Goal: Task Accomplishment & Management: Use online tool/utility

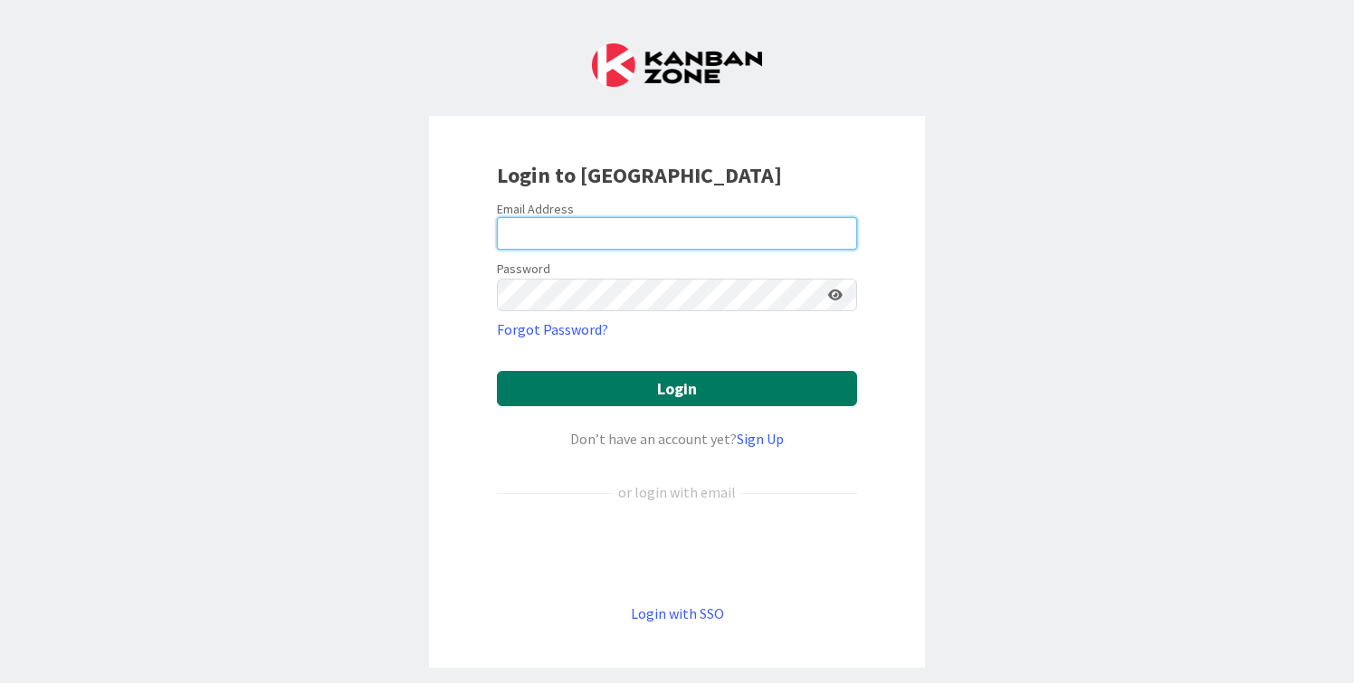
type input "[PERSON_NAME][EMAIL_ADDRESS][DOMAIN_NAME]"
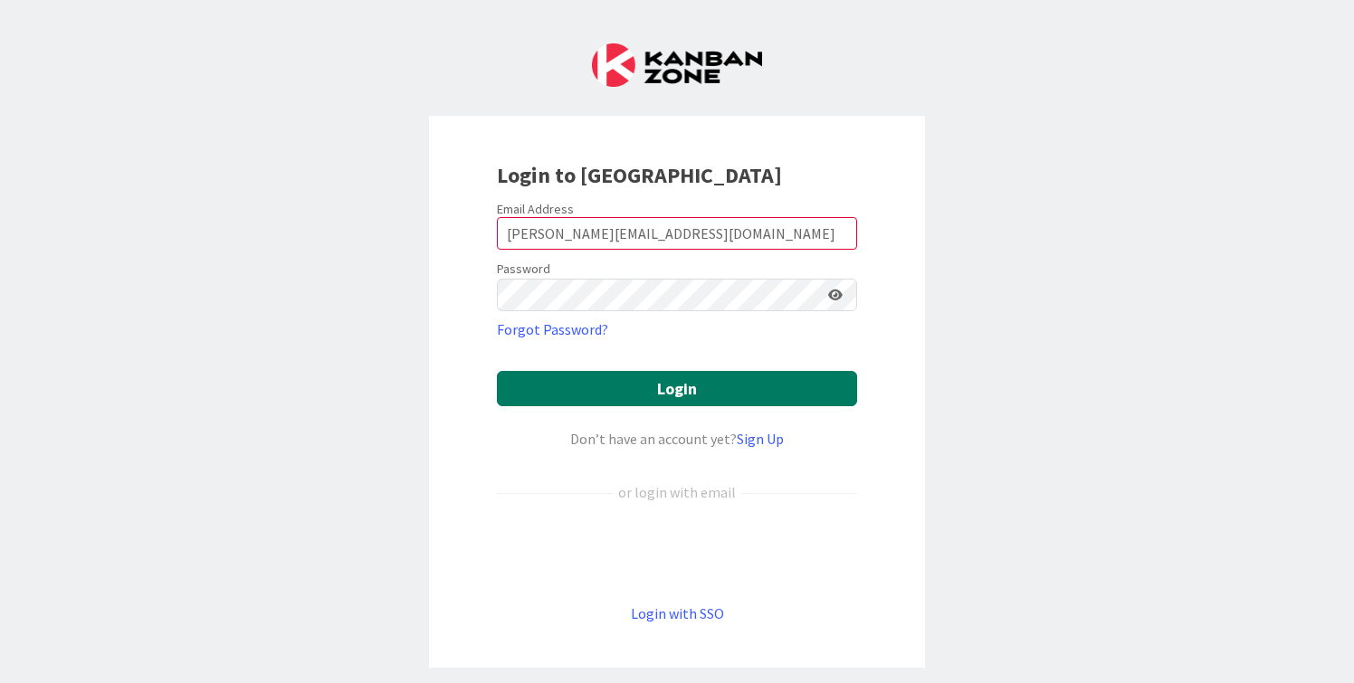
click at [663, 390] on button "Login" at bounding box center [677, 388] width 360 height 35
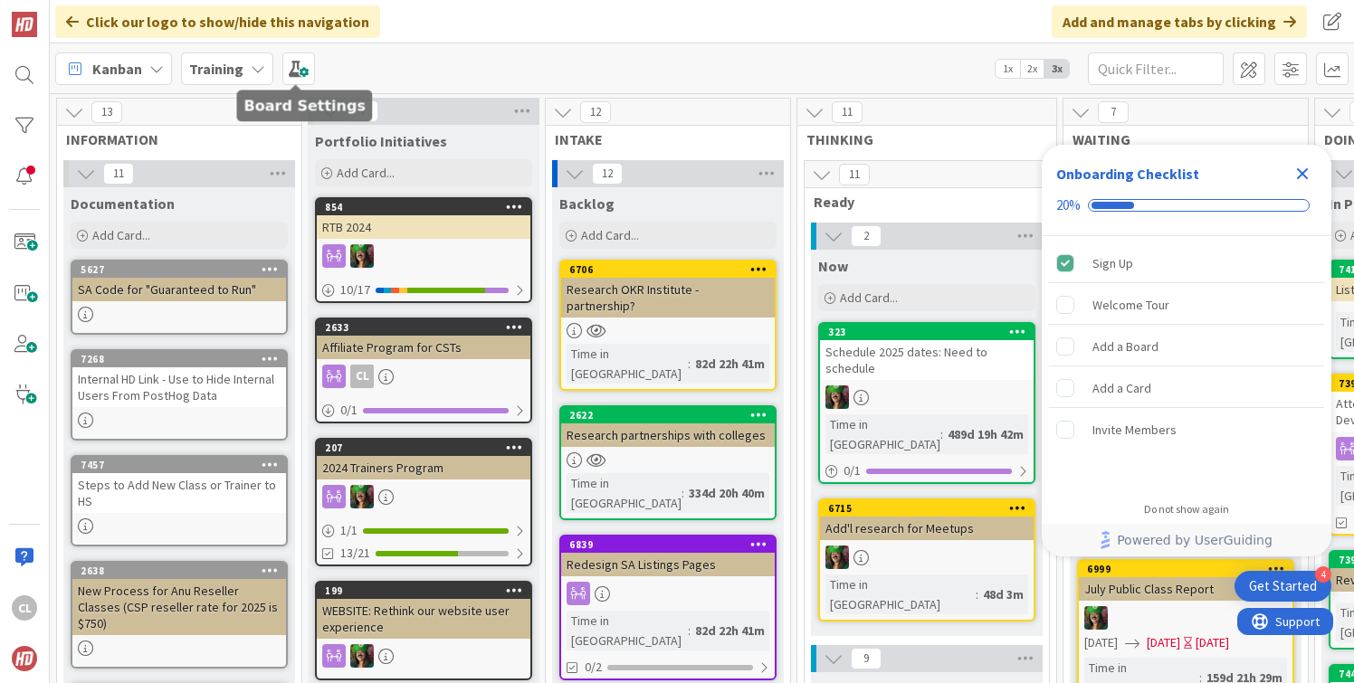
click at [237, 63] on b "Training" at bounding box center [216, 69] width 54 height 18
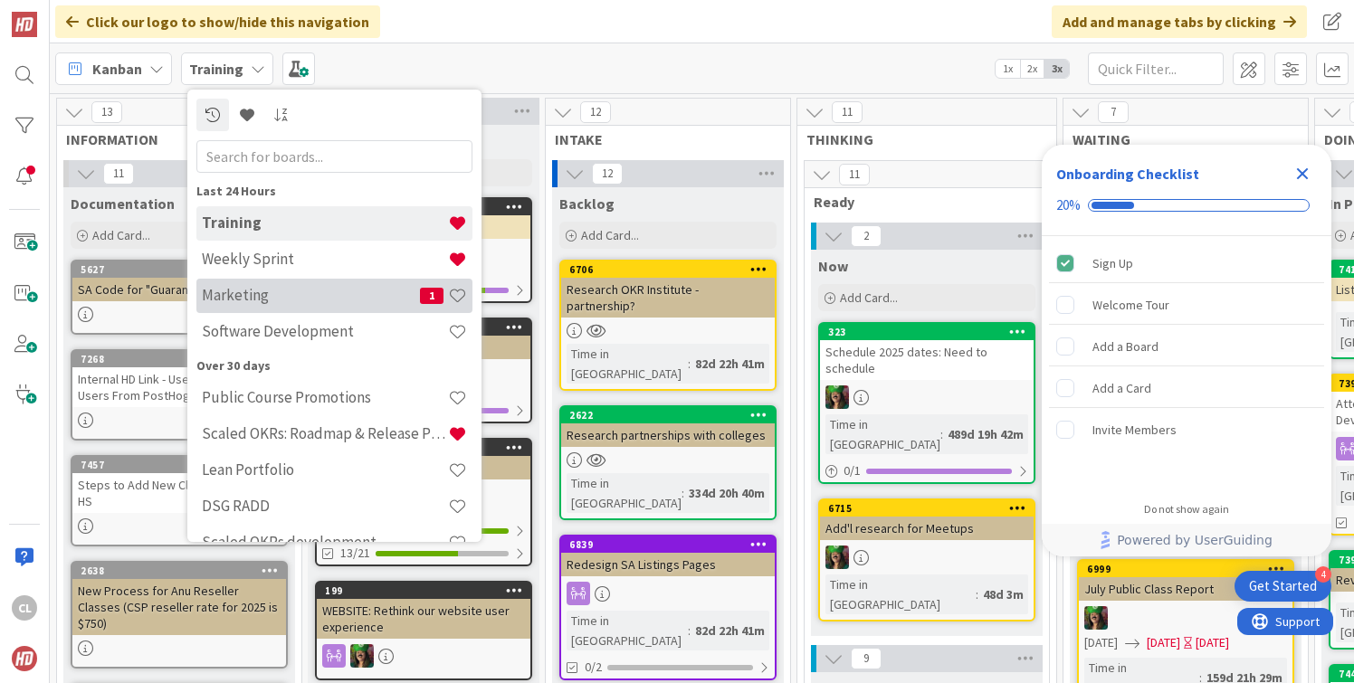
click at [243, 290] on h4 "Marketing" at bounding box center [311, 295] width 218 height 18
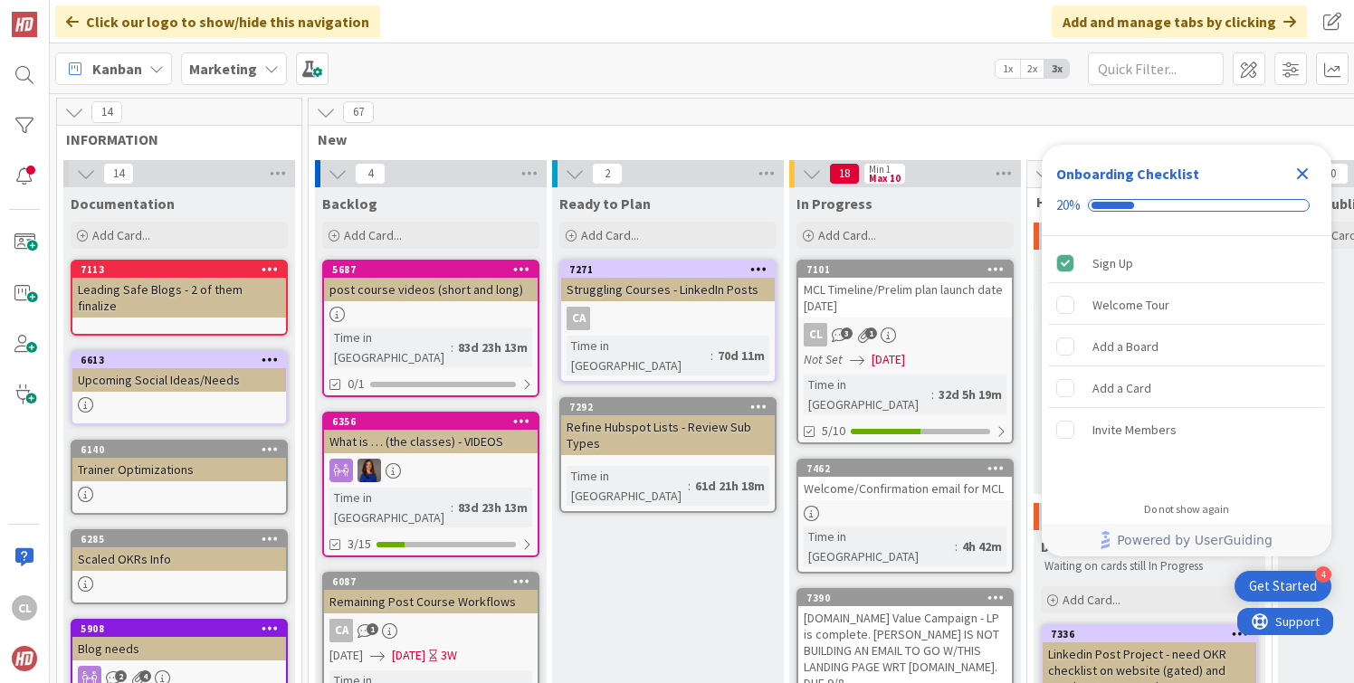
click at [264, 71] on icon at bounding box center [271, 69] width 14 height 14
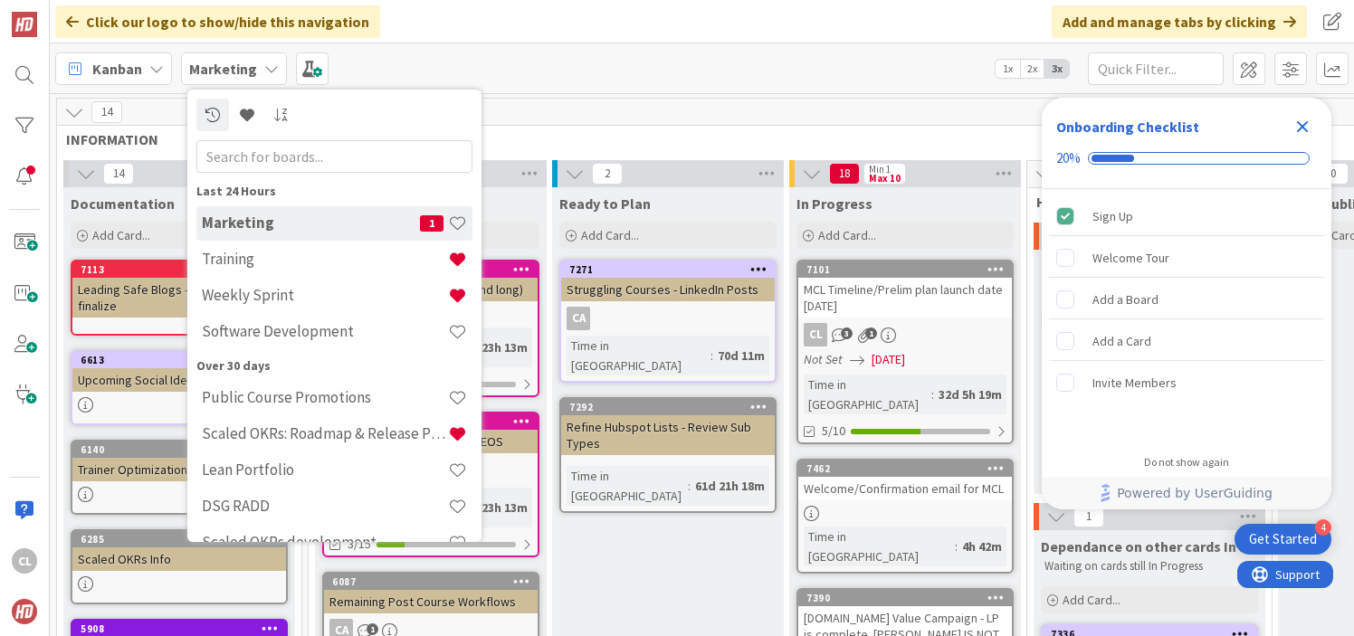
click at [581, 106] on div "67" at bounding box center [1150, 112] width 1682 height 27
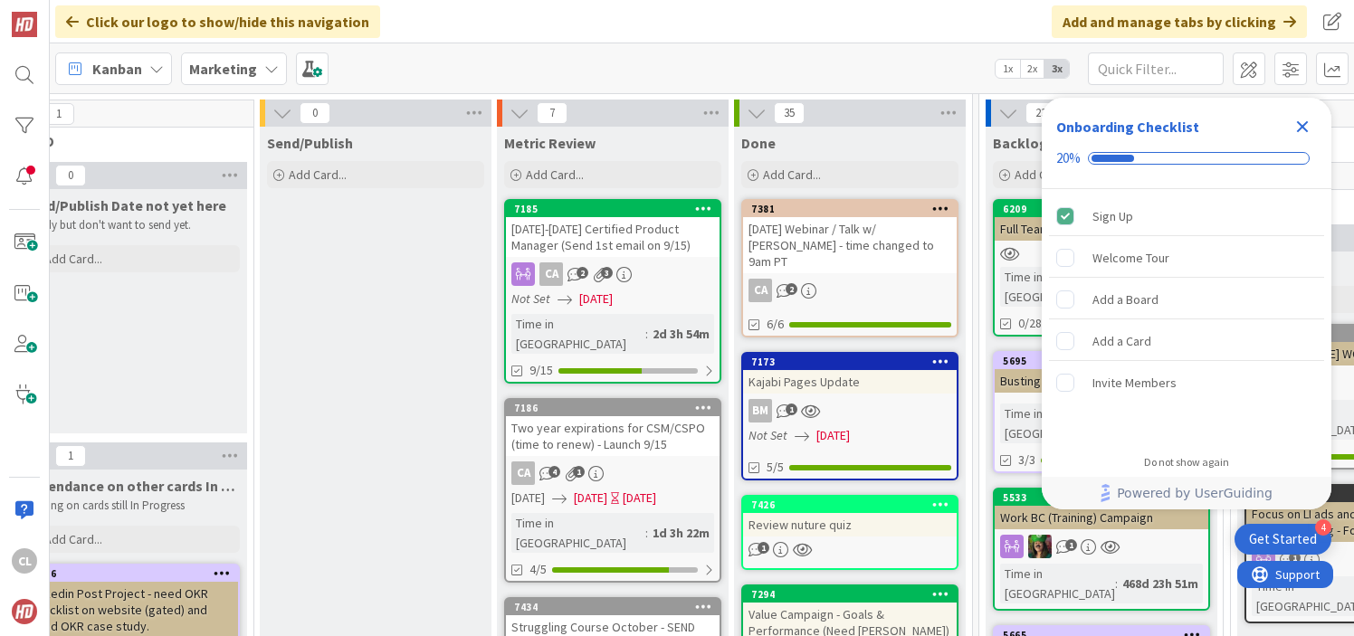
scroll to position [54, 1018]
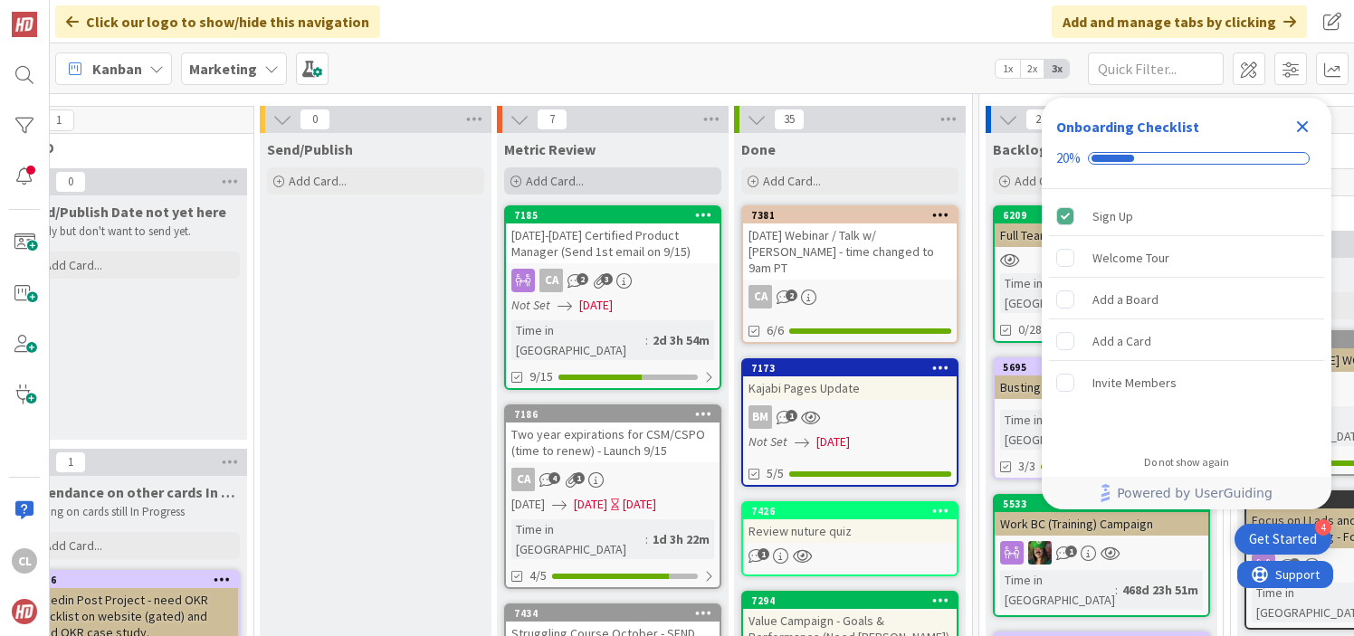
click at [539, 186] on span "Add Card..." at bounding box center [555, 181] width 58 height 16
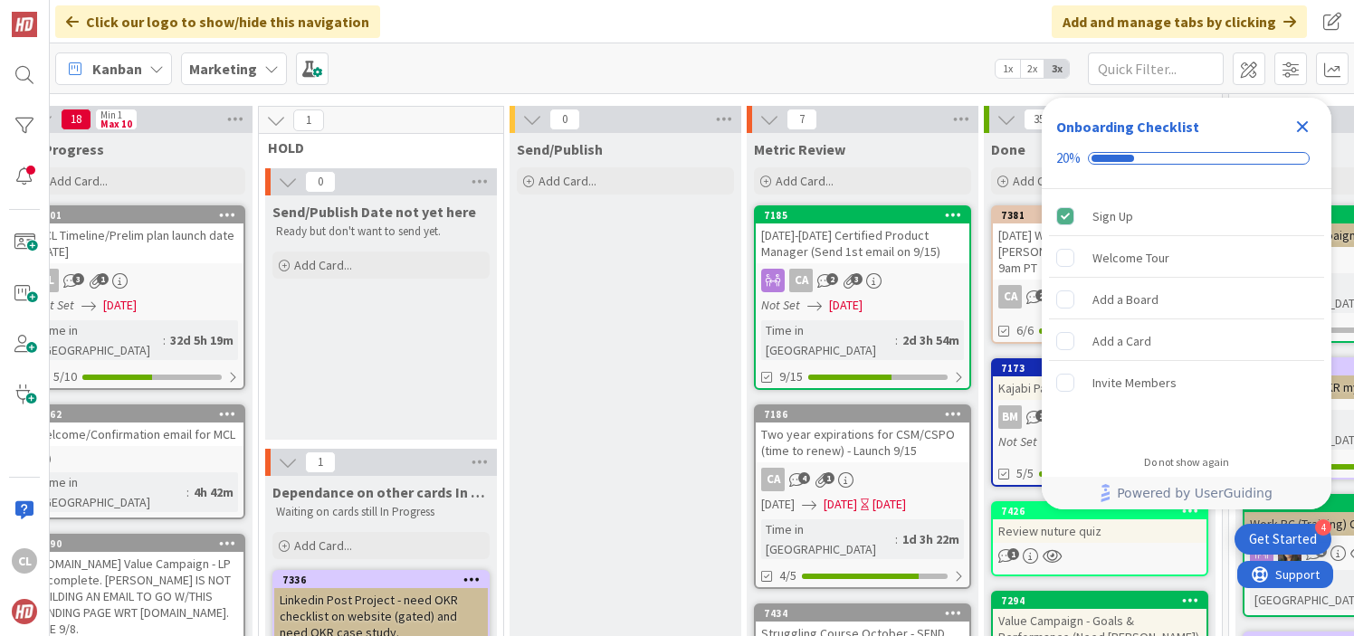
scroll to position [54, 571]
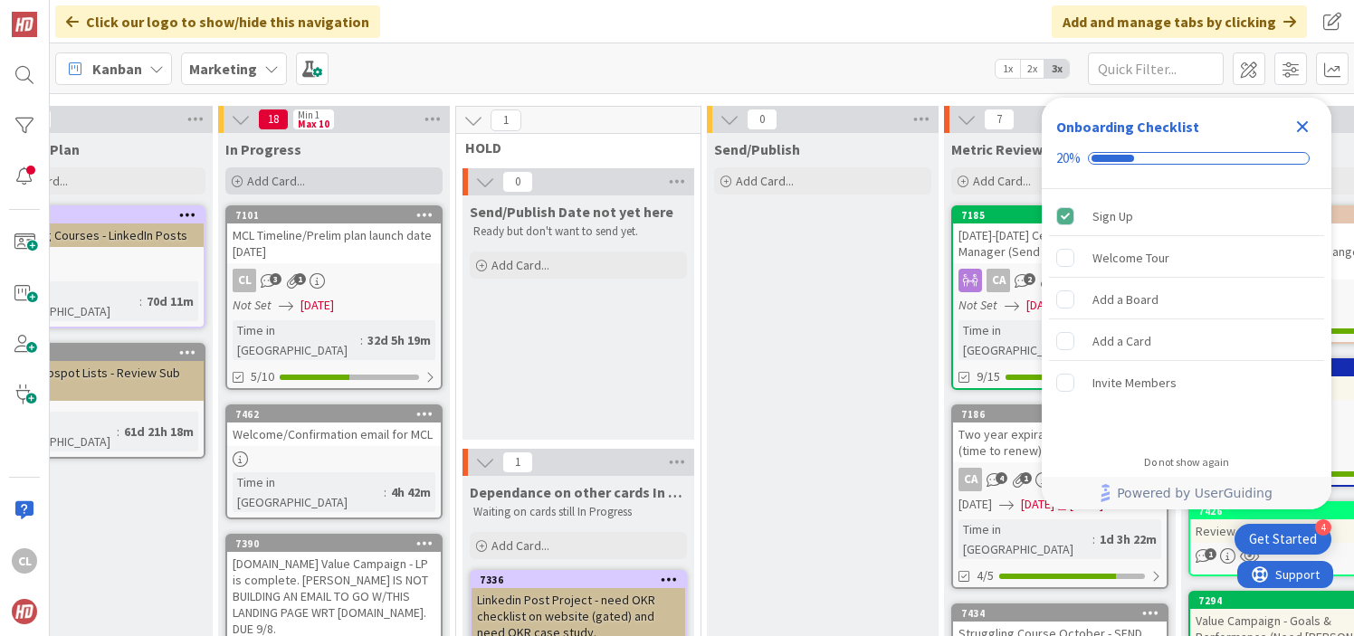
click at [369, 188] on div "Add Card..." at bounding box center [333, 180] width 217 height 27
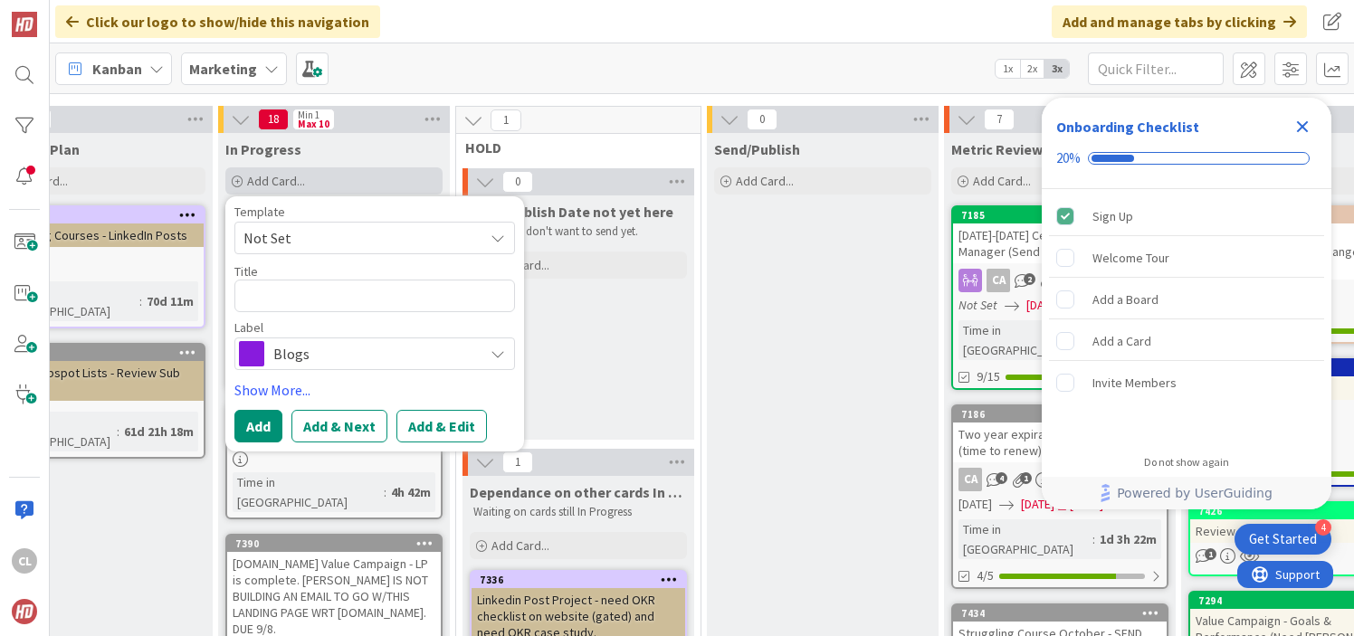
type textarea "x"
type textarea "C"
type textarea "x"
type textarea "Co"
type textarea "x"
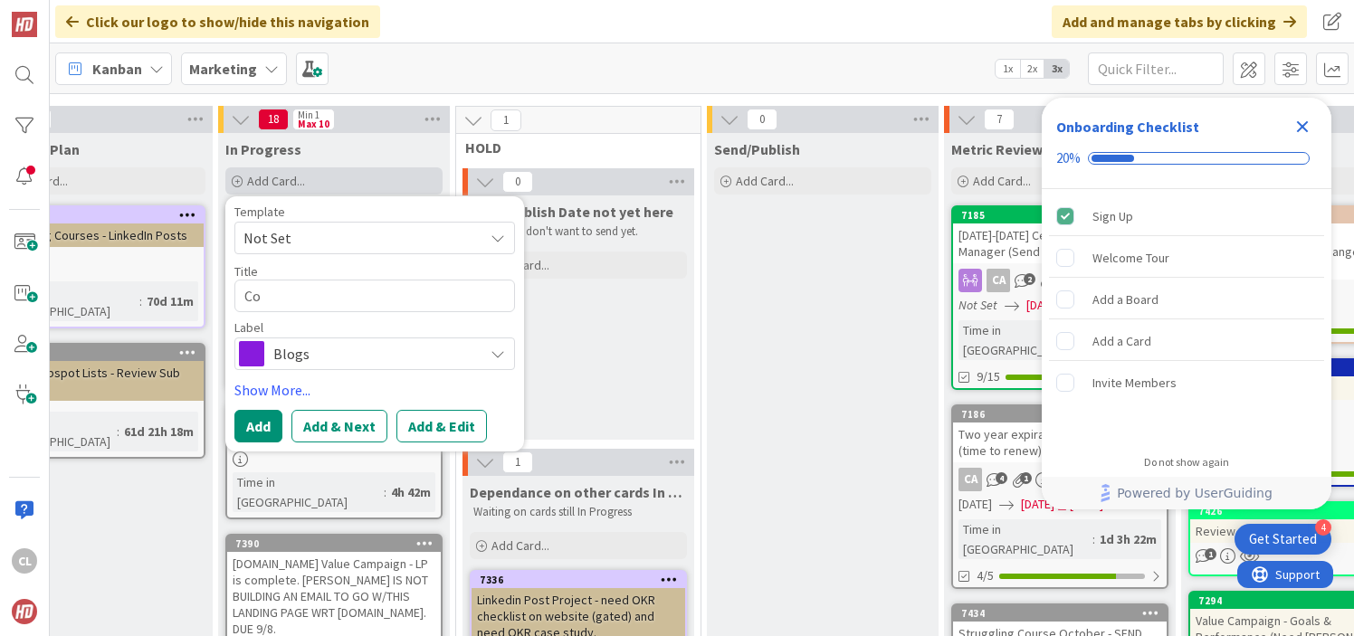
type textarea "Cor"
type textarea "x"
type textarea "Corr"
type textarea "x"
type textarea "Corre"
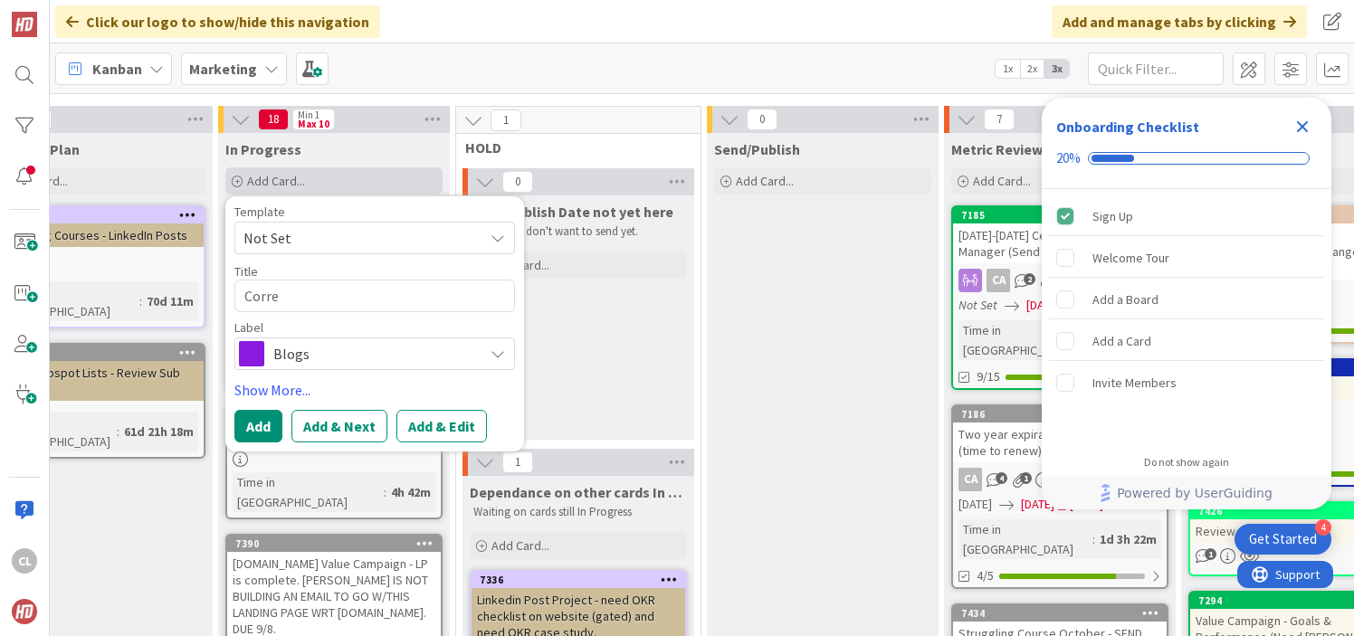
type textarea "x"
type textarea "Correc"
type textarea "x"
type textarea "Correct"
type textarea "x"
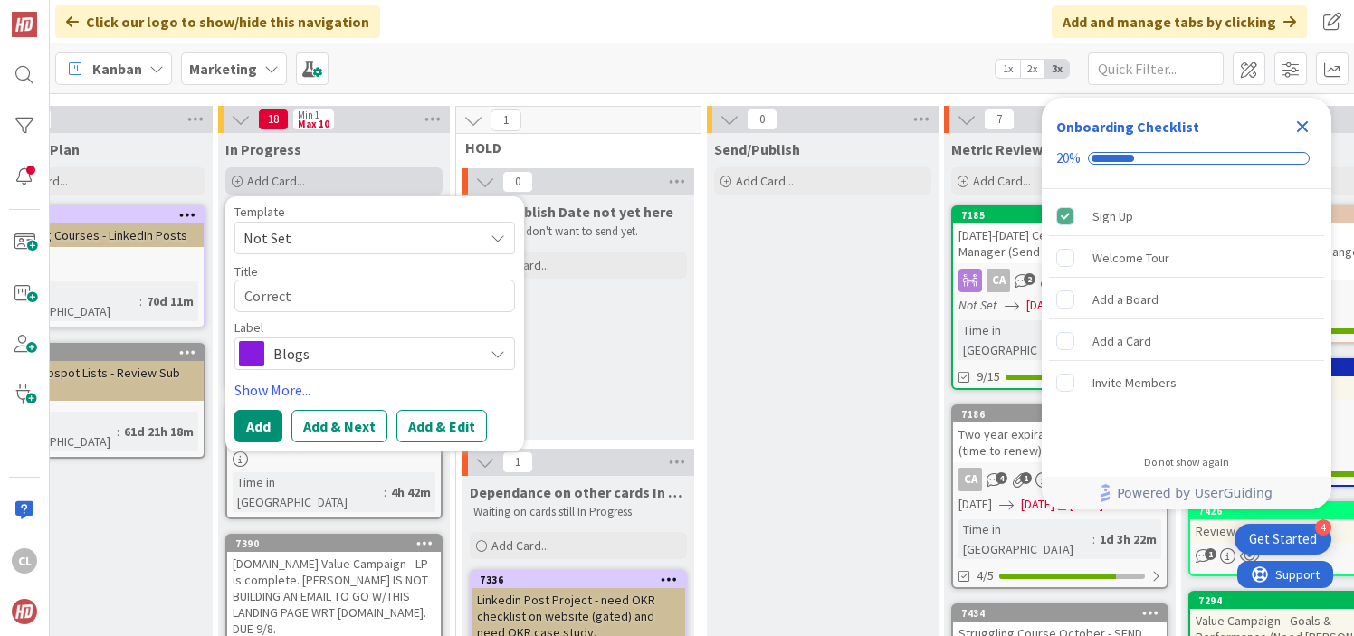
type textarea "Correct"
type textarea "x"
type textarea "Correct A"
type textarea "x"
type textarea "Correct AI"
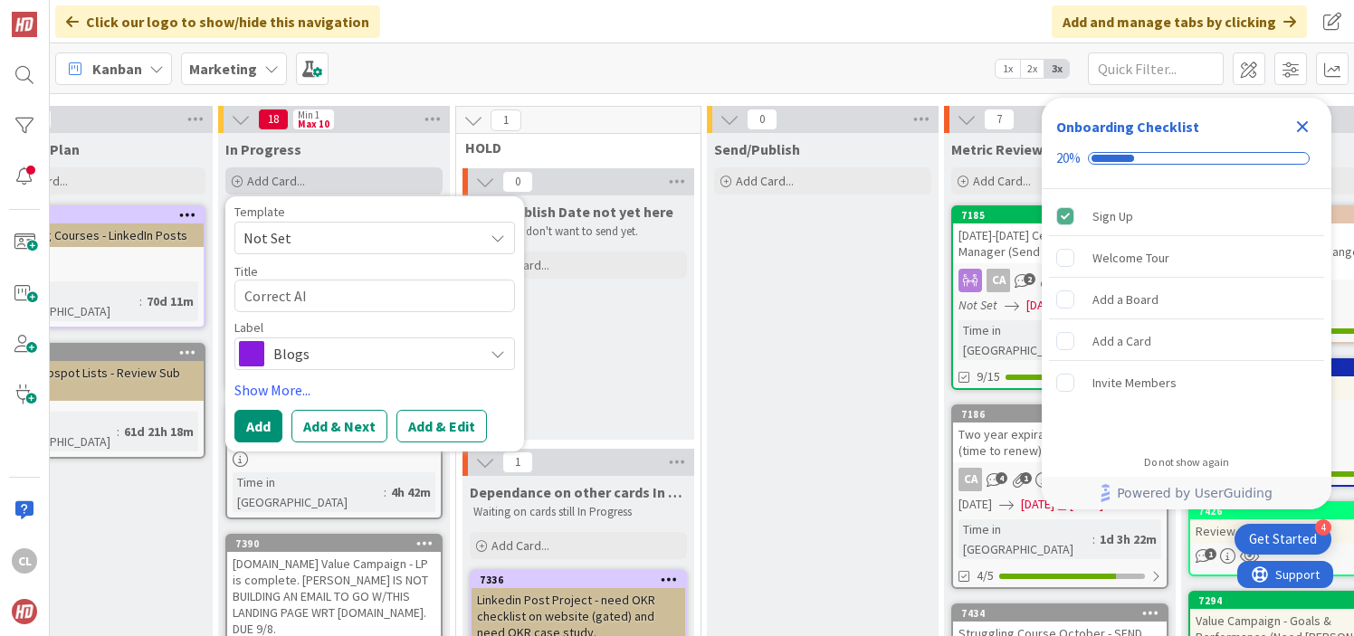
type textarea "x"
type textarea "Correct AI"
type textarea "x"
type textarea "Correct AI f"
type textarea "x"
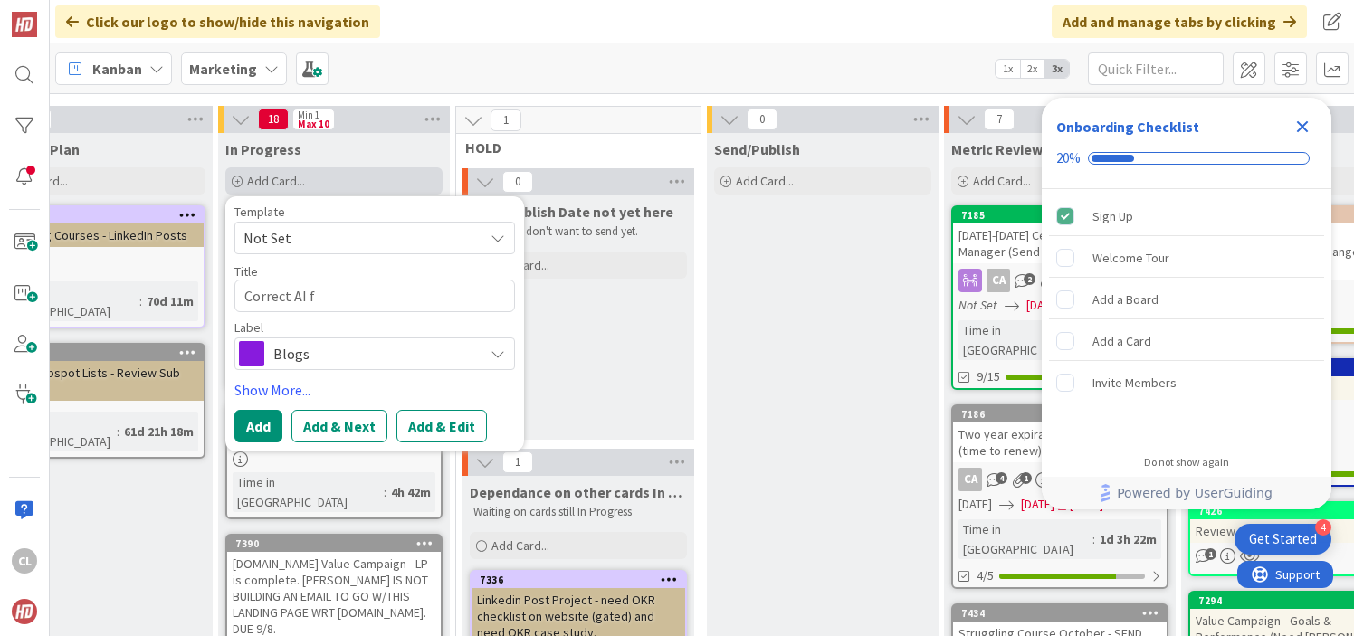
type textarea "Correct AI fo"
type textarea "x"
type textarea "Correct AI for"
type textarea "x"
type textarea "Correct AI for"
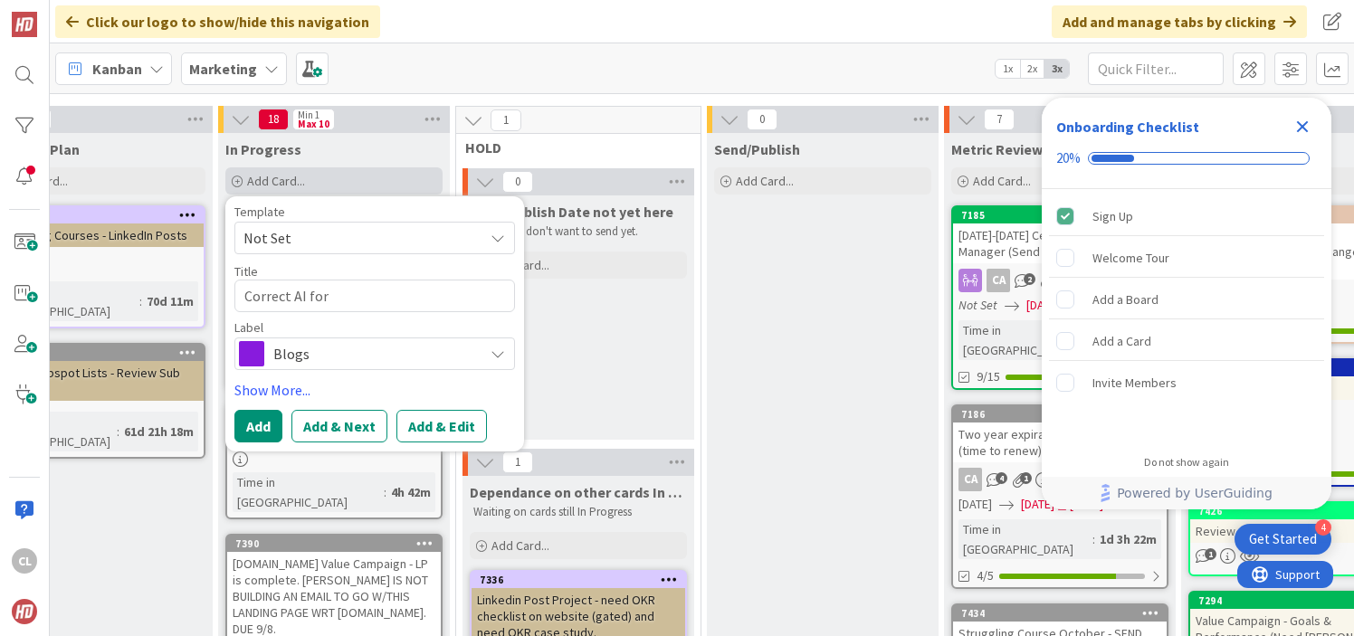
type textarea "x"
type textarea "Correct AI for P"
type textarea "x"
type textarea "Correct AI for PO"
type textarea "x"
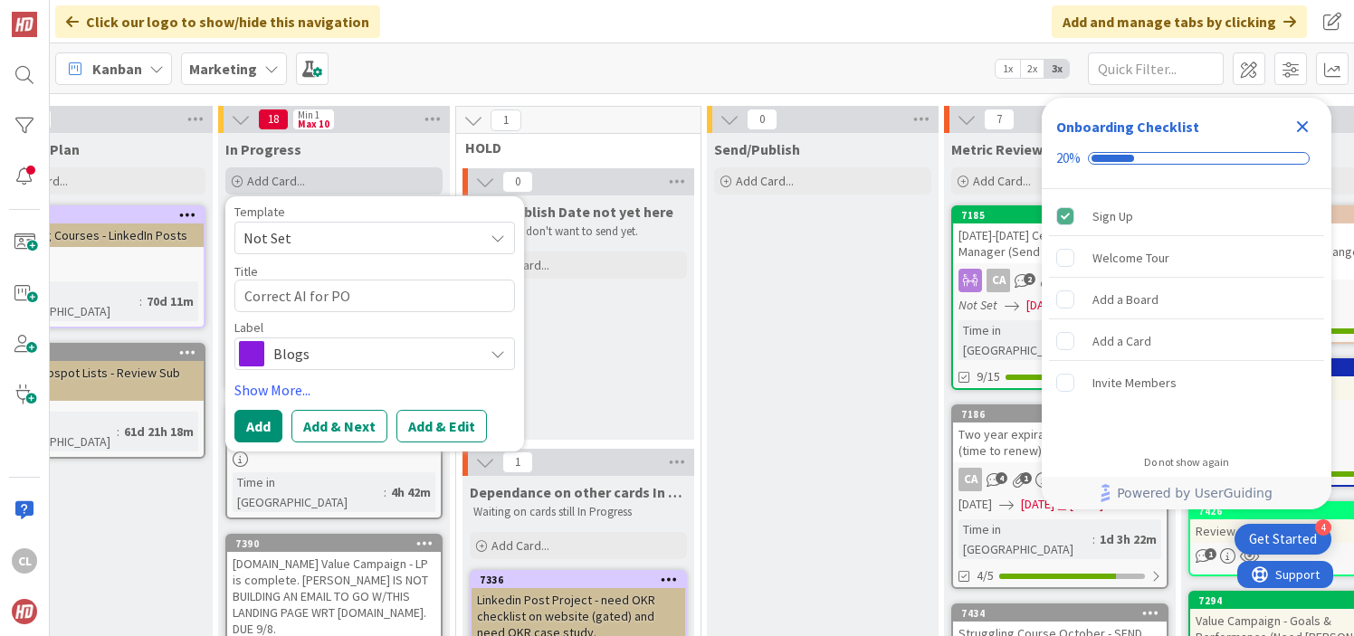
type textarea "Correct AI for PO"
type textarea "x"
type textarea "Correct AI for PO e"
type textarea "x"
type textarea "Correct AI for PO em"
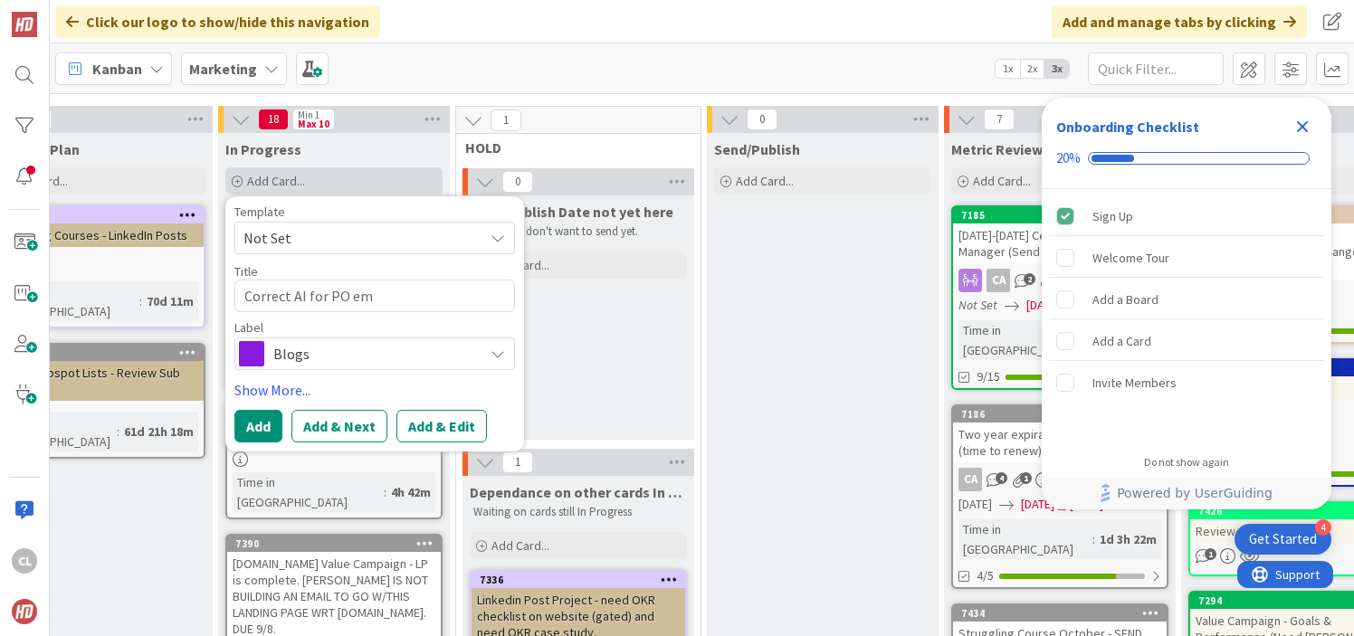
type textarea "x"
type textarea "Correct AI for PO ema"
type textarea "x"
type textarea "Correct AI for PO emai"
type textarea "x"
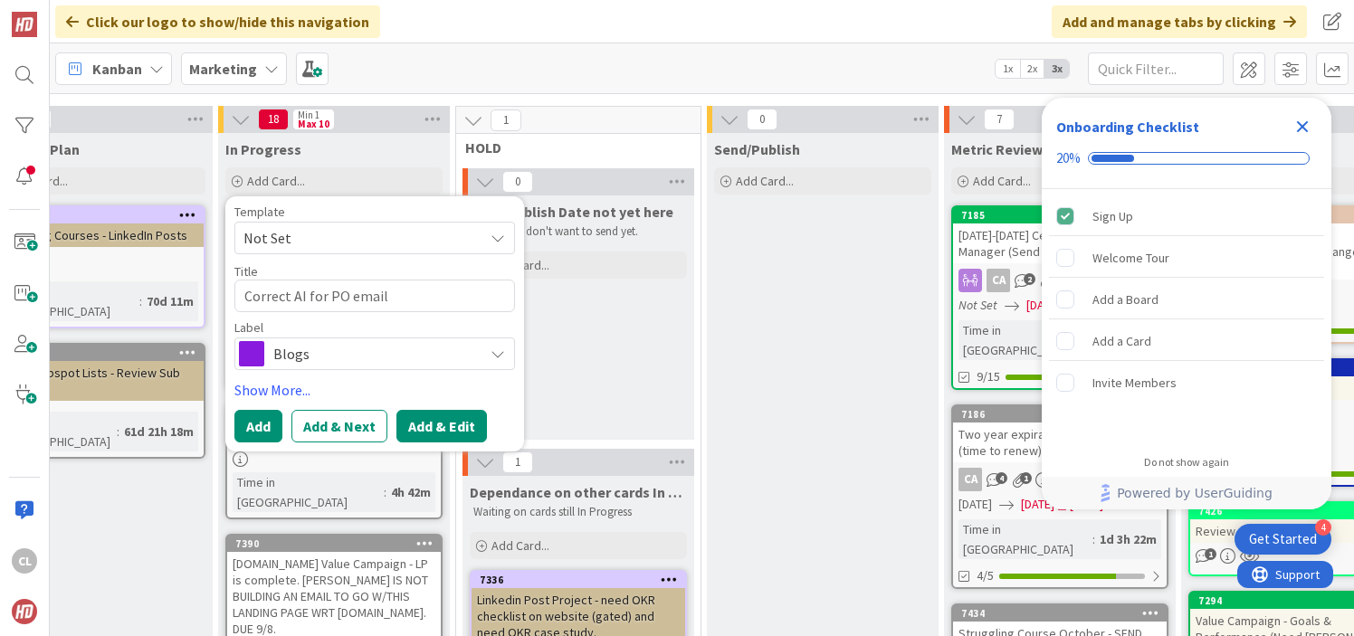
type textarea "Correct AI for PO email"
click at [436, 424] on button "Add & Edit" at bounding box center [441, 426] width 91 height 33
type textarea "x"
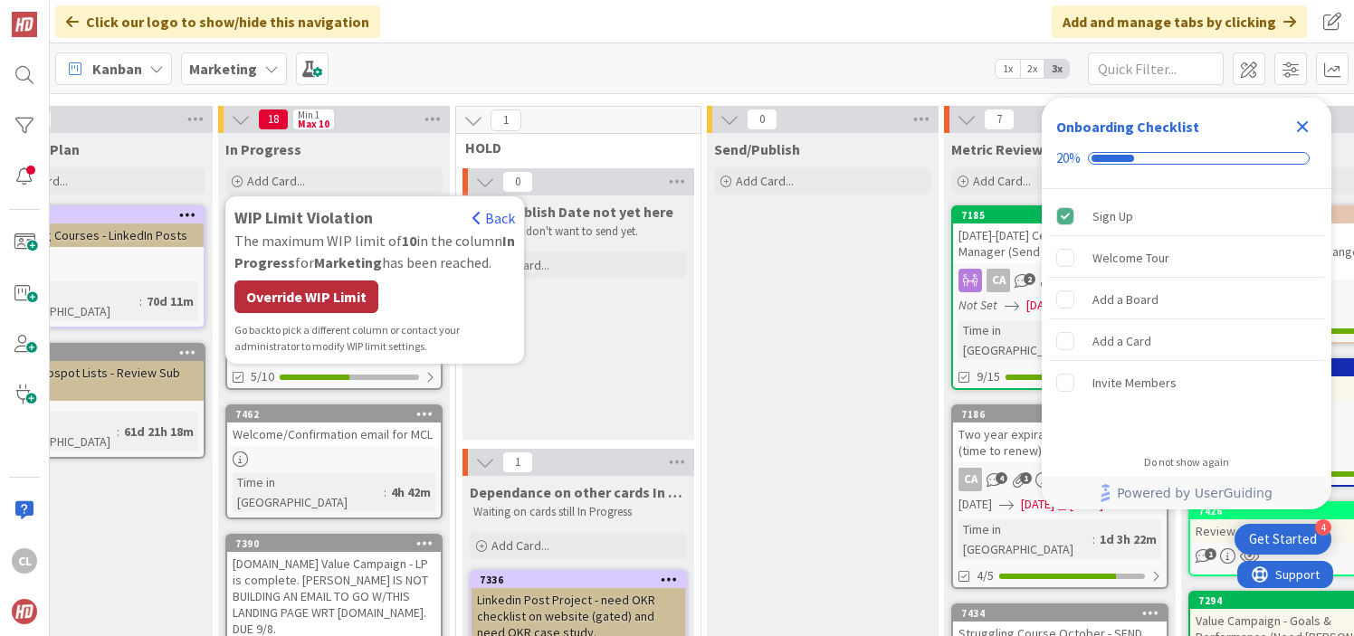
click at [348, 300] on div "Override WIP Limit" at bounding box center [306, 297] width 144 height 33
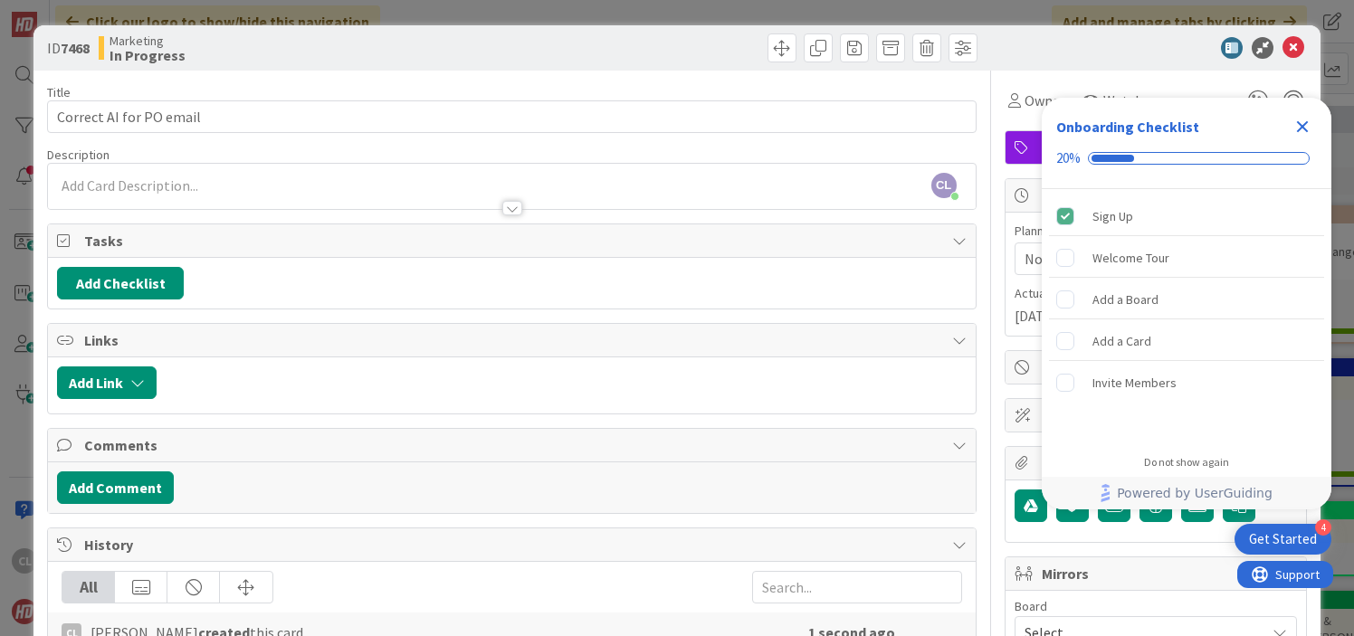
click at [1305, 126] on icon "Close Checklist" at bounding box center [1303, 127] width 22 height 22
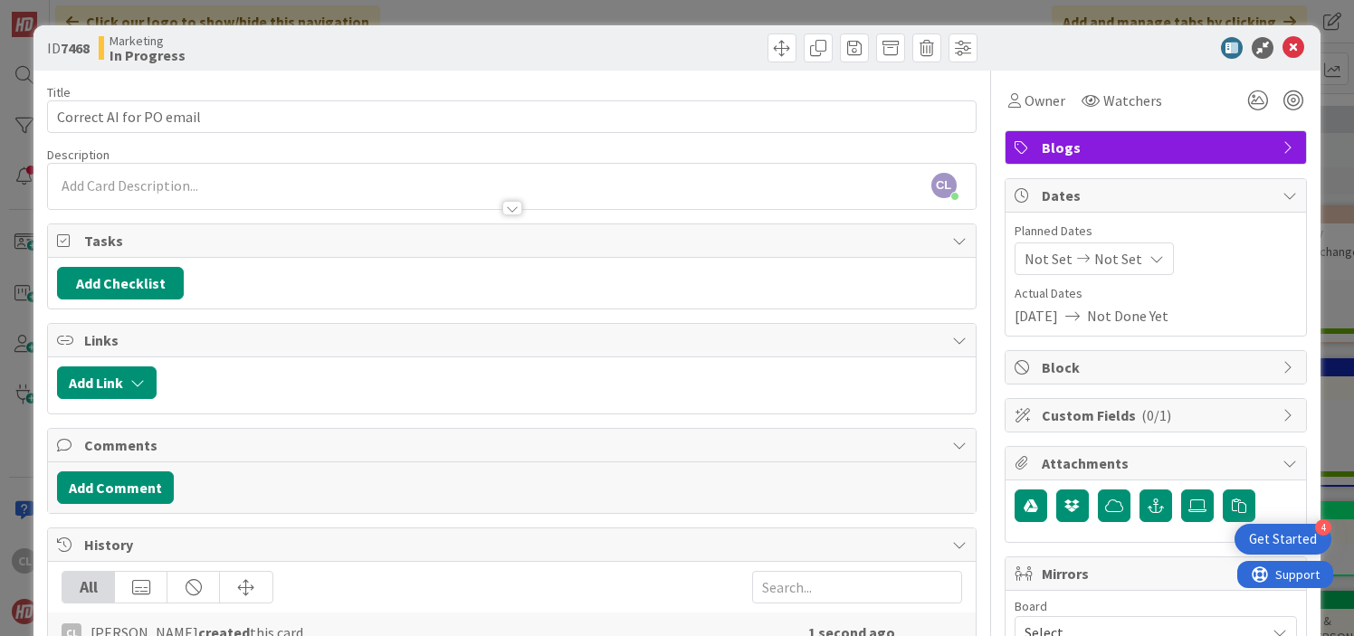
click at [1178, 153] on span "Blogs" at bounding box center [1158, 148] width 232 height 22
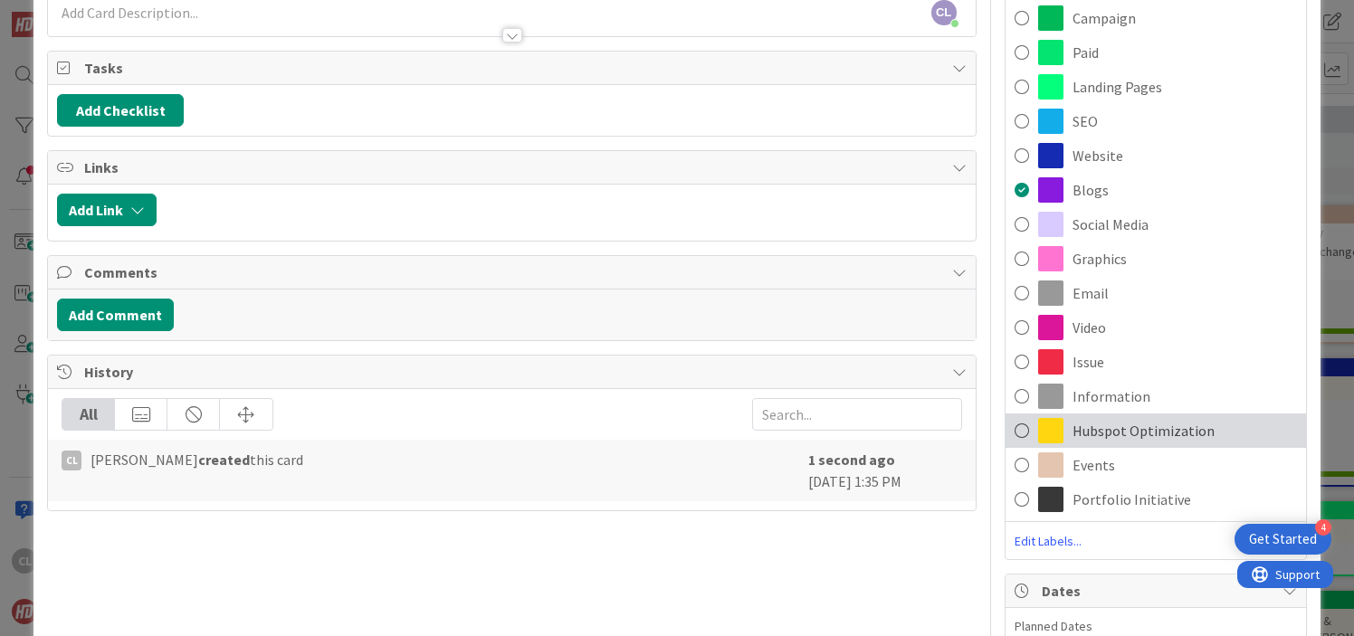
scroll to position [83, 0]
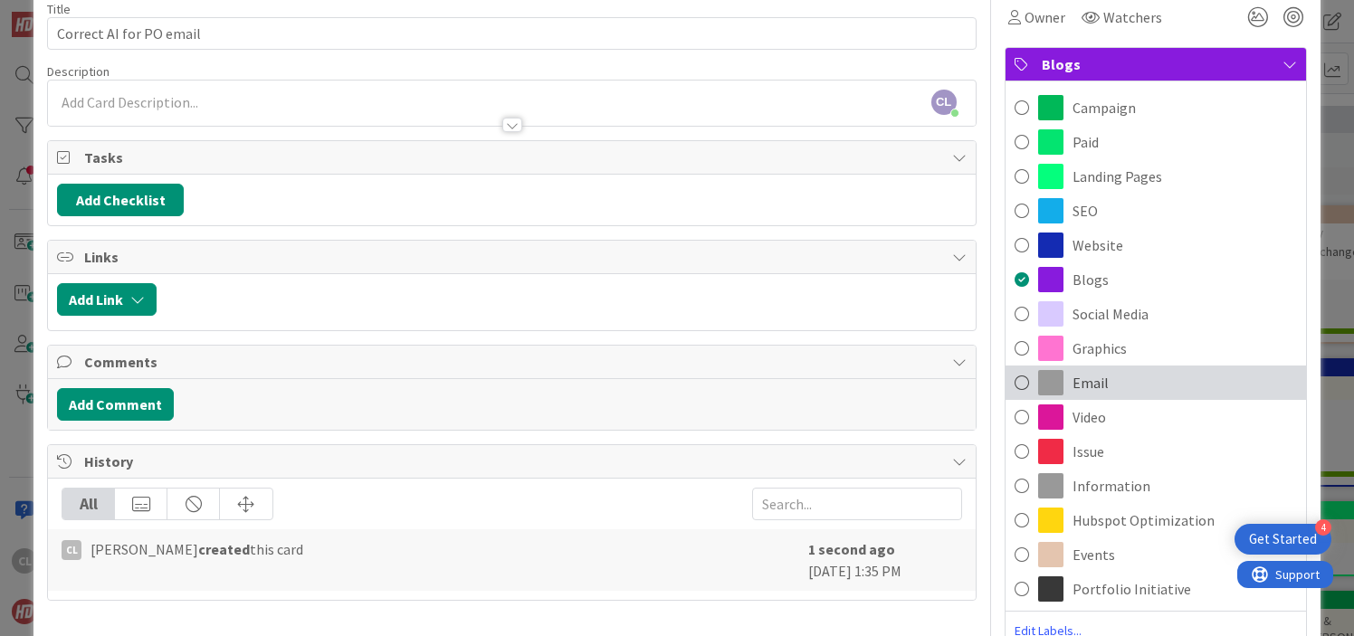
click at [1063, 393] on span at bounding box center [1050, 382] width 25 height 25
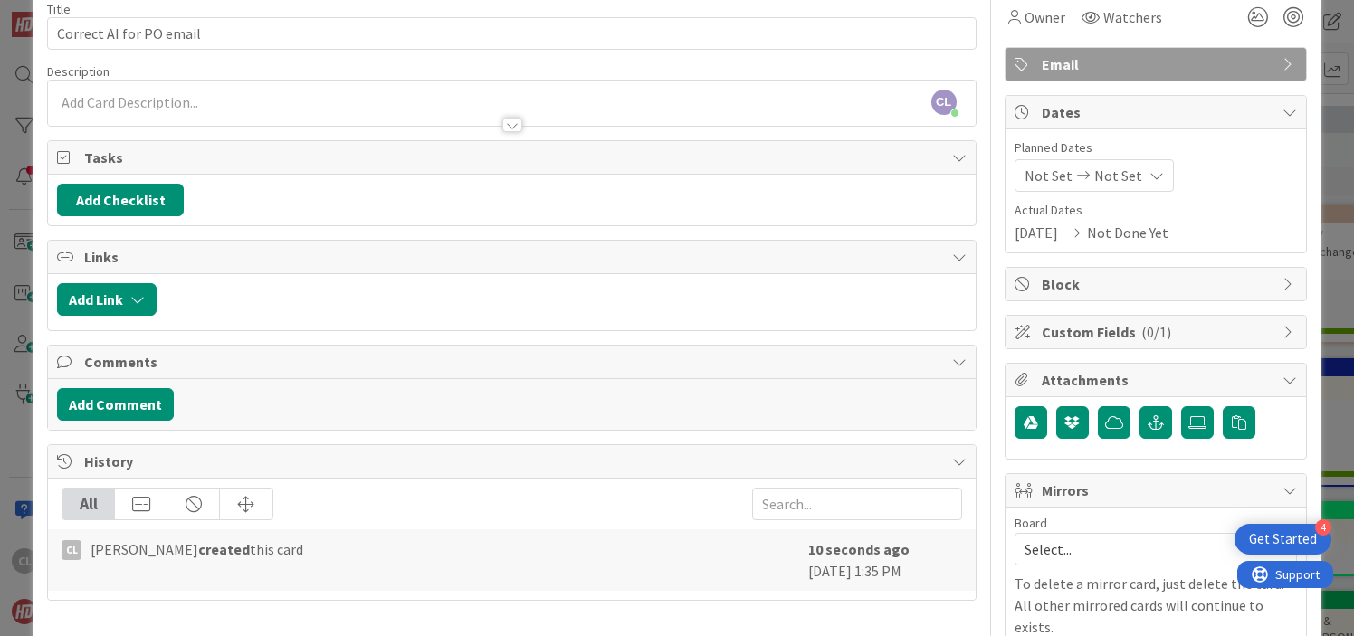
scroll to position [0, 0]
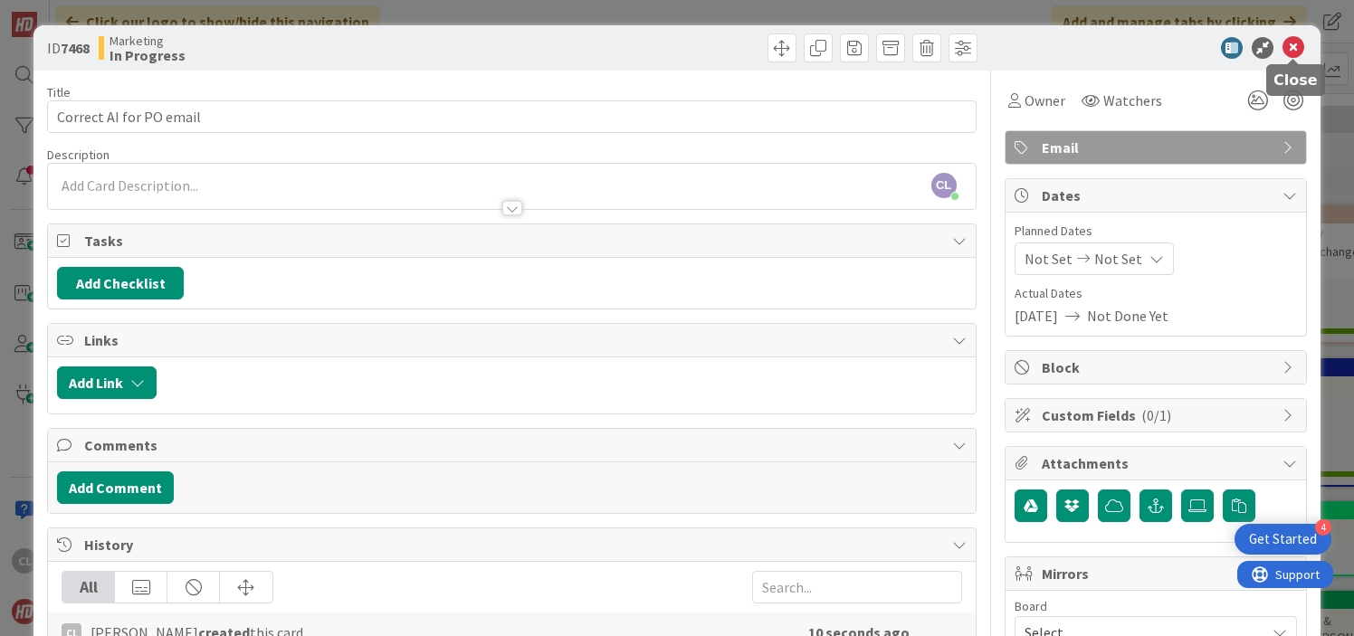
click at [1288, 48] on icon at bounding box center [1294, 48] width 22 height 22
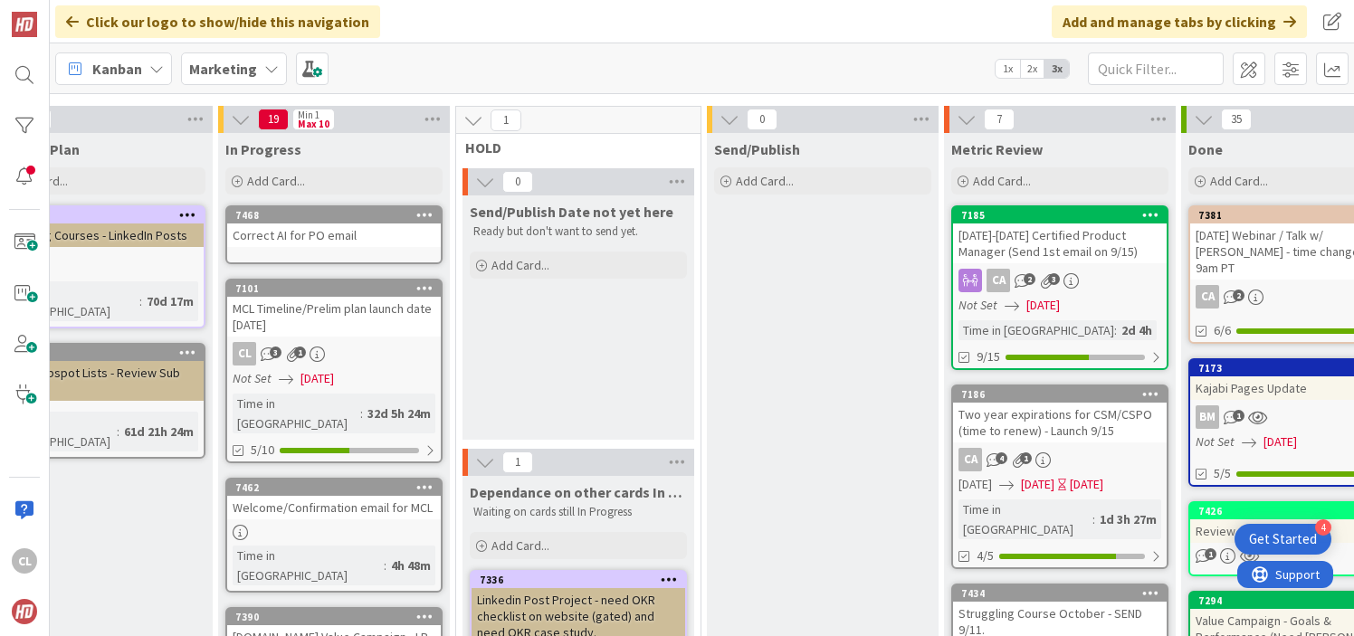
click at [294, 243] on div "Correct AI for PO email" at bounding box center [334, 236] width 214 height 24
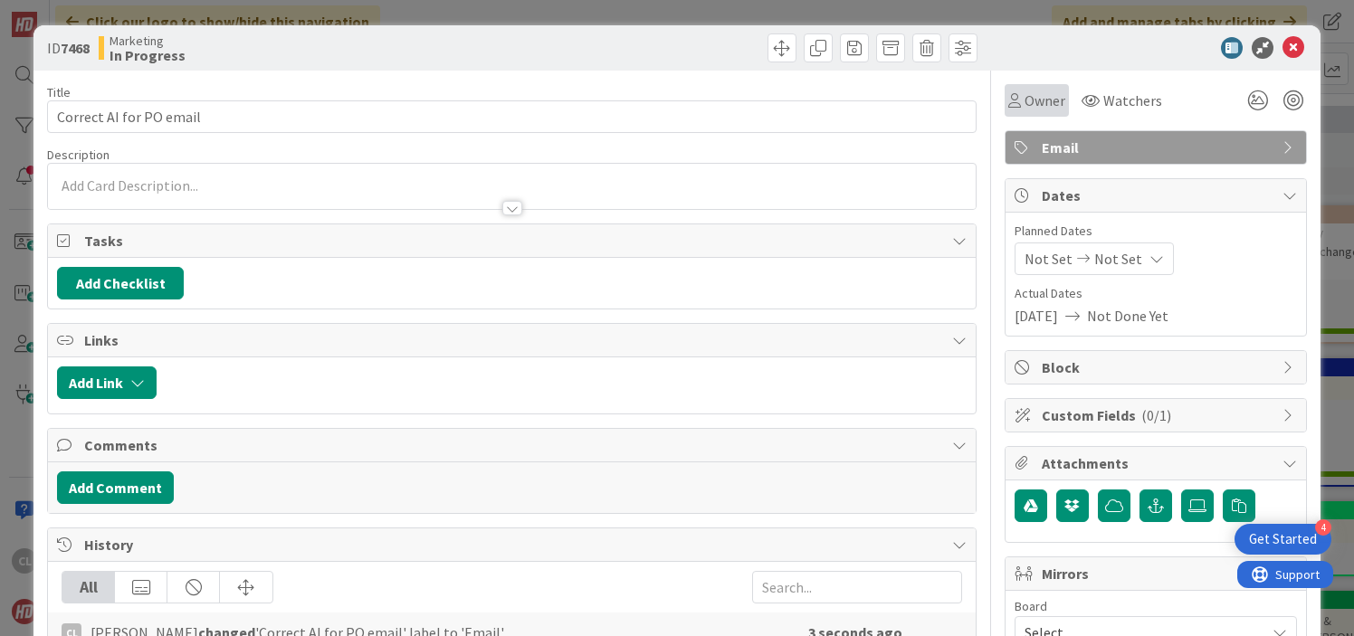
click at [1038, 112] on div "Owner" at bounding box center [1037, 100] width 64 height 33
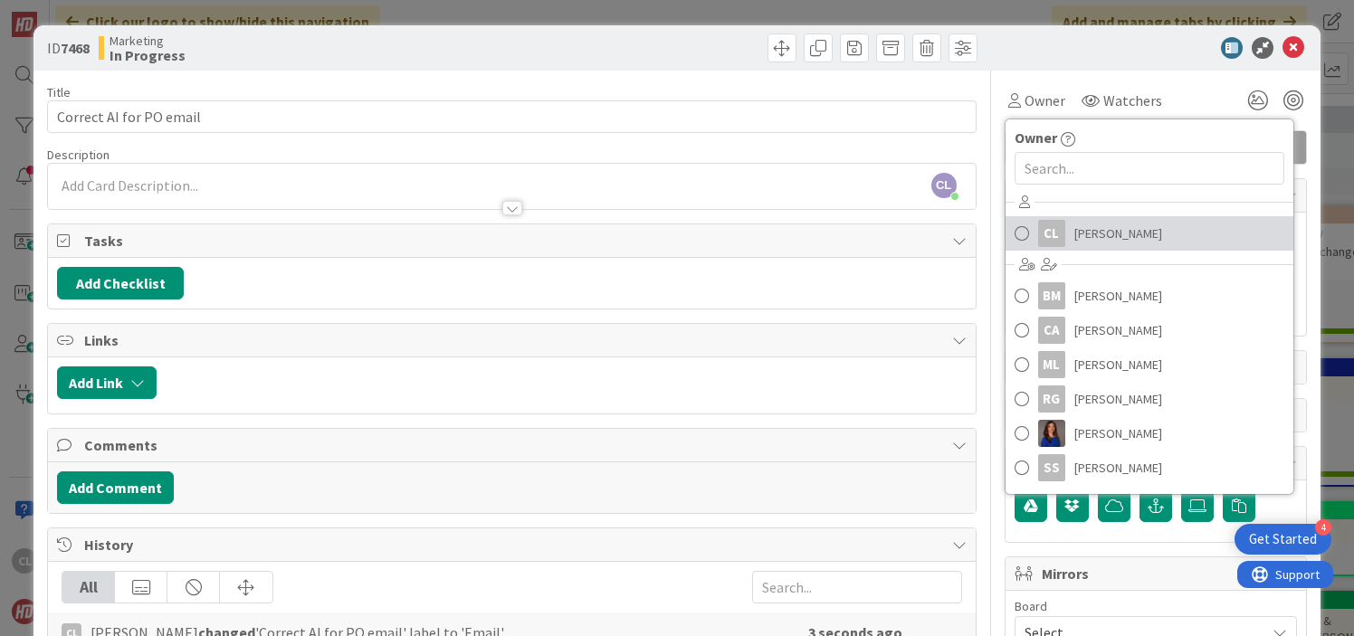
click at [1092, 230] on span "[PERSON_NAME]" at bounding box center [1118, 233] width 88 height 27
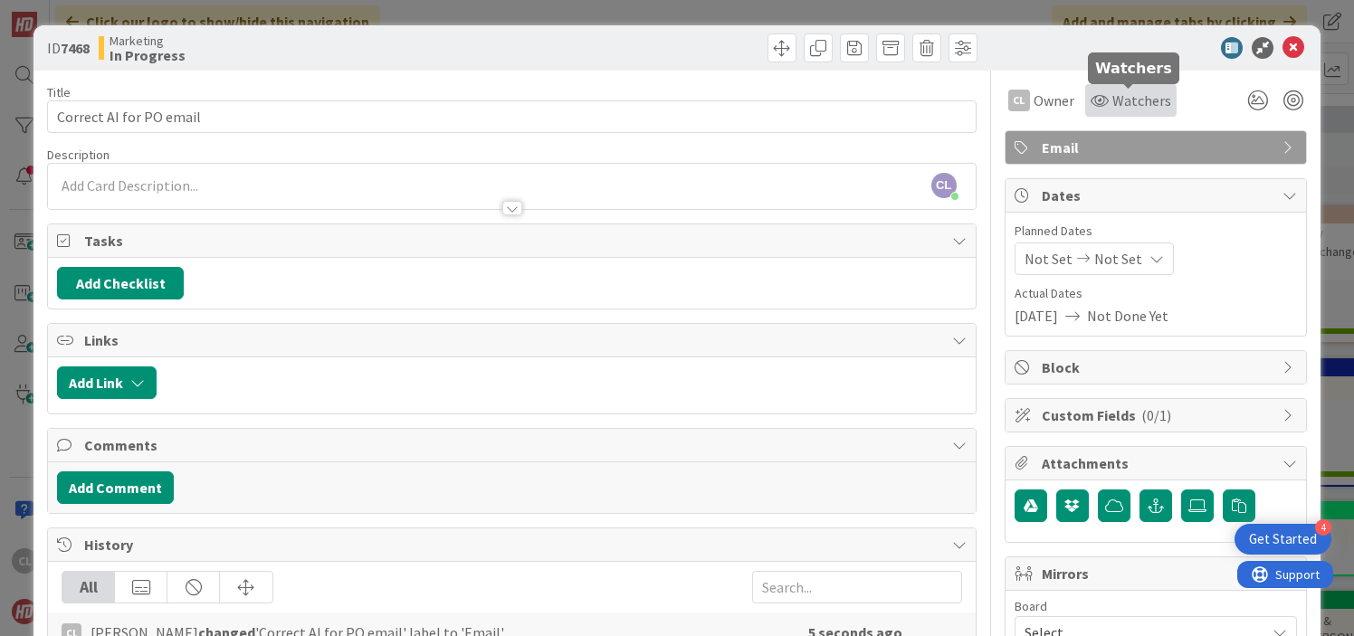
click at [1129, 92] on span "Watchers" at bounding box center [1141, 101] width 59 height 22
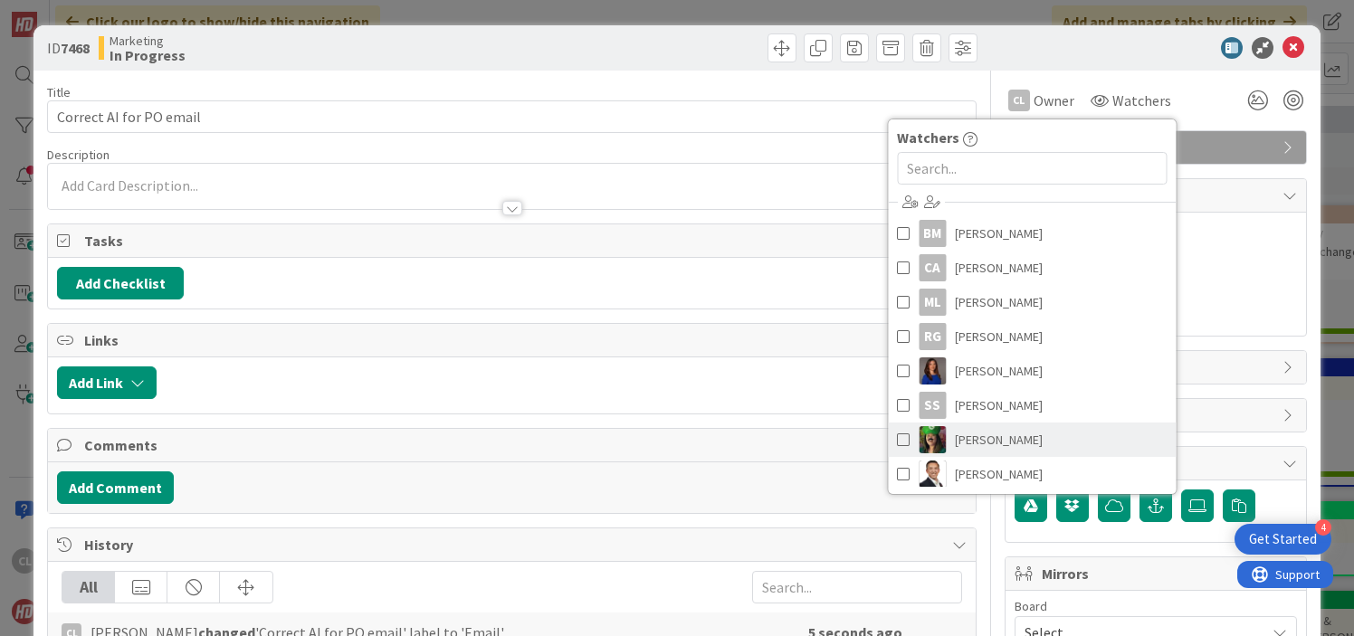
click at [994, 428] on span "[PERSON_NAME]" at bounding box center [999, 439] width 88 height 27
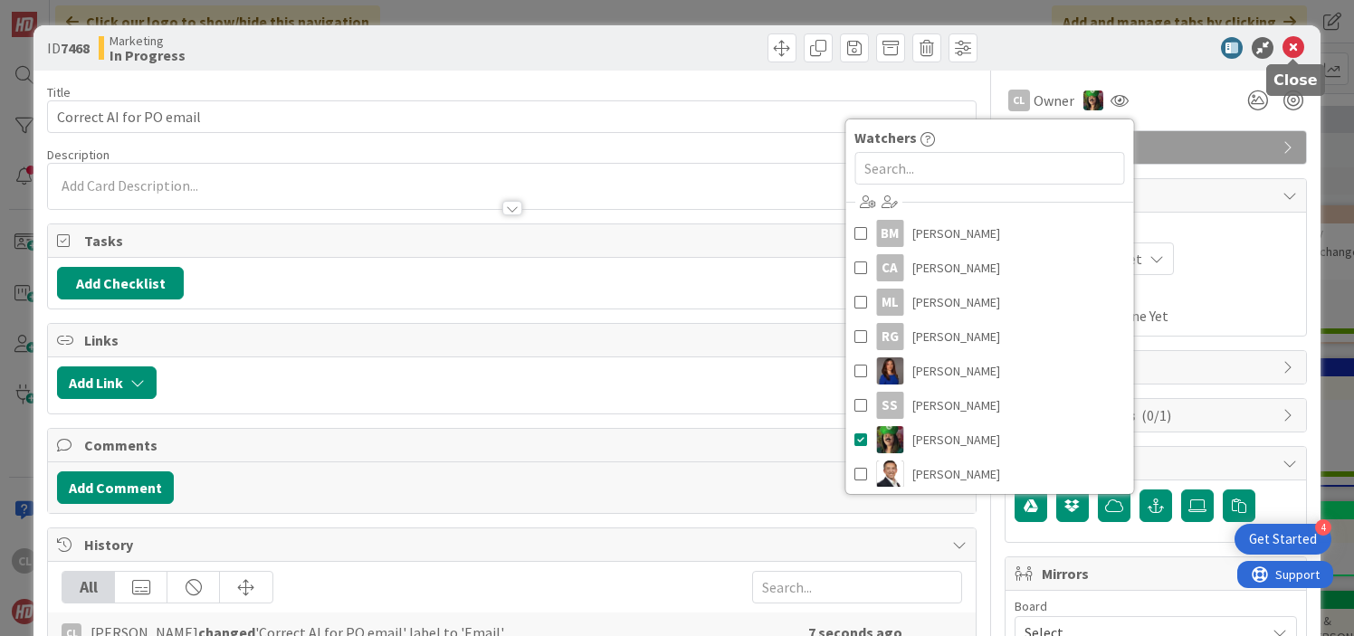
click at [1289, 47] on icon at bounding box center [1294, 48] width 22 height 22
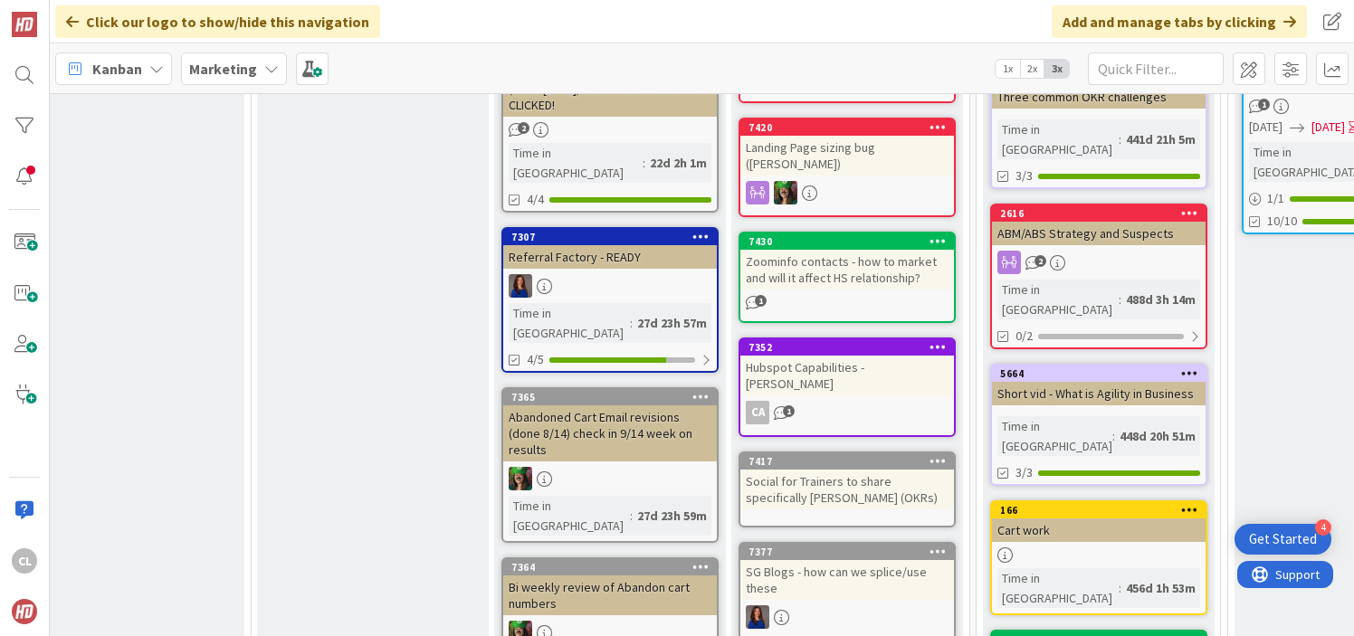
scroll to position [777, 1021]
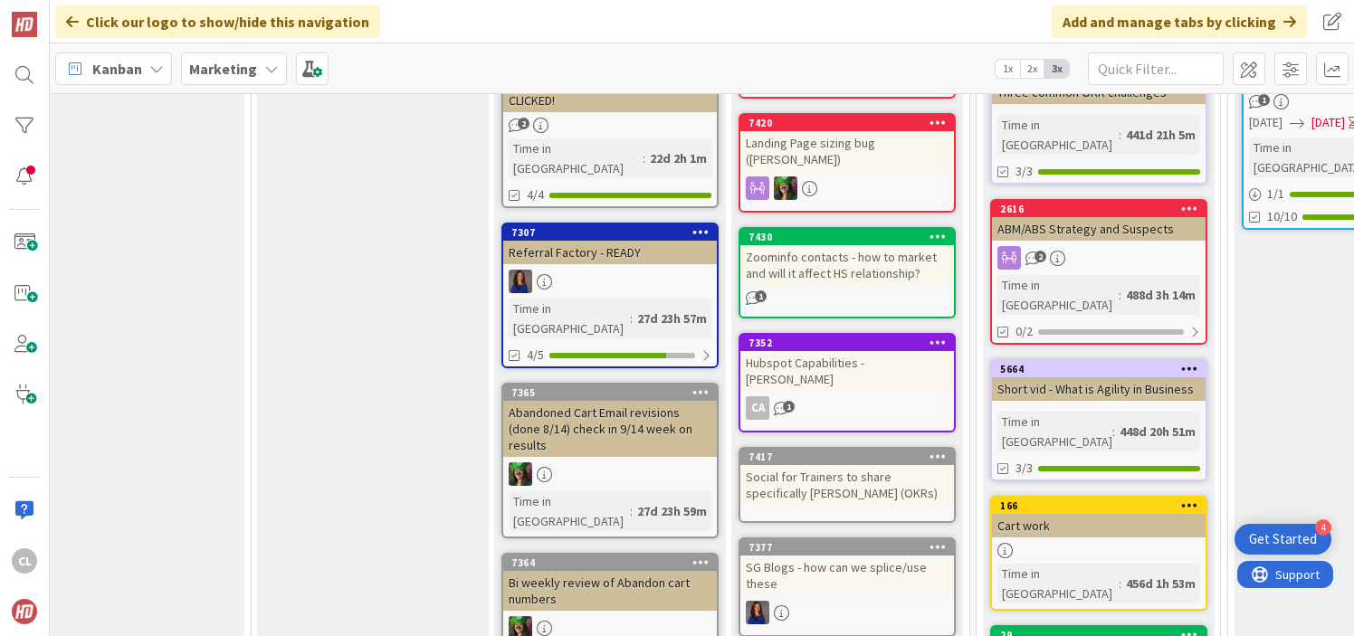
click at [654, 401] on div "Abandoned Cart Email revisions (done 8/14) check in 9/14 week on results" at bounding box center [610, 429] width 214 height 56
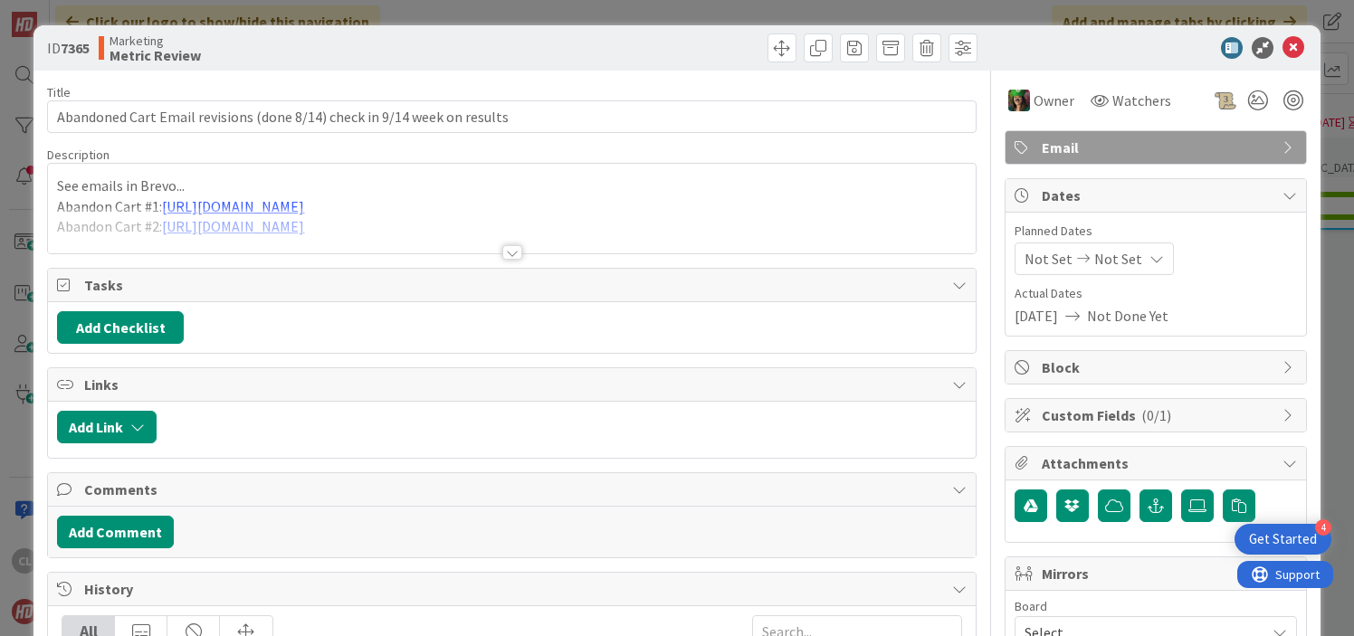
click at [558, 250] on div at bounding box center [511, 230] width 927 height 46
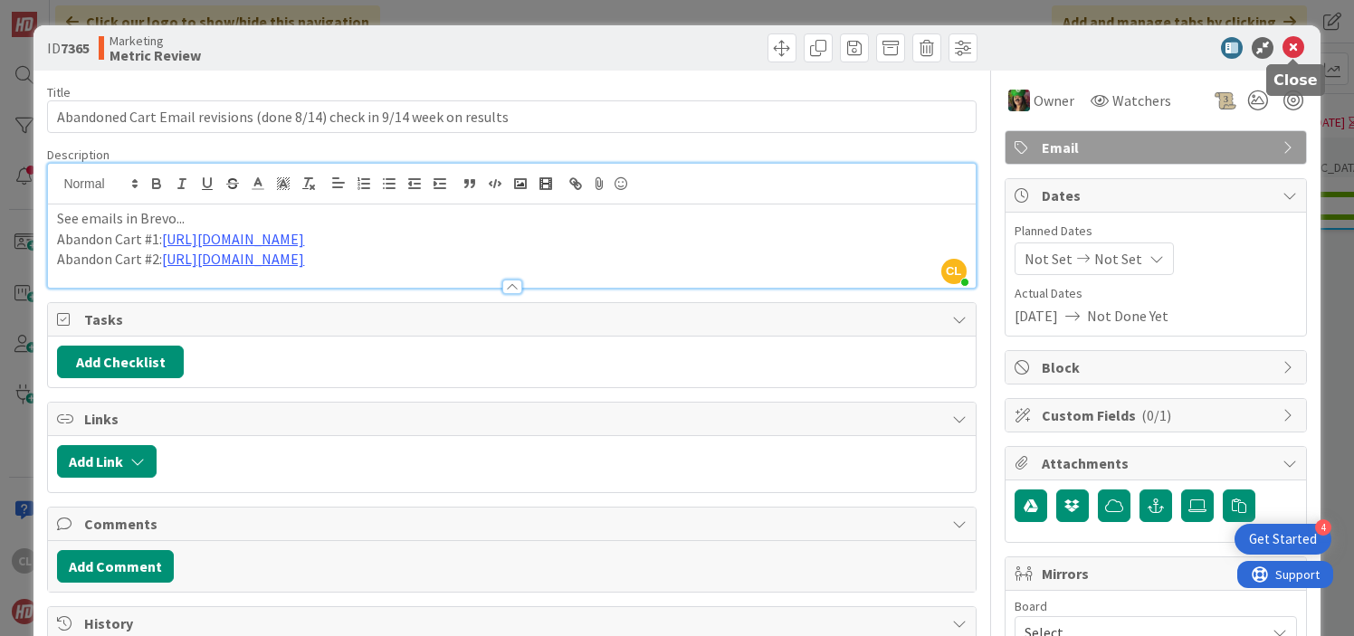
click at [1299, 47] on icon at bounding box center [1294, 48] width 22 height 22
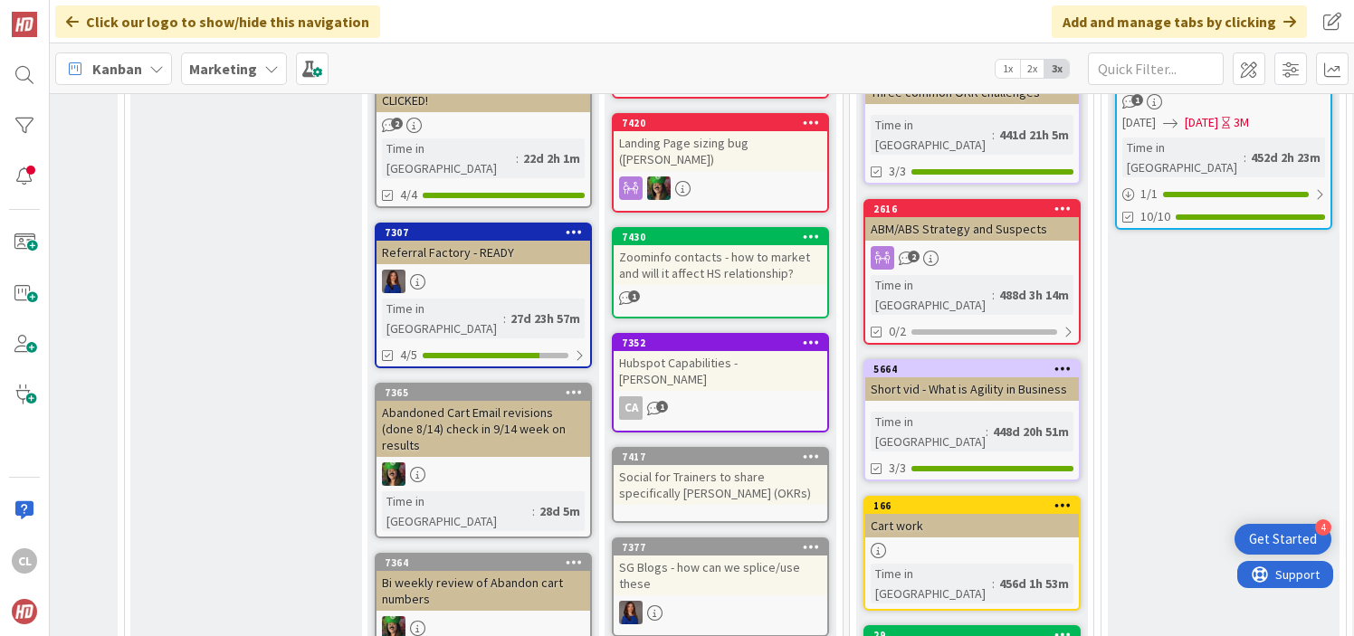
scroll to position [777, 1229]
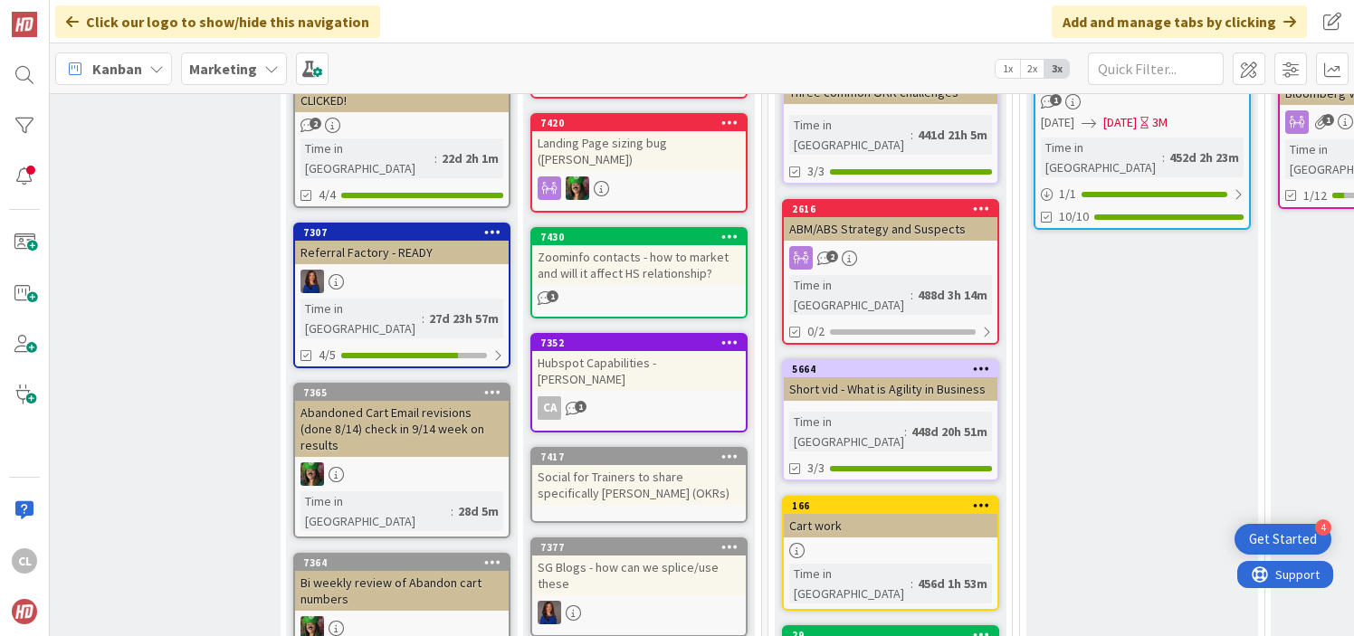
click at [455, 401] on div "Abandoned Cart Email revisions (done 8/14) check in 9/14 week on results" at bounding box center [402, 429] width 214 height 56
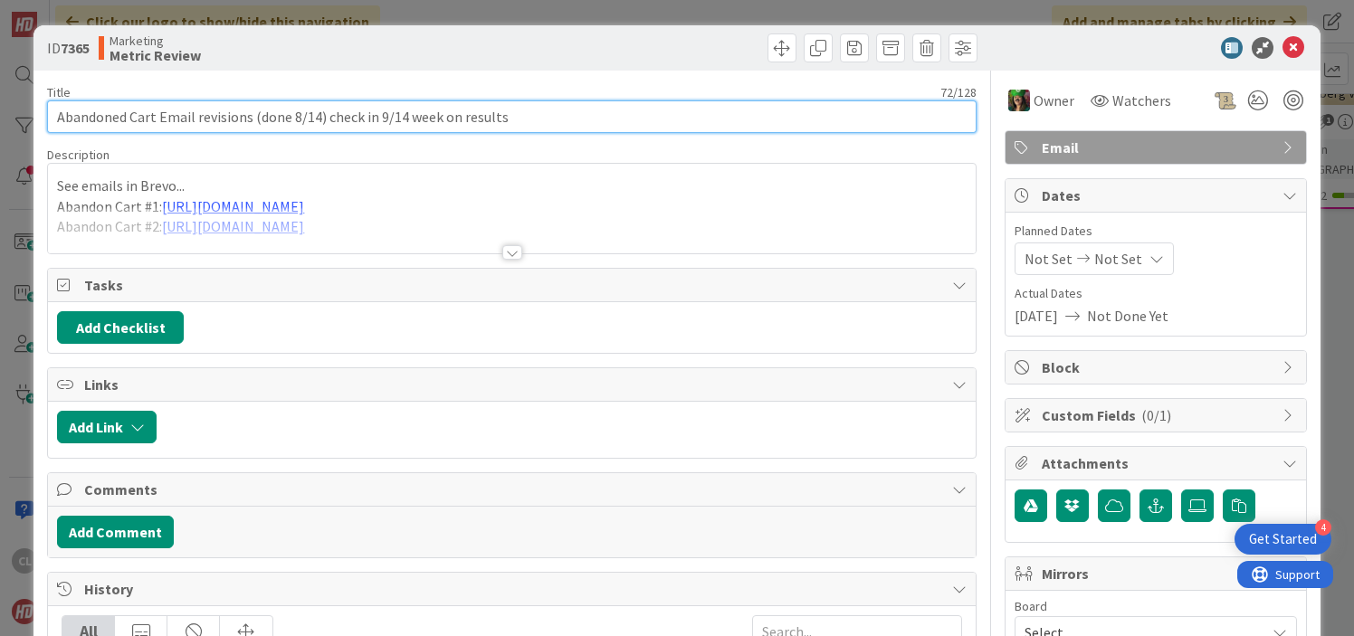
click at [317, 115] on input "Abandoned Cart Email revisions (done 8/14) check in 9/14 week on results" at bounding box center [511, 116] width 929 height 33
click at [407, 114] on input "Abandoned Cart Email revisions (done 8/14) check in 9/14 week on results" at bounding box center [511, 116] width 929 height 33
type input "Abandoned Cart Email revisions (done 8/14) check in 9/22 week on results"
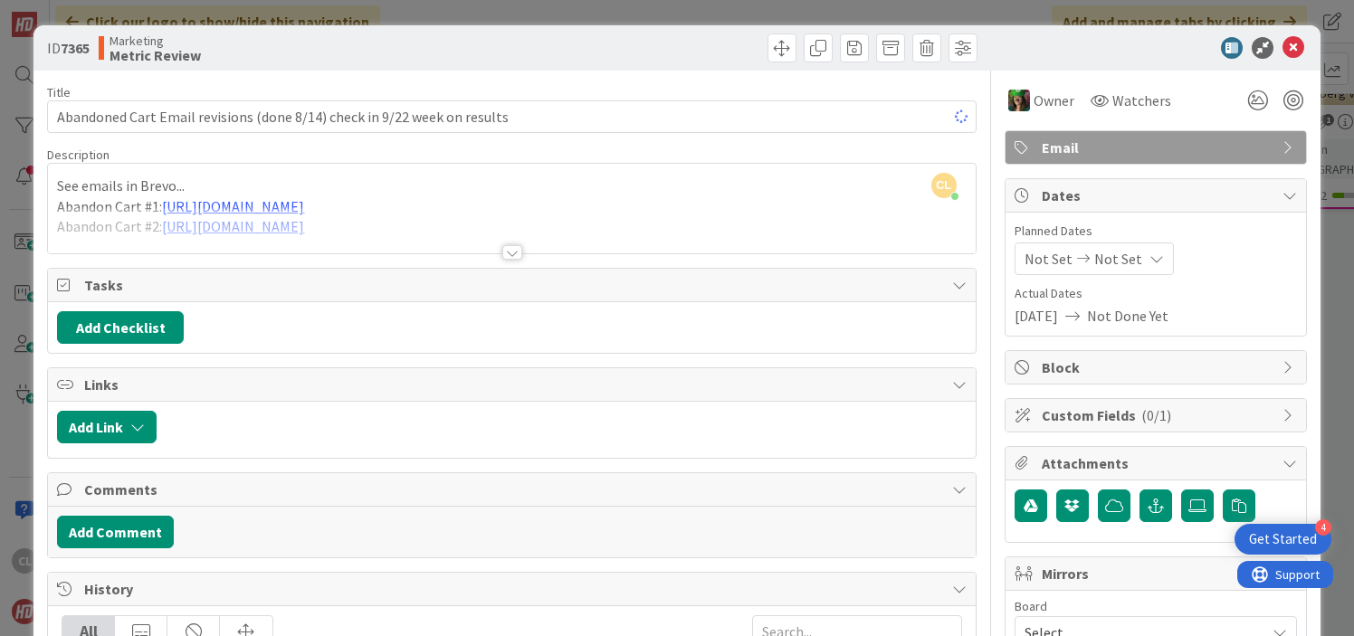
click at [597, 82] on div "Title 72 / 128 Abandoned Cart Email revisions (done 8/14) check in 9/22 week on…" at bounding box center [511, 580] width 929 height 1018
click at [1294, 48] on icon at bounding box center [1294, 48] width 22 height 22
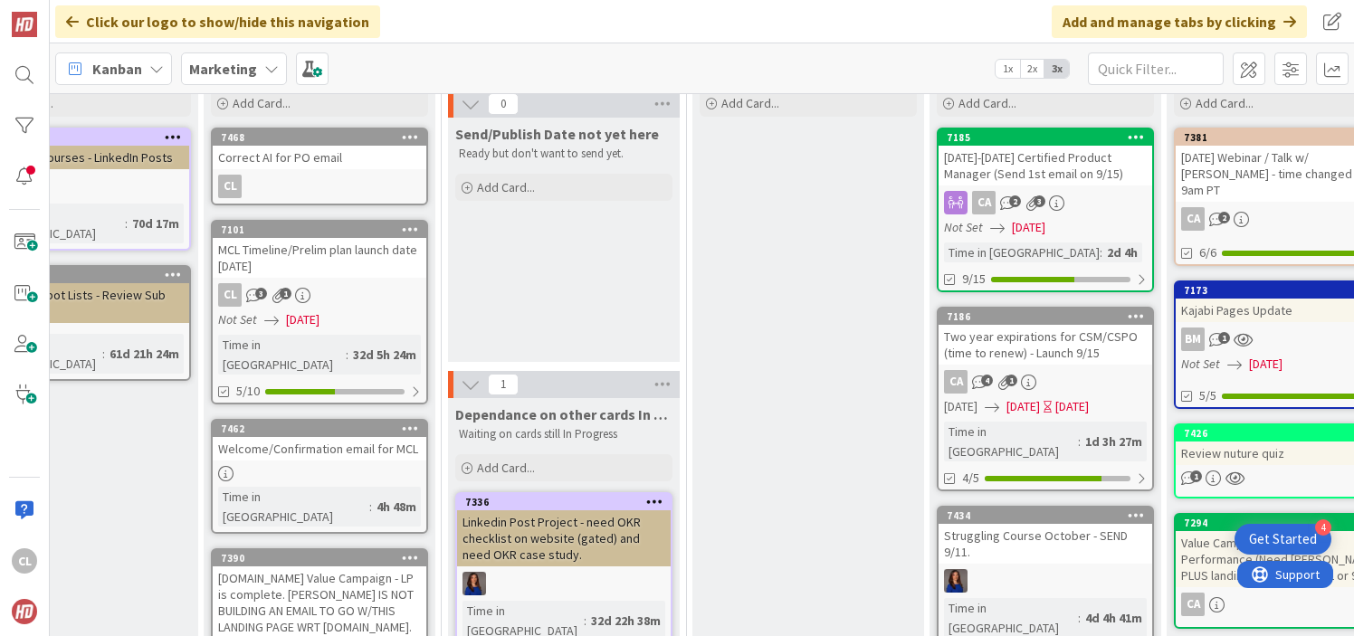
scroll to position [90, 586]
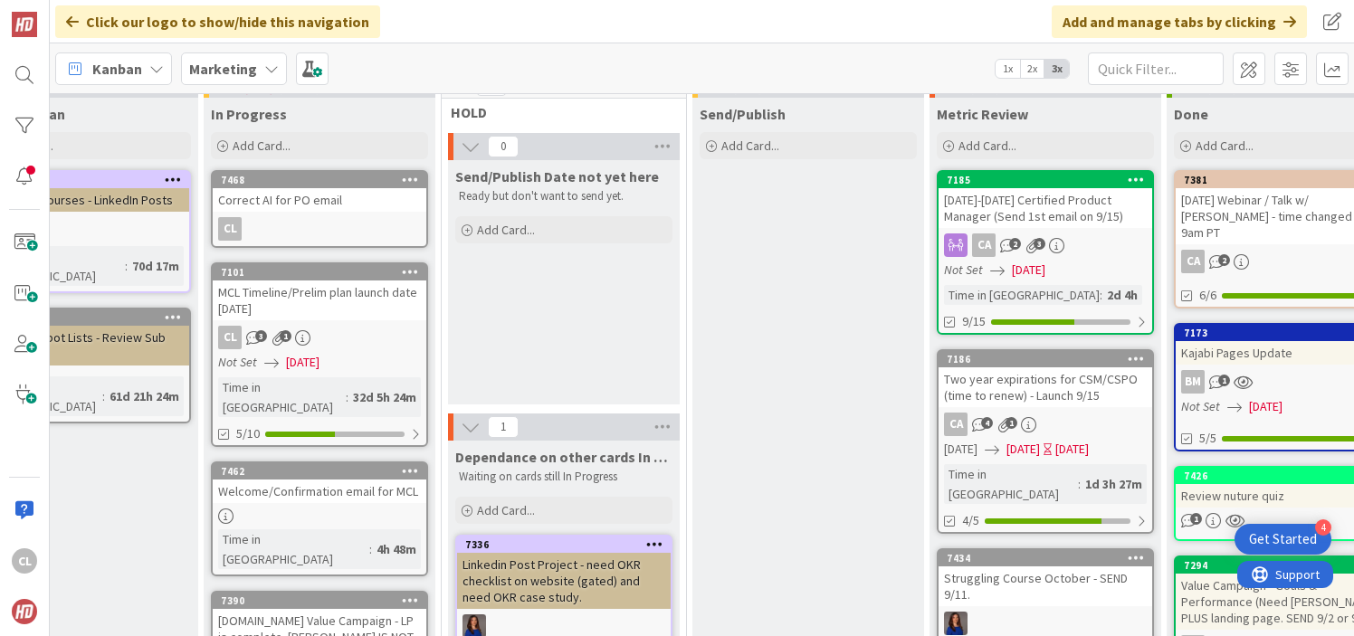
click at [303, 305] on div "MCL Timeline/Prelim plan launch date [DATE]" at bounding box center [320, 301] width 214 height 40
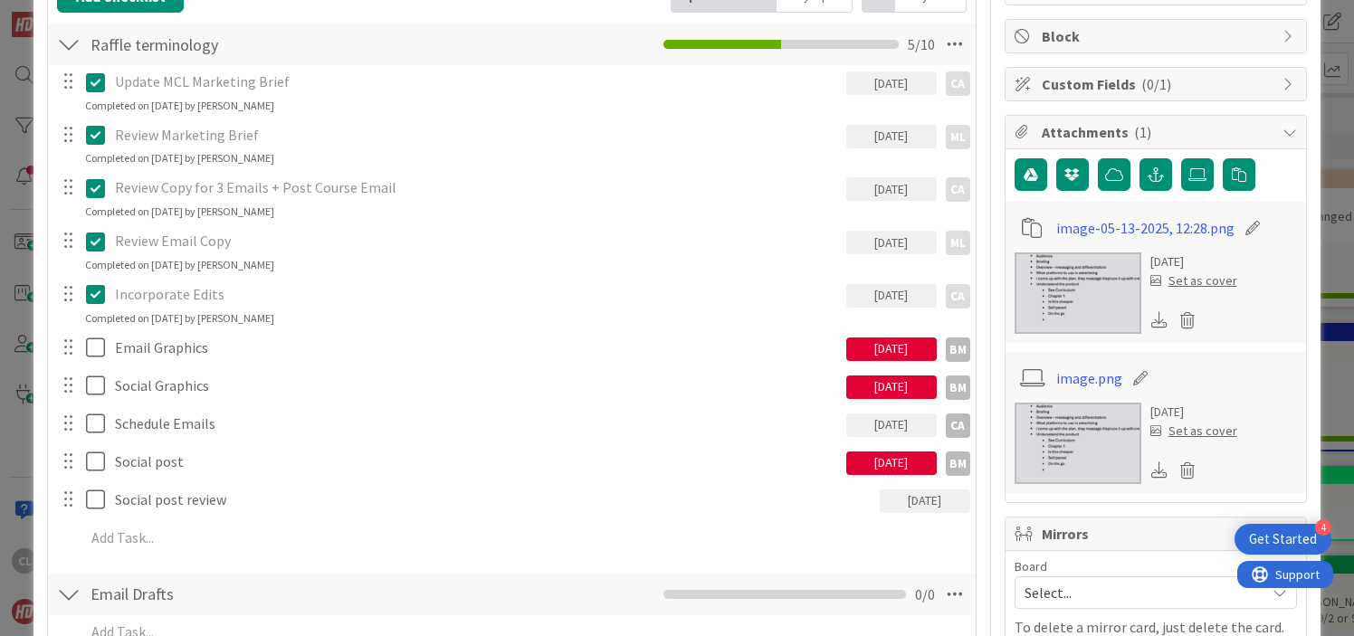
scroll to position [374, 0]
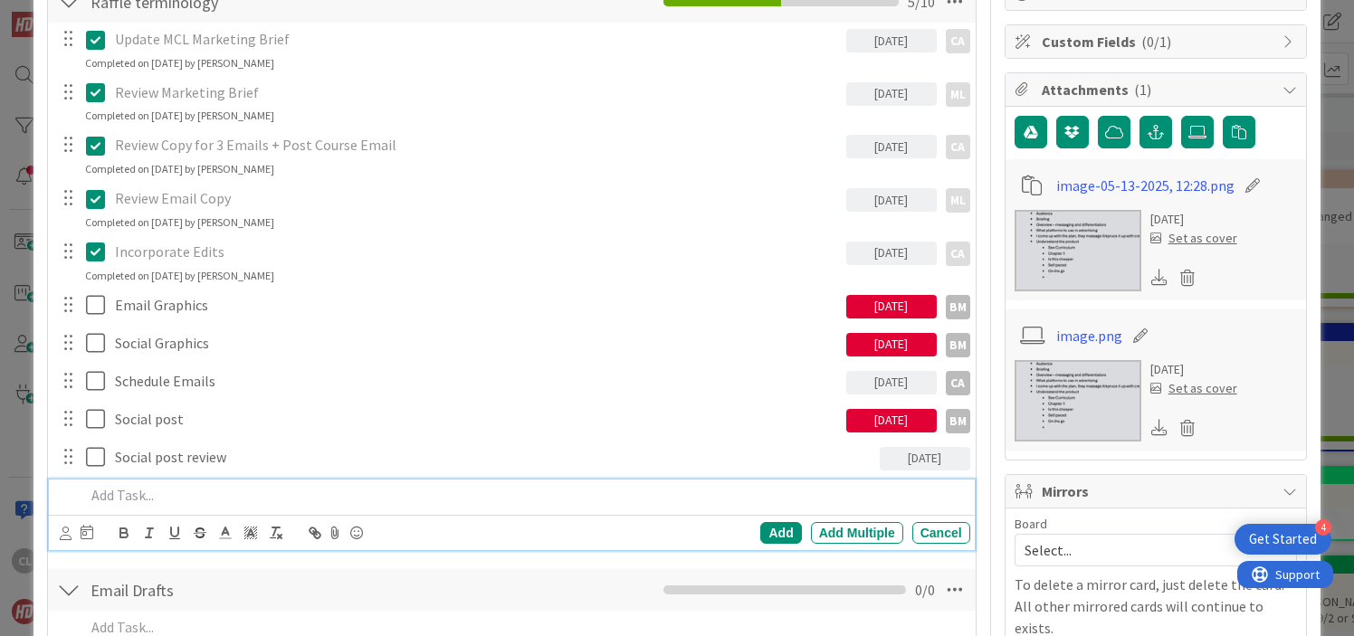
click at [133, 489] on p at bounding box center [523, 495] width 877 height 21
click at [776, 536] on div "Add" at bounding box center [780, 533] width 41 height 22
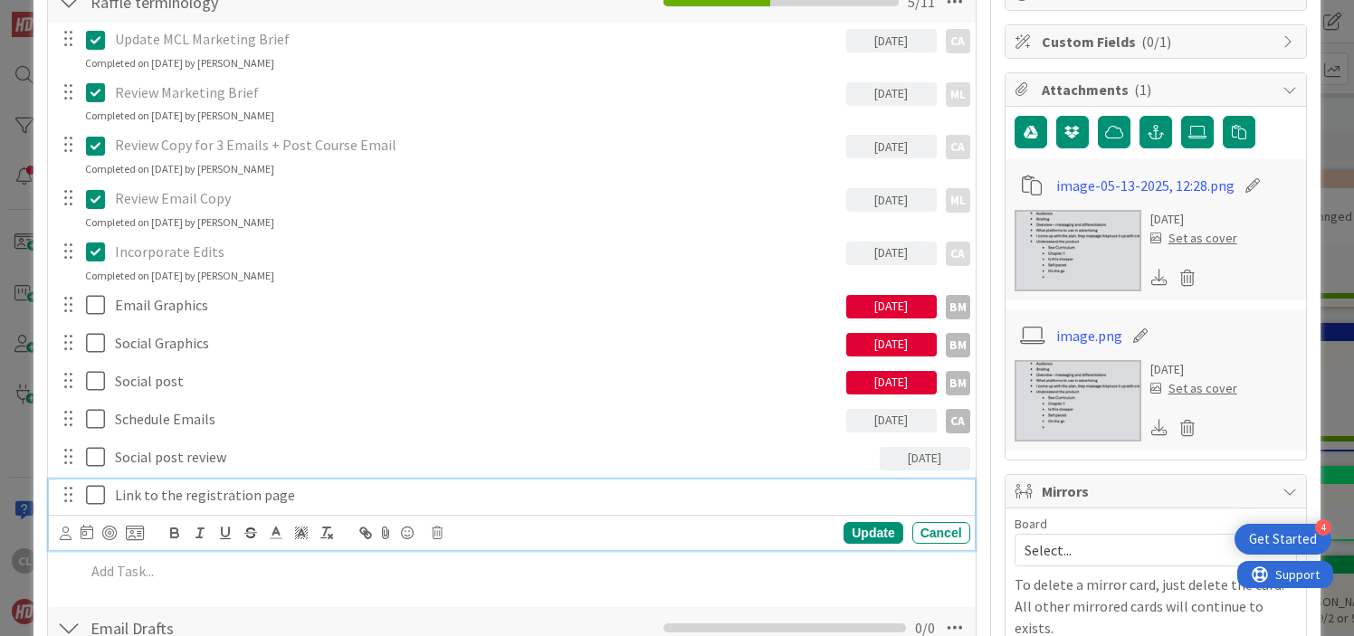
click at [939, 505] on p "Link to the registration page" at bounding box center [539, 495] width 848 height 21
click at [64, 534] on icon at bounding box center [66, 534] width 12 height 14
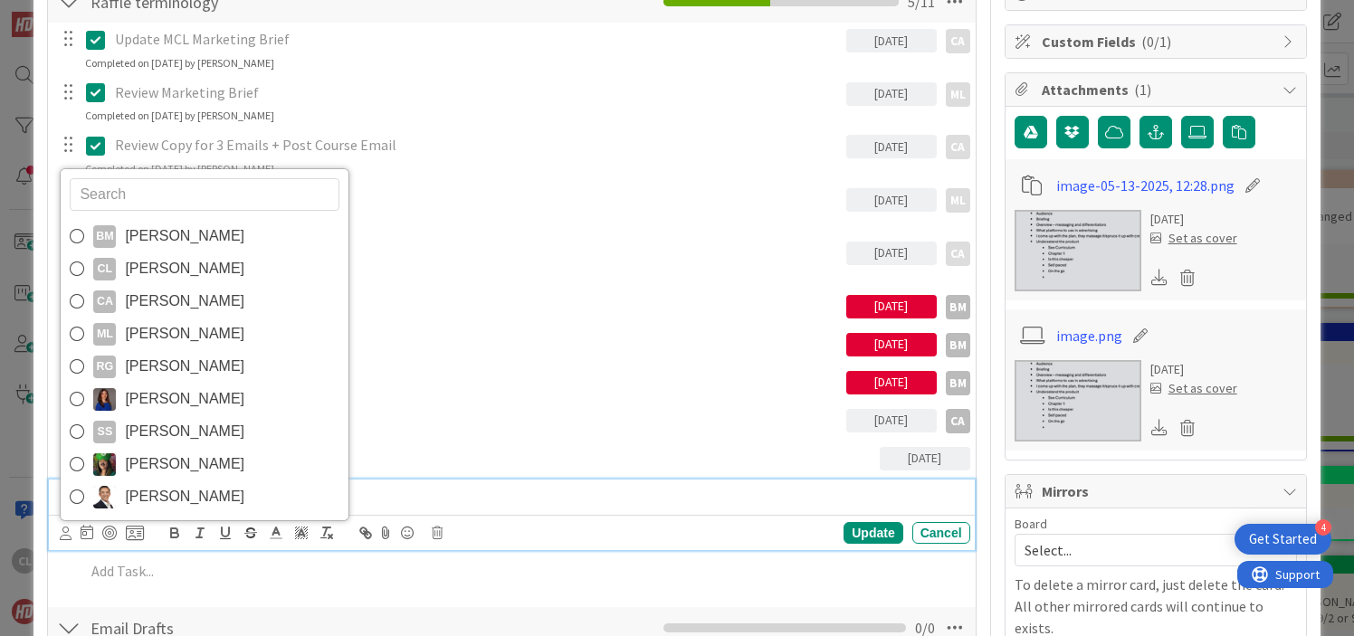
click at [195, 274] on span "[PERSON_NAME]" at bounding box center [184, 268] width 119 height 27
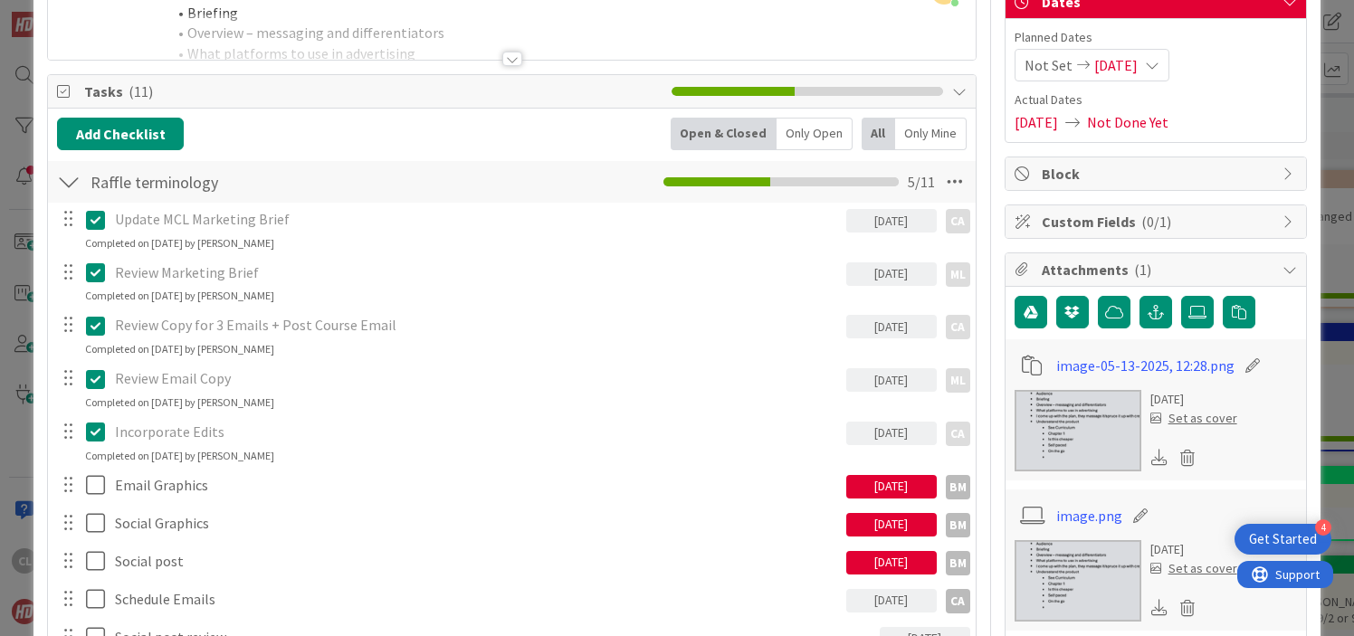
scroll to position [0, 0]
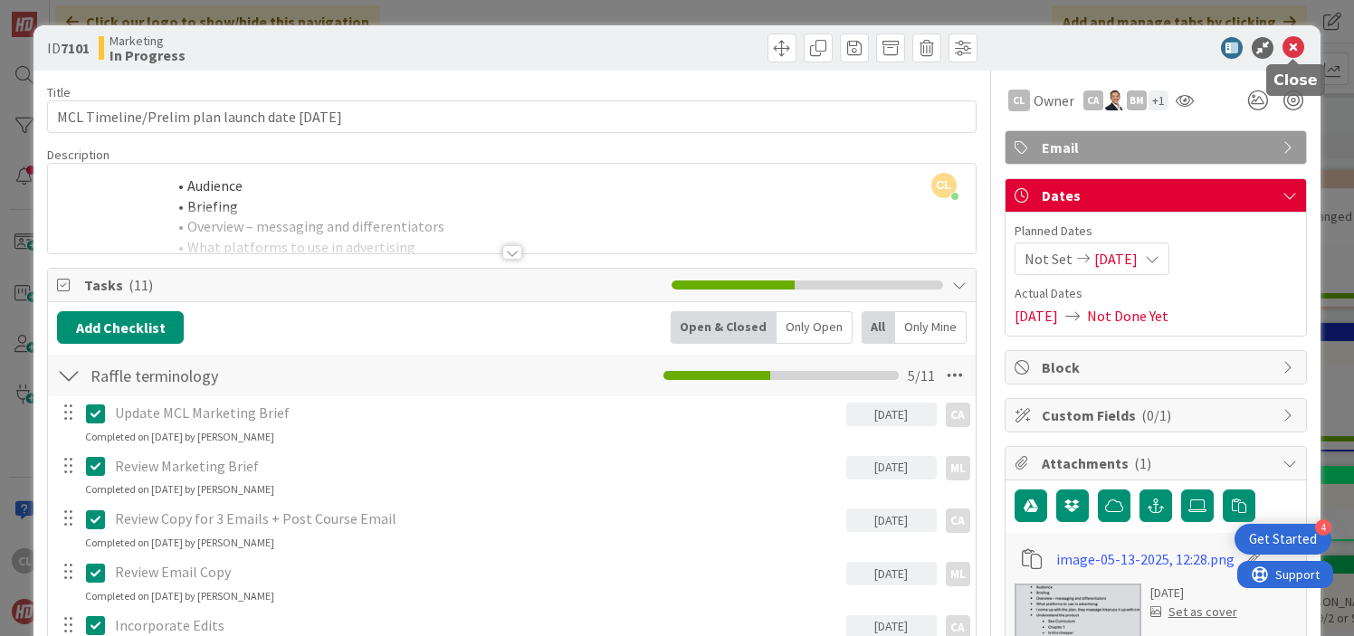
click at [1293, 52] on icon at bounding box center [1294, 48] width 22 height 22
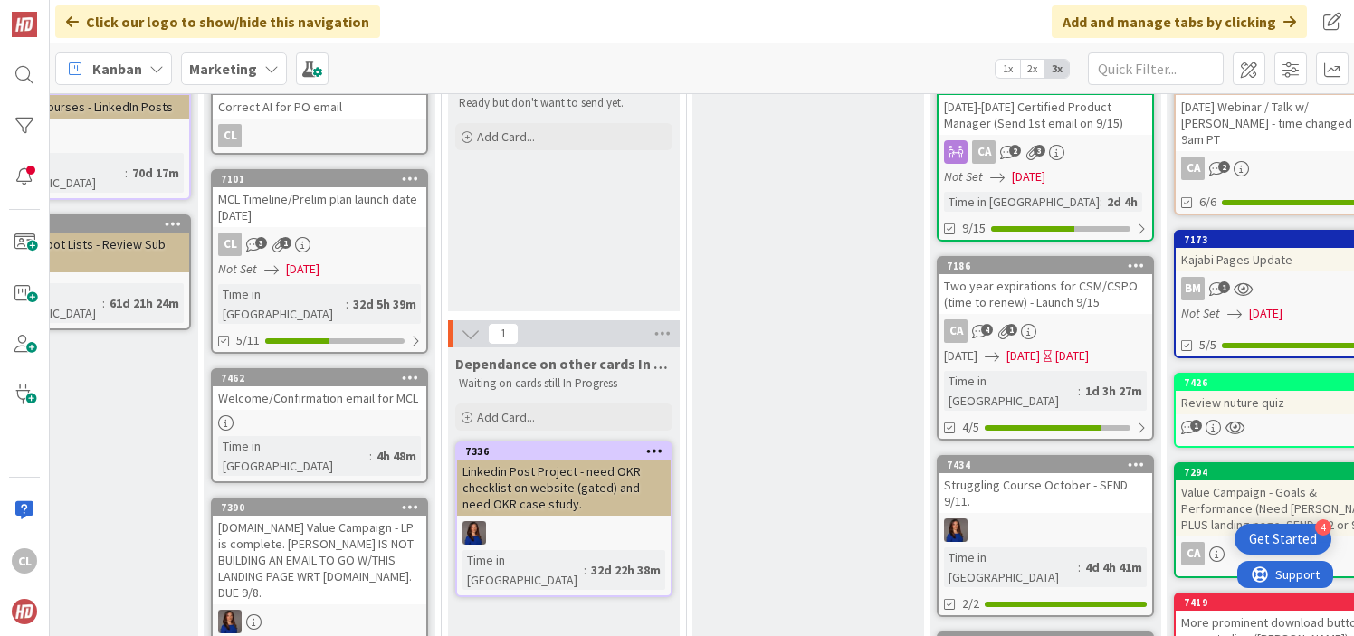
click at [314, 415] on div at bounding box center [320, 422] width 214 height 15
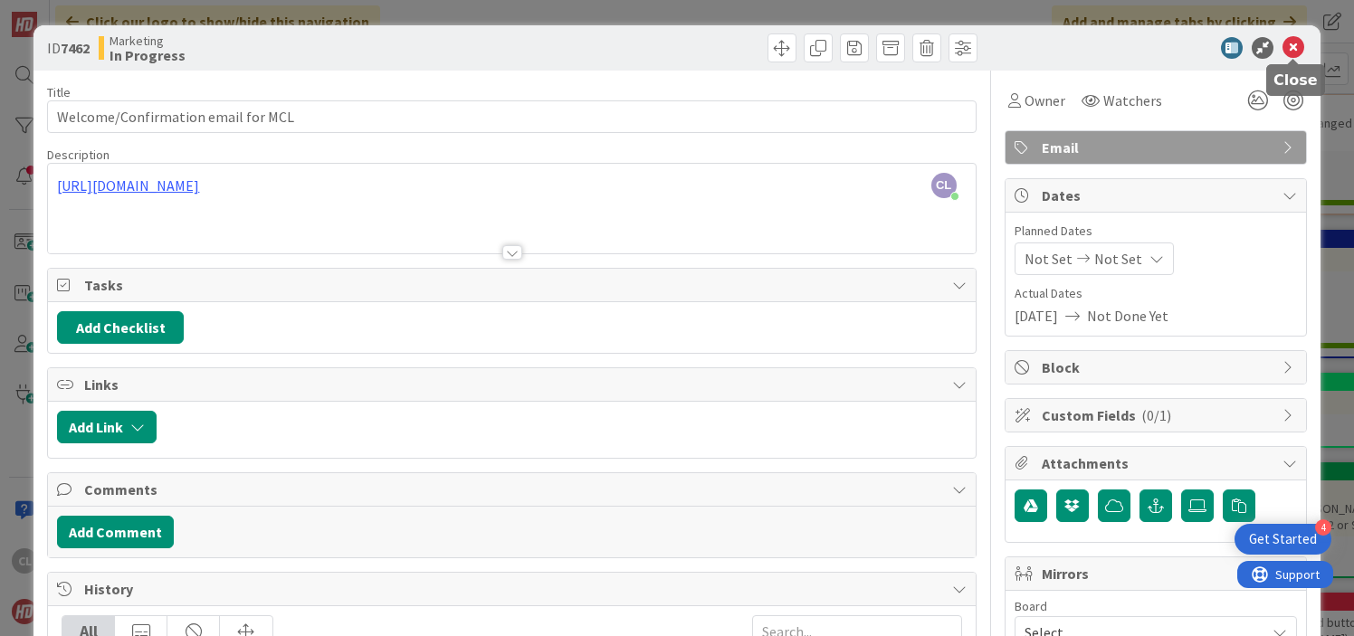
click at [1292, 52] on icon at bounding box center [1294, 48] width 22 height 22
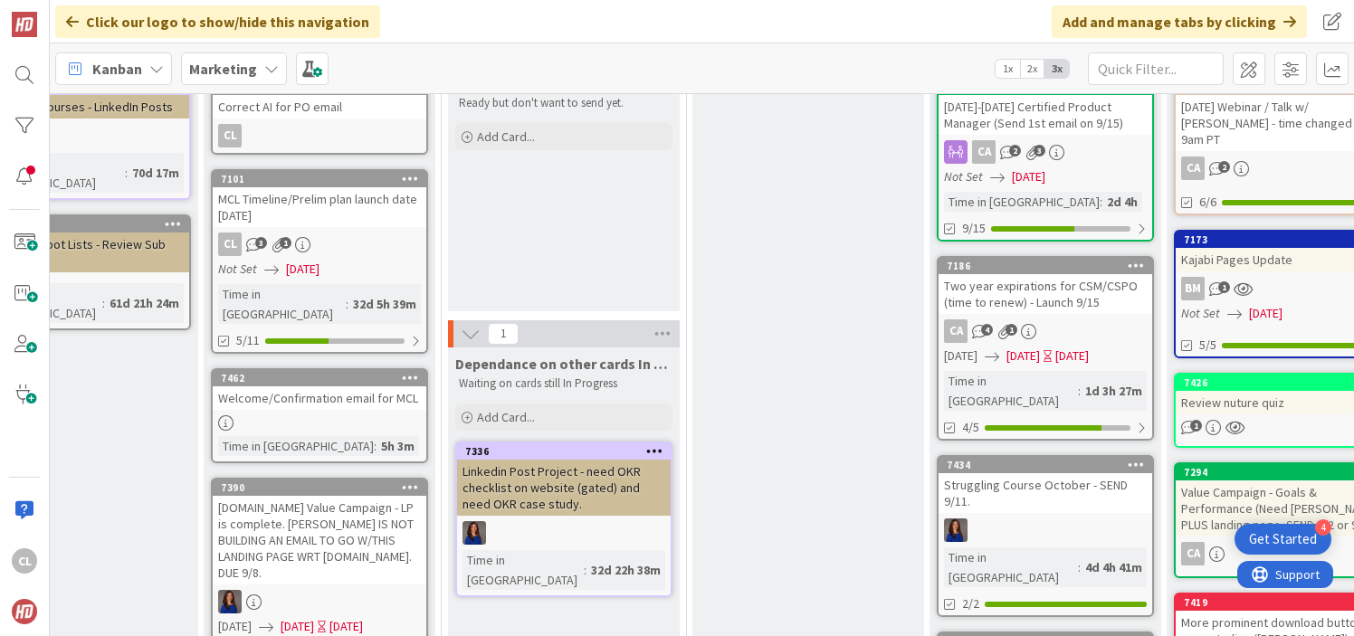
click at [308, 216] on div "MCL Timeline/Prelim plan launch date [DATE]" at bounding box center [320, 207] width 214 height 40
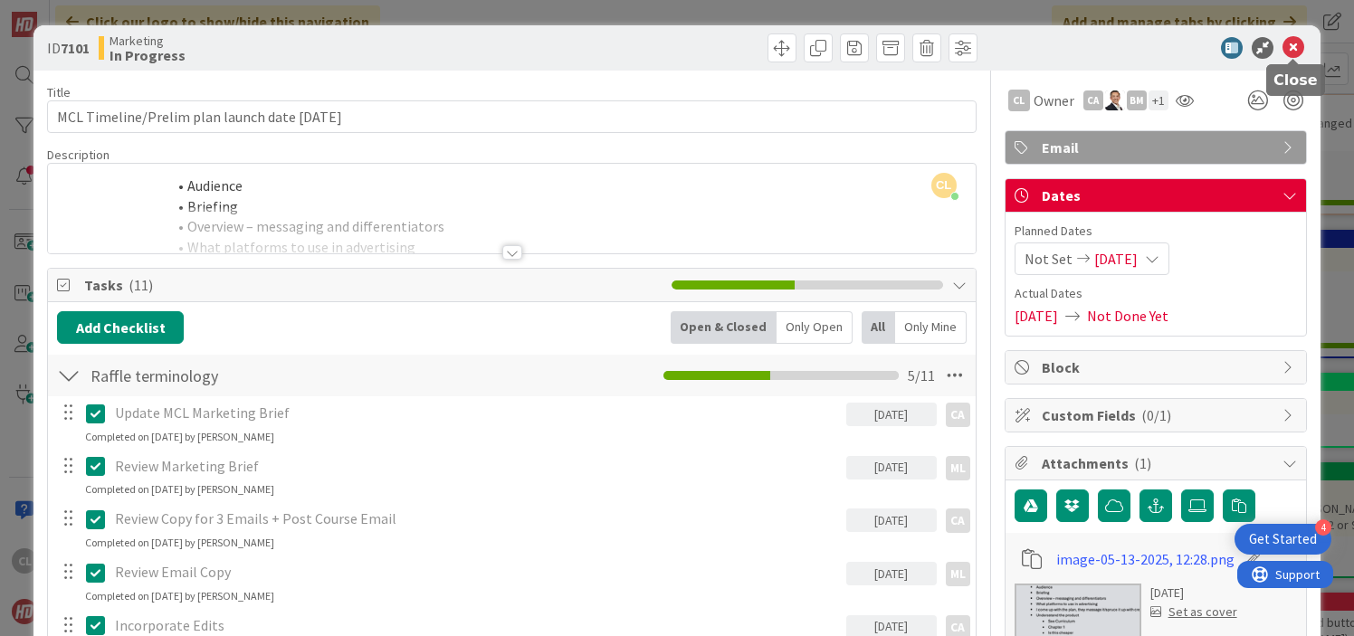
click at [1293, 46] on icon at bounding box center [1294, 48] width 22 height 22
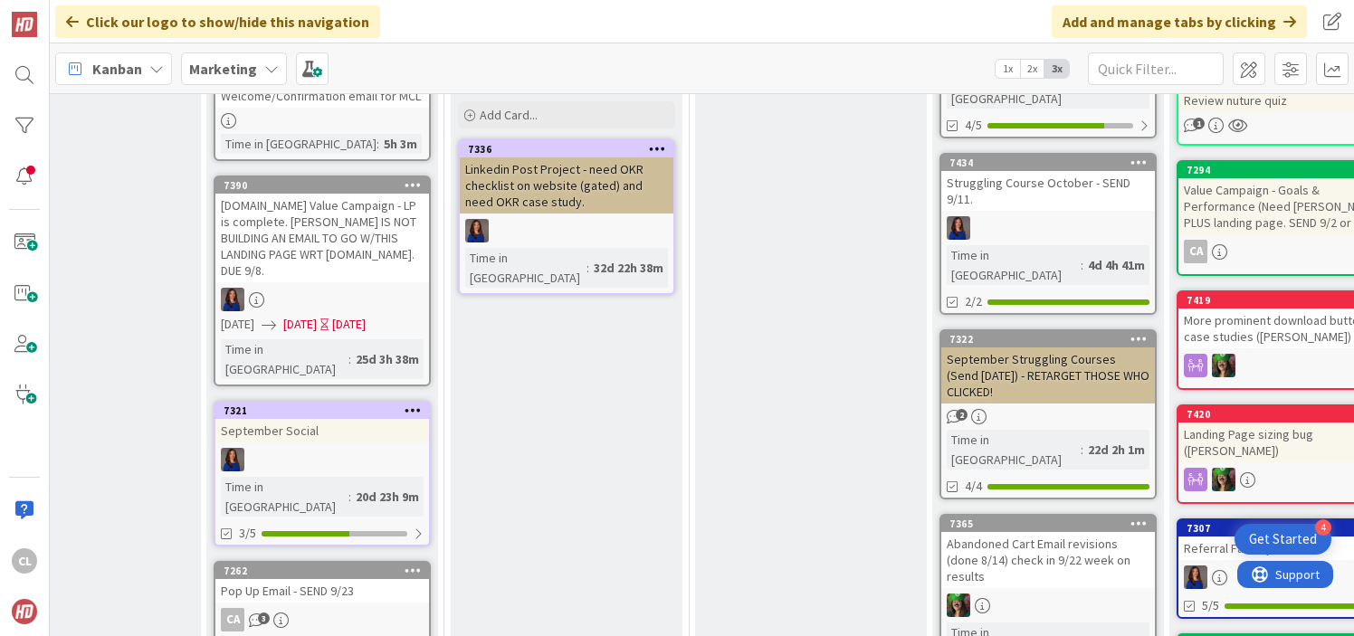
scroll to position [487, 583]
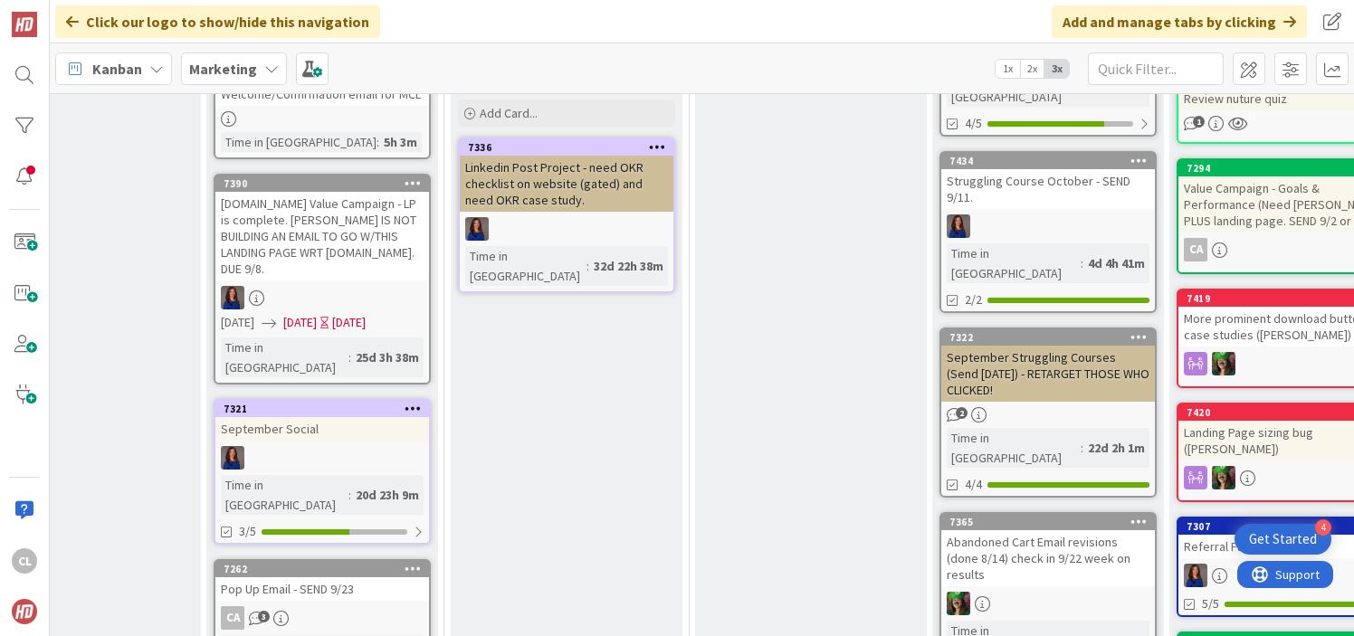
click at [351, 348] on div "25d 3h 38m" at bounding box center [387, 358] width 72 height 20
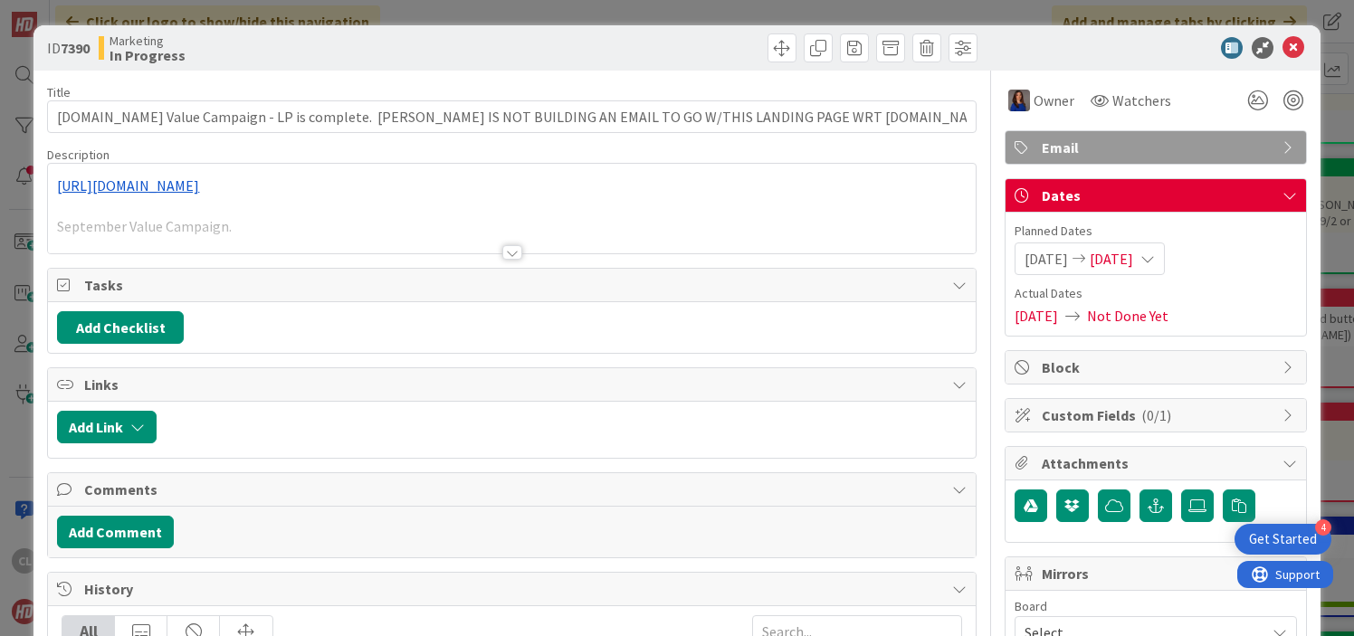
click at [391, 235] on div at bounding box center [511, 230] width 927 height 46
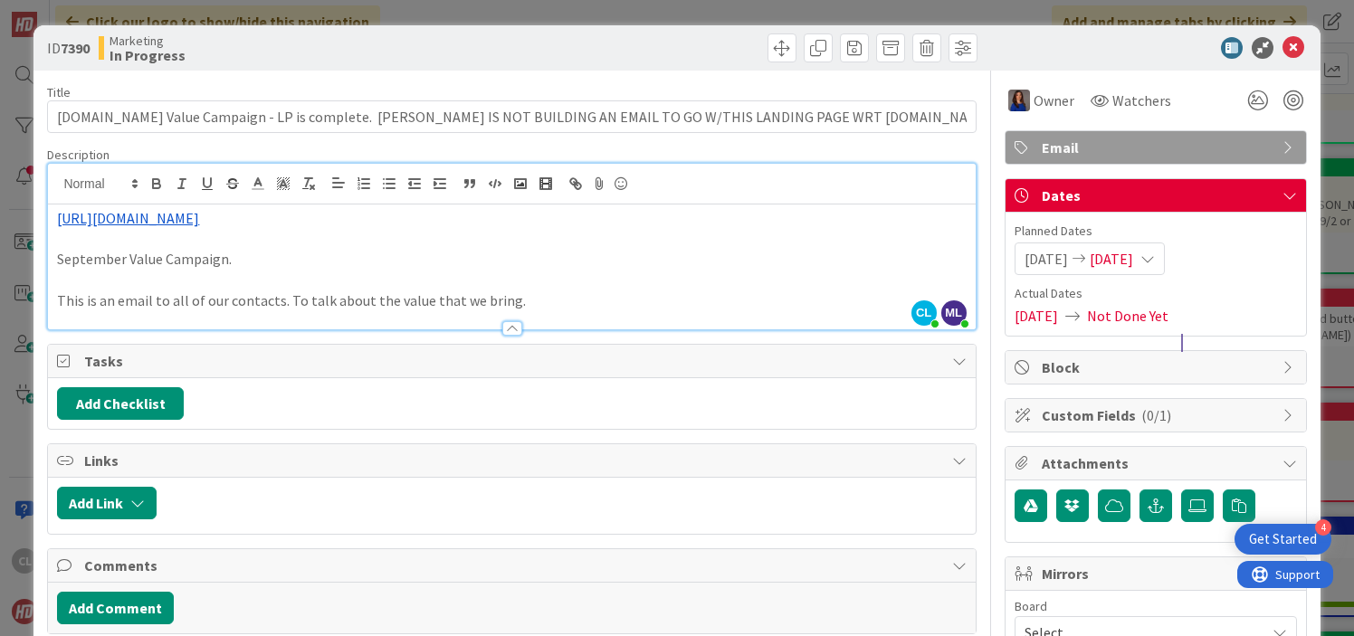
click at [199, 212] on link "[URL][DOMAIN_NAME]" at bounding box center [128, 218] width 142 height 18
click at [405, 248] on p at bounding box center [511, 239] width 909 height 21
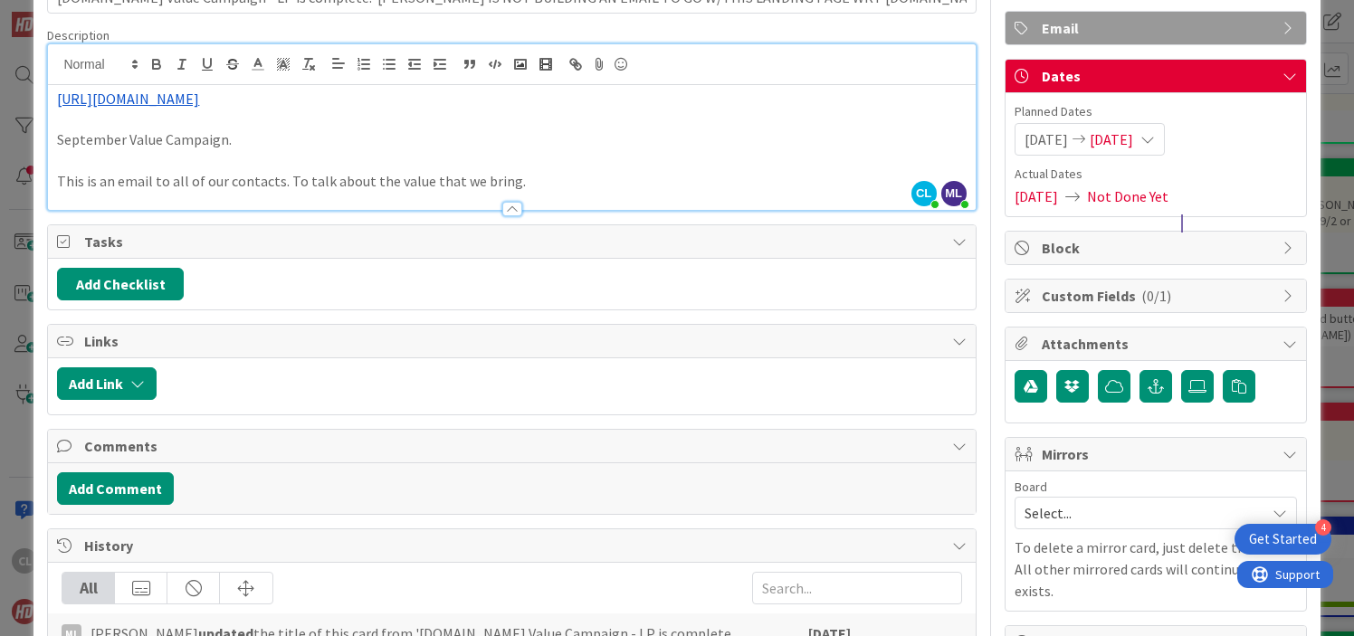
scroll to position [93, 0]
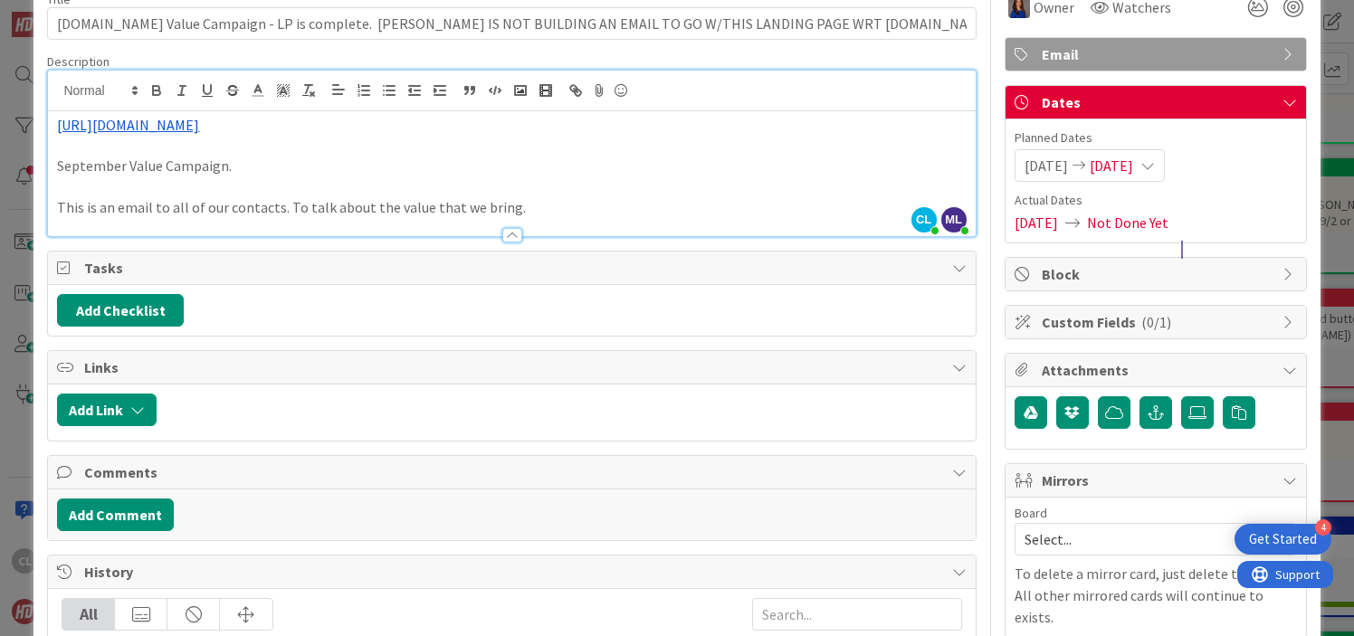
click at [199, 128] on link "[URL][DOMAIN_NAME]" at bounding box center [128, 125] width 142 height 18
click at [223, 162] on link "[URL][DOMAIN_NAME]" at bounding box center [161, 160] width 124 height 24
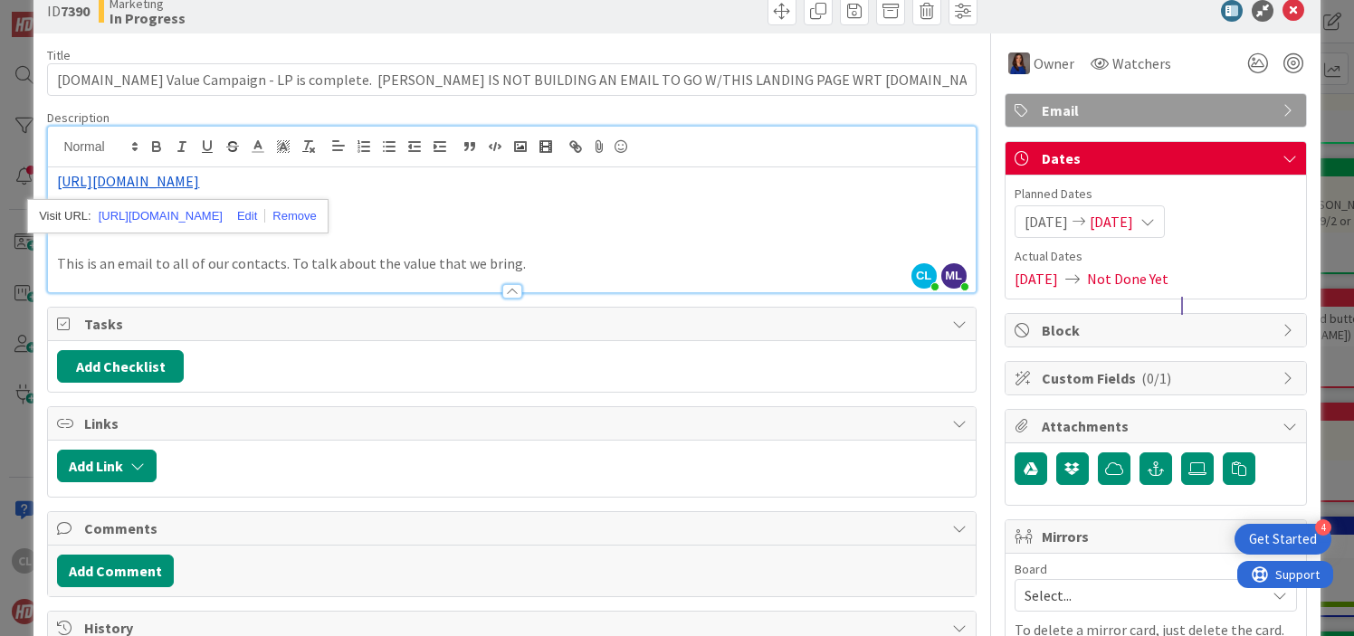
click at [482, 233] on p at bounding box center [511, 243] width 909 height 21
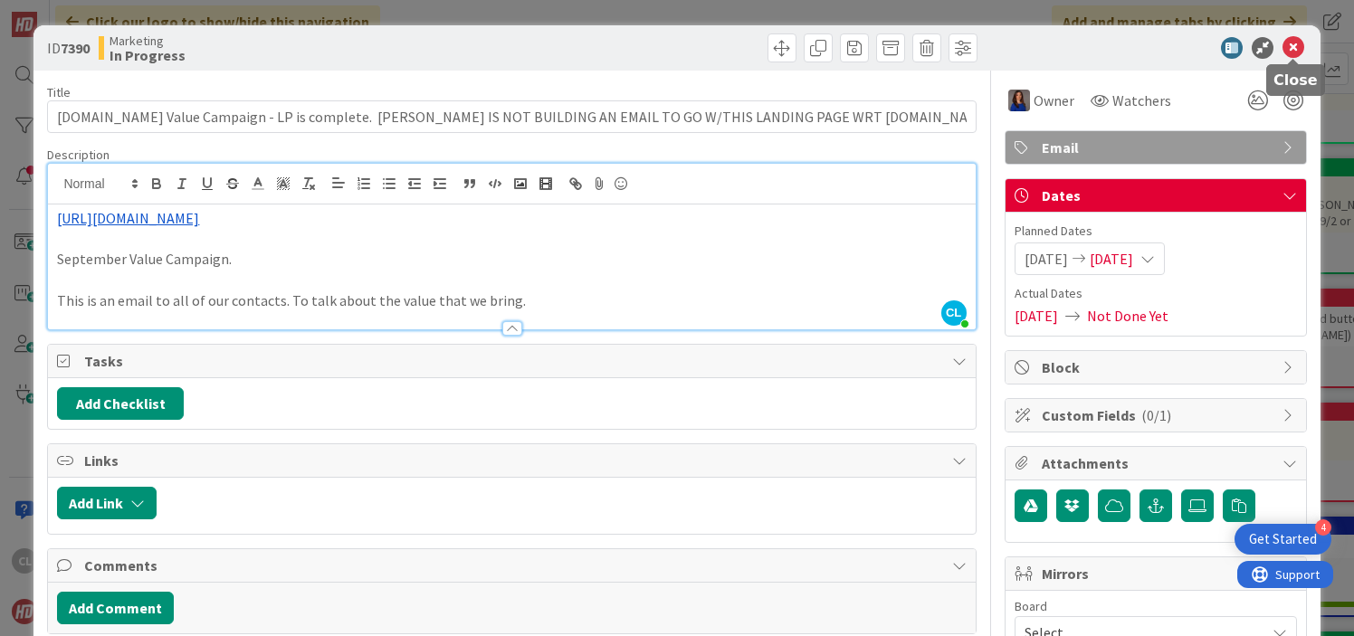
click at [1283, 42] on icon at bounding box center [1294, 48] width 22 height 22
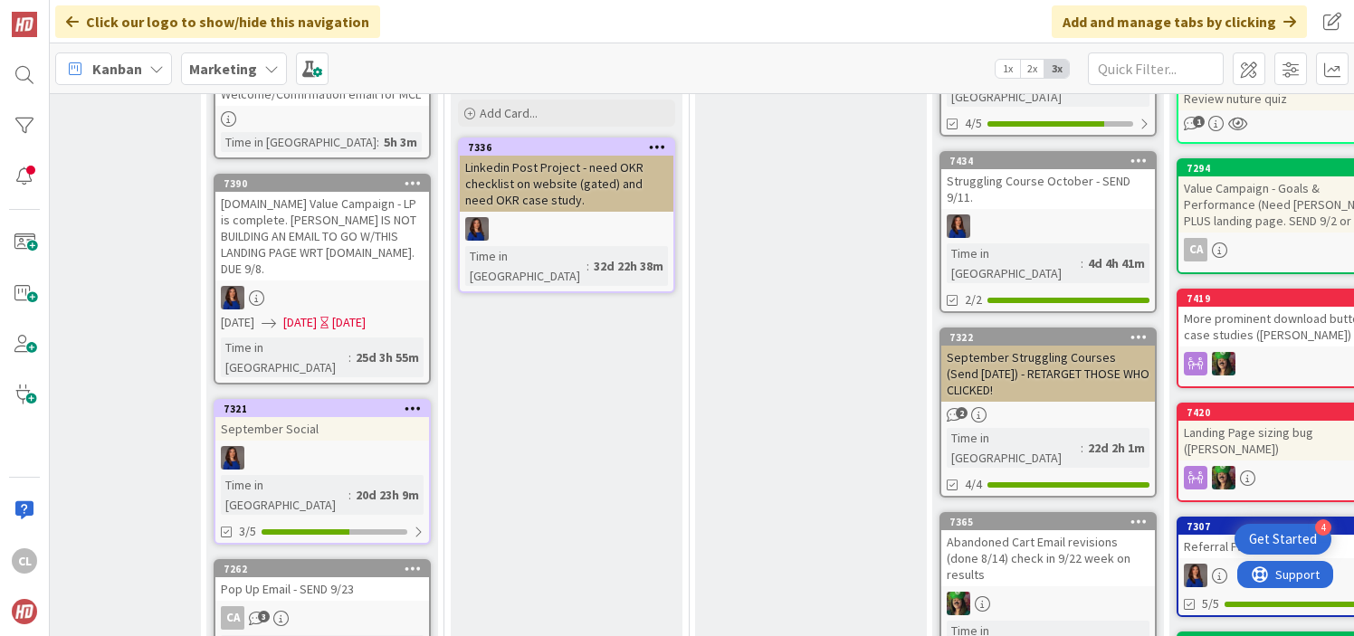
click at [321, 446] on div at bounding box center [322, 458] width 214 height 24
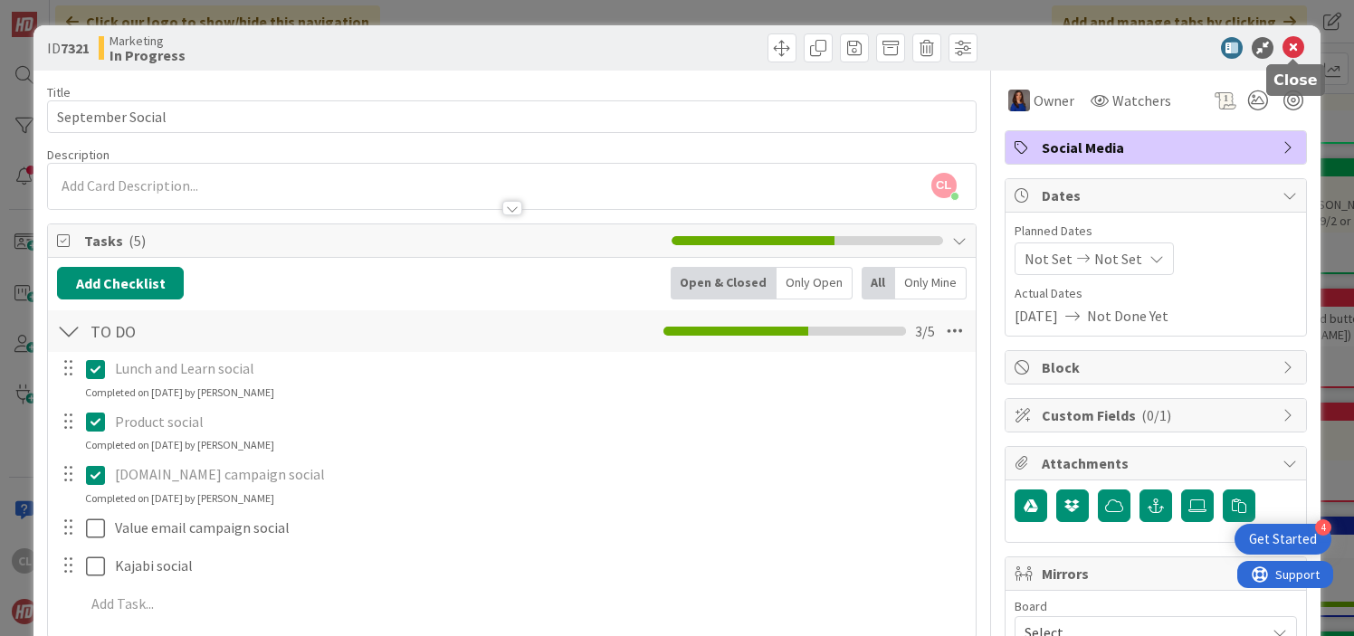
click at [1294, 52] on icon at bounding box center [1294, 48] width 22 height 22
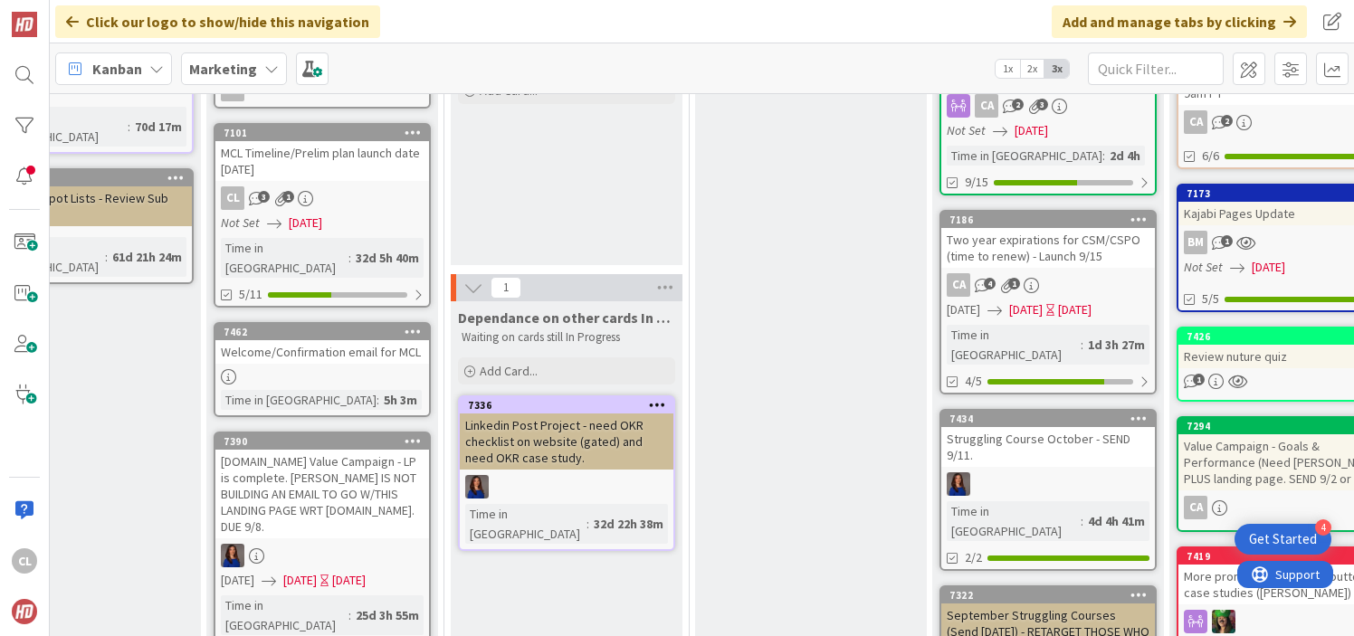
scroll to position [228, 583]
click at [363, 178] on div "MCL Timeline/Prelim plan launch date [DATE]" at bounding box center [322, 162] width 214 height 40
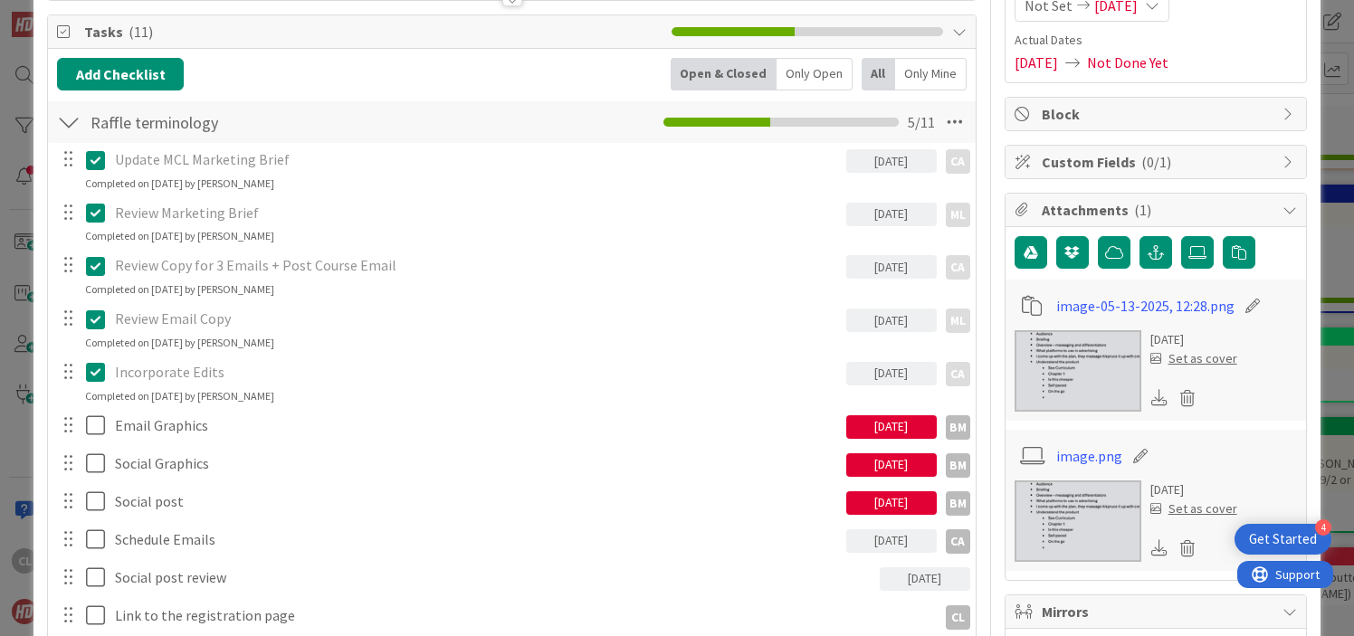
scroll to position [292, 0]
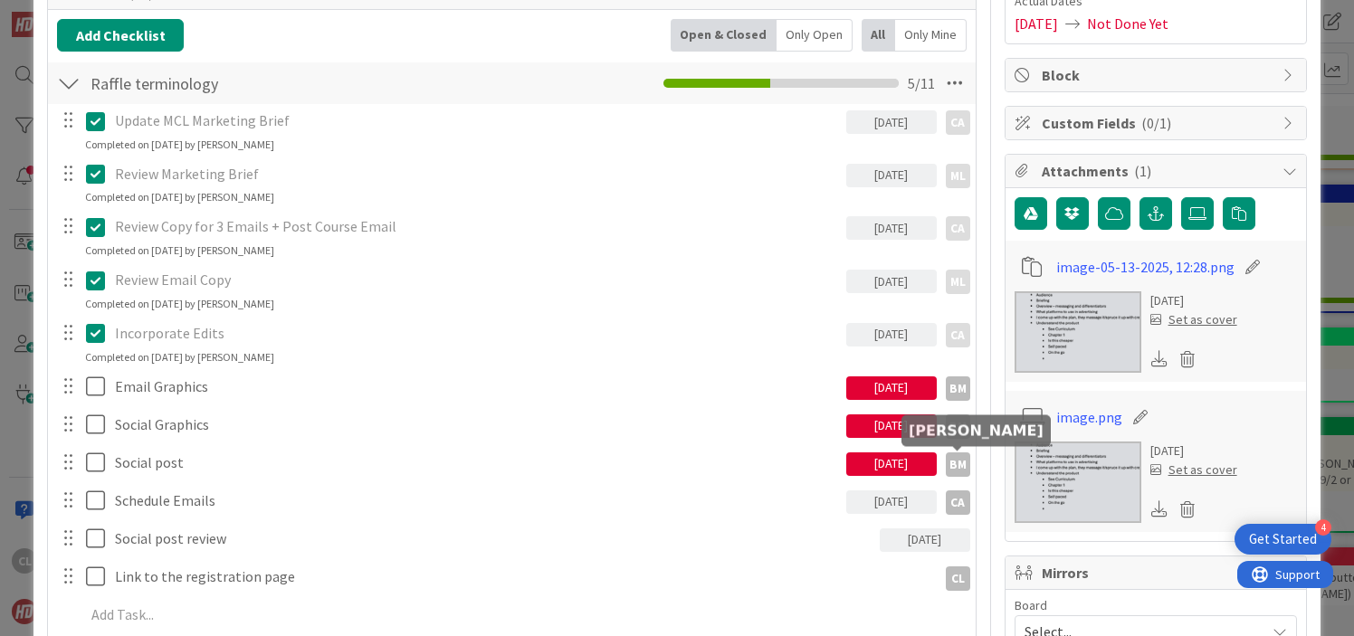
click at [961, 462] on div "BM" at bounding box center [958, 465] width 24 height 24
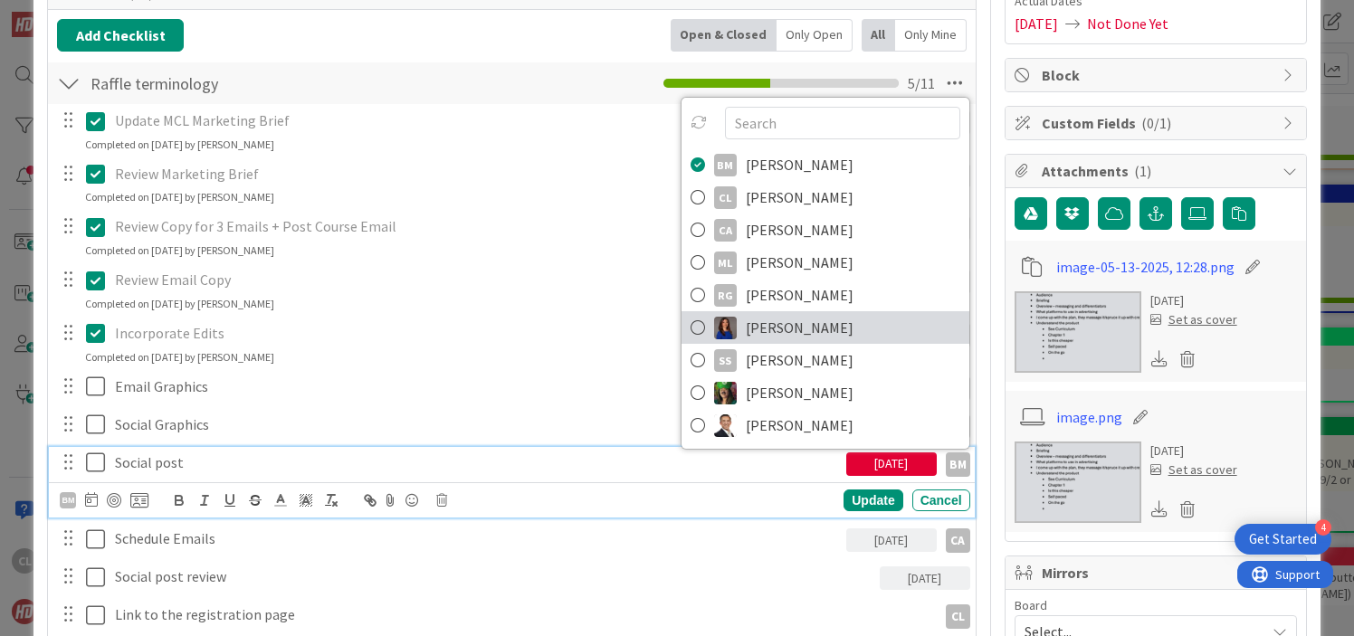
click at [736, 331] on link "[PERSON_NAME]" at bounding box center [826, 327] width 288 height 33
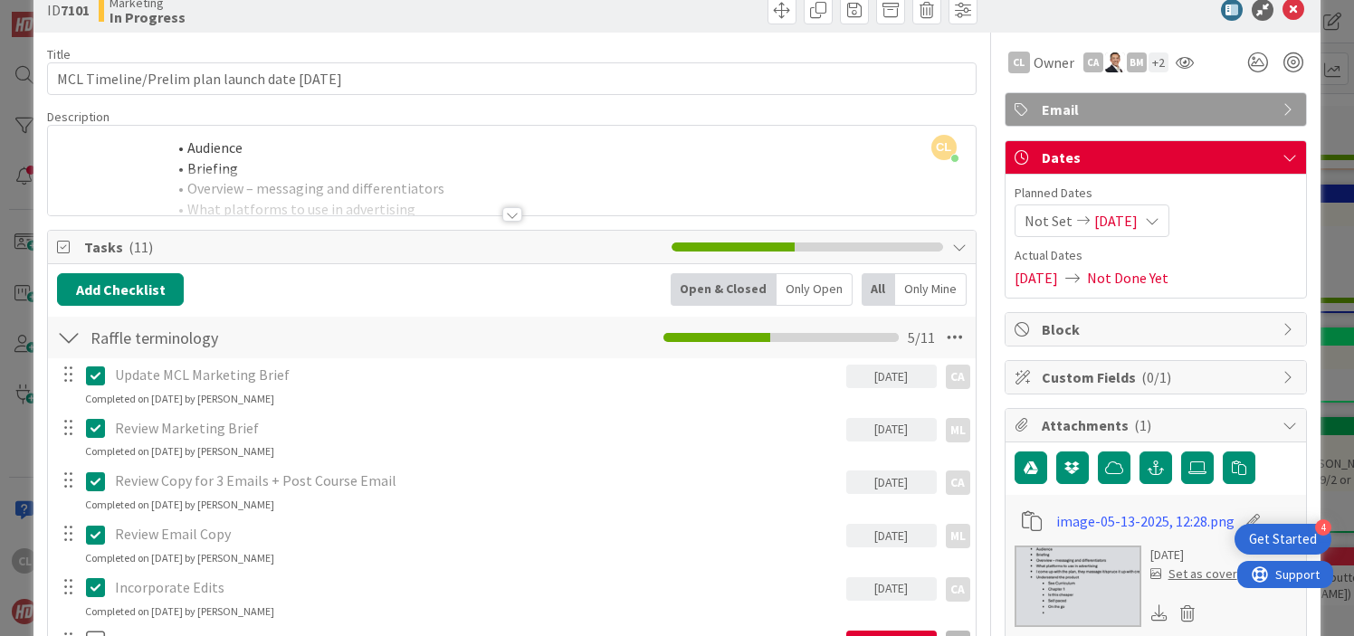
scroll to position [10, 0]
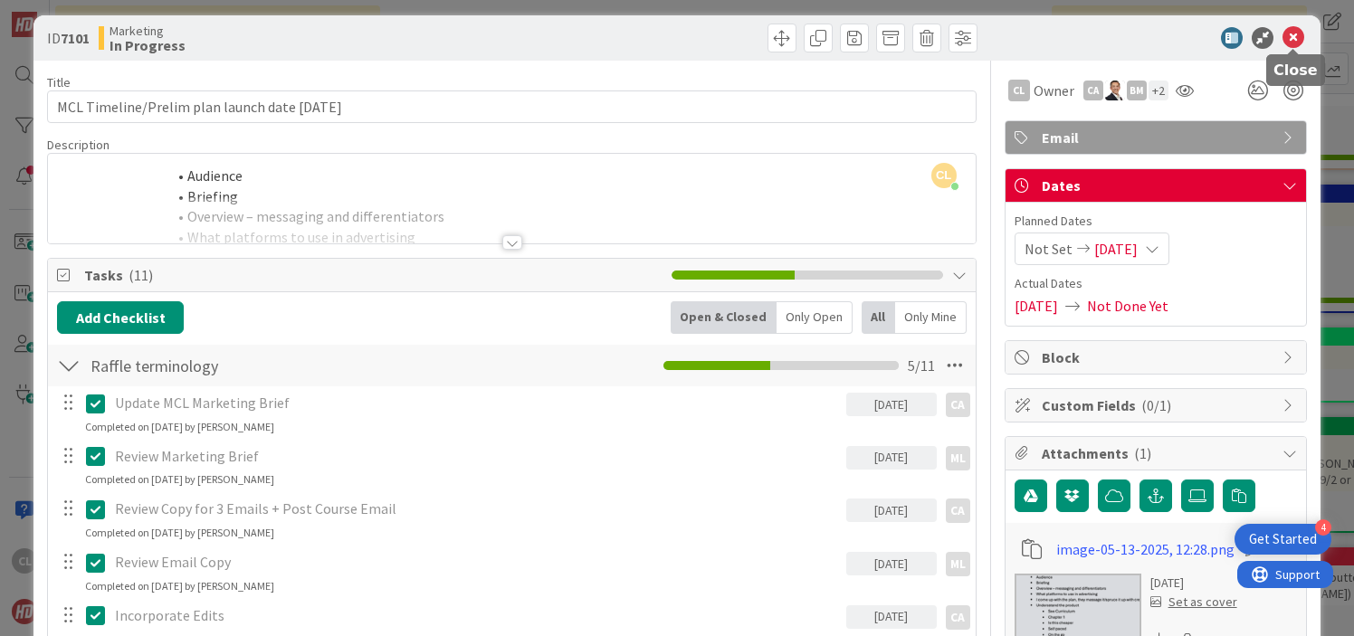
click at [1294, 39] on icon at bounding box center [1294, 38] width 22 height 22
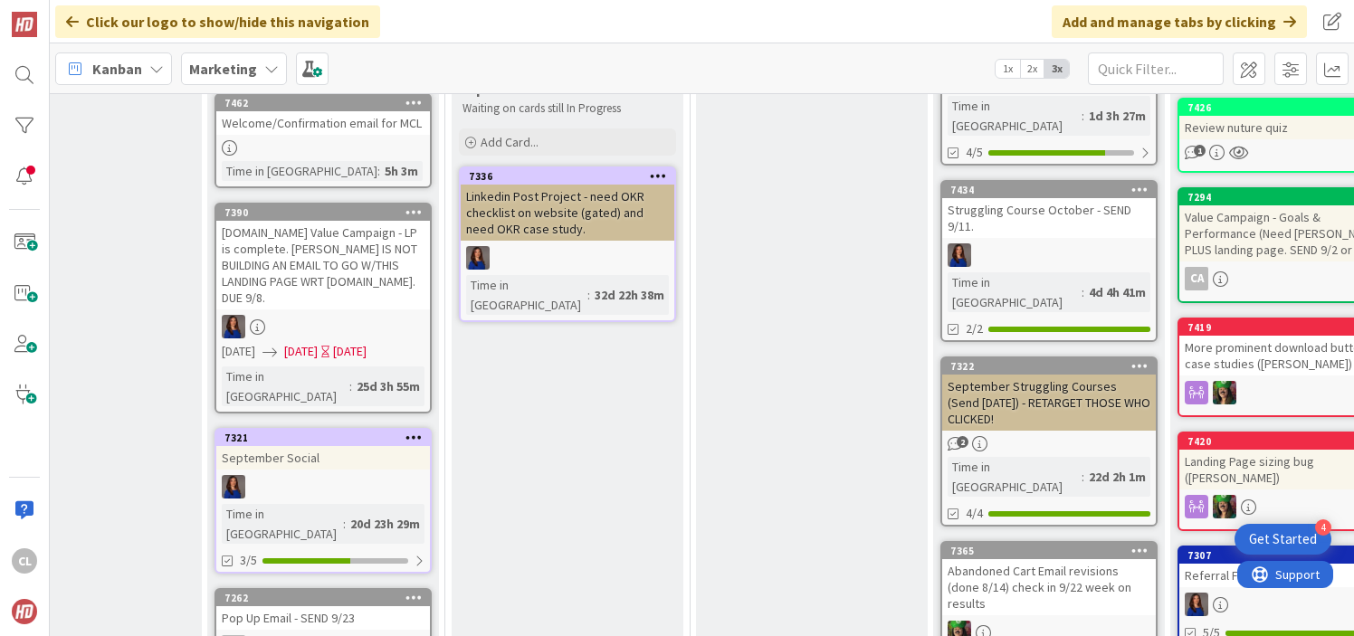
scroll to position [455, 582]
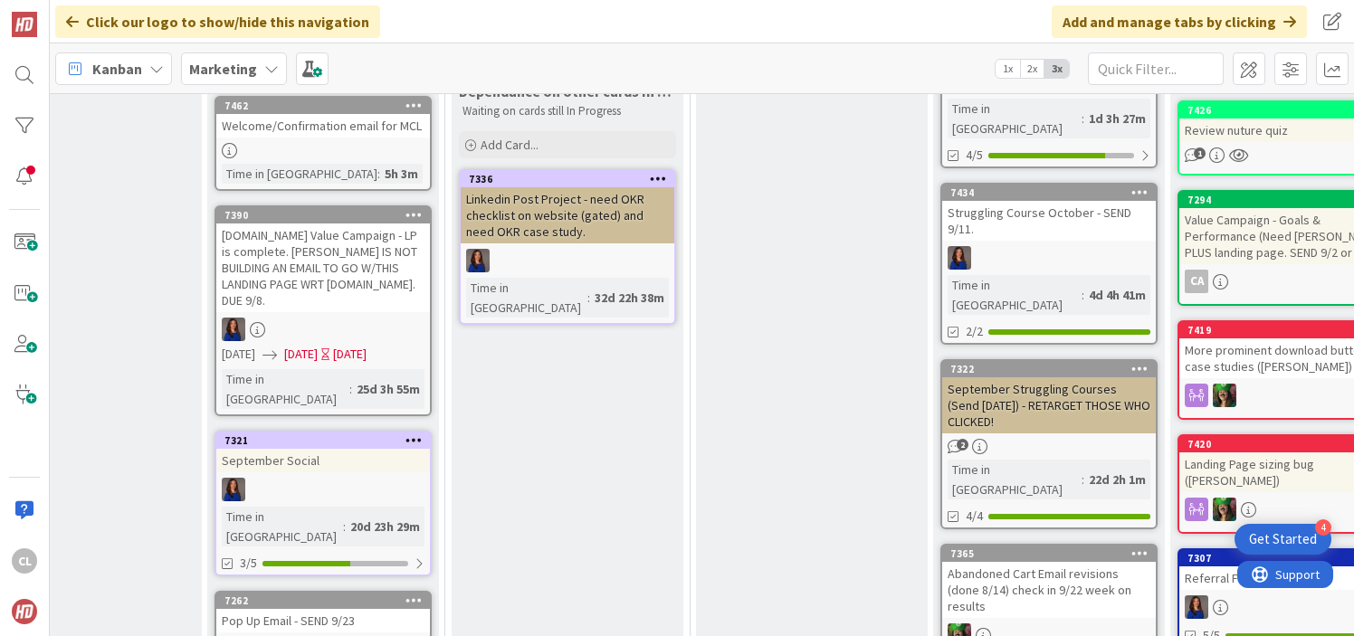
click at [316, 478] on div at bounding box center [323, 490] width 214 height 24
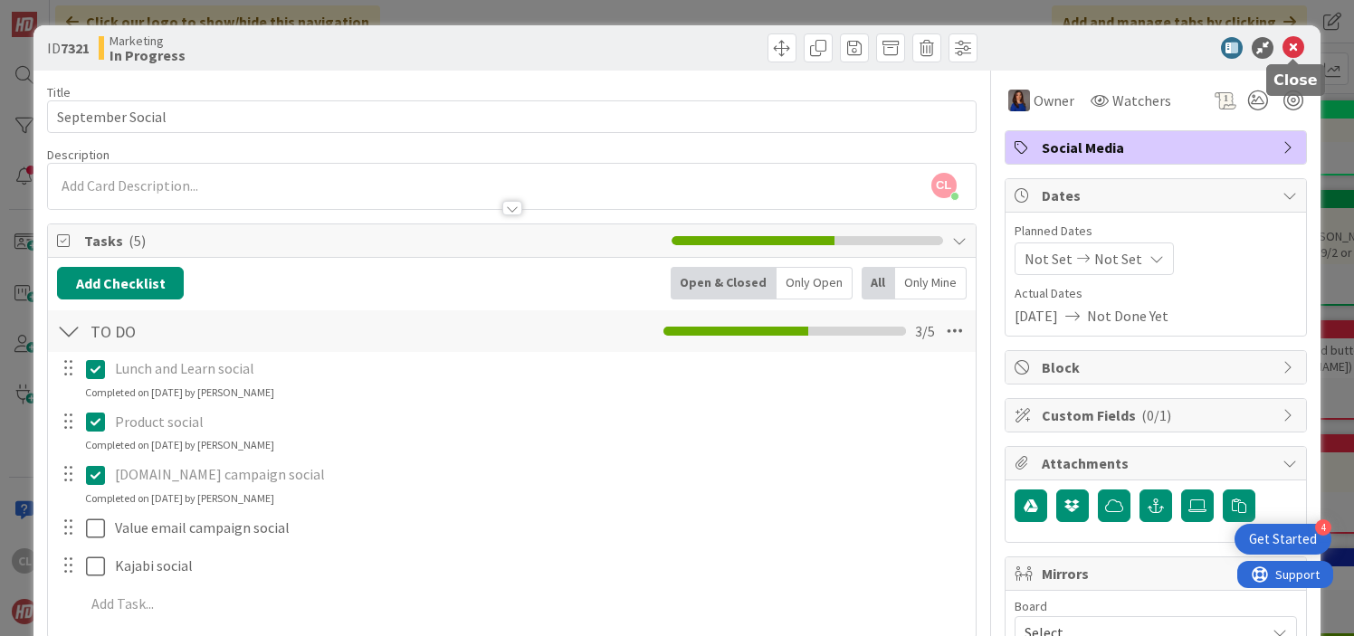
click at [1295, 46] on icon at bounding box center [1294, 48] width 22 height 22
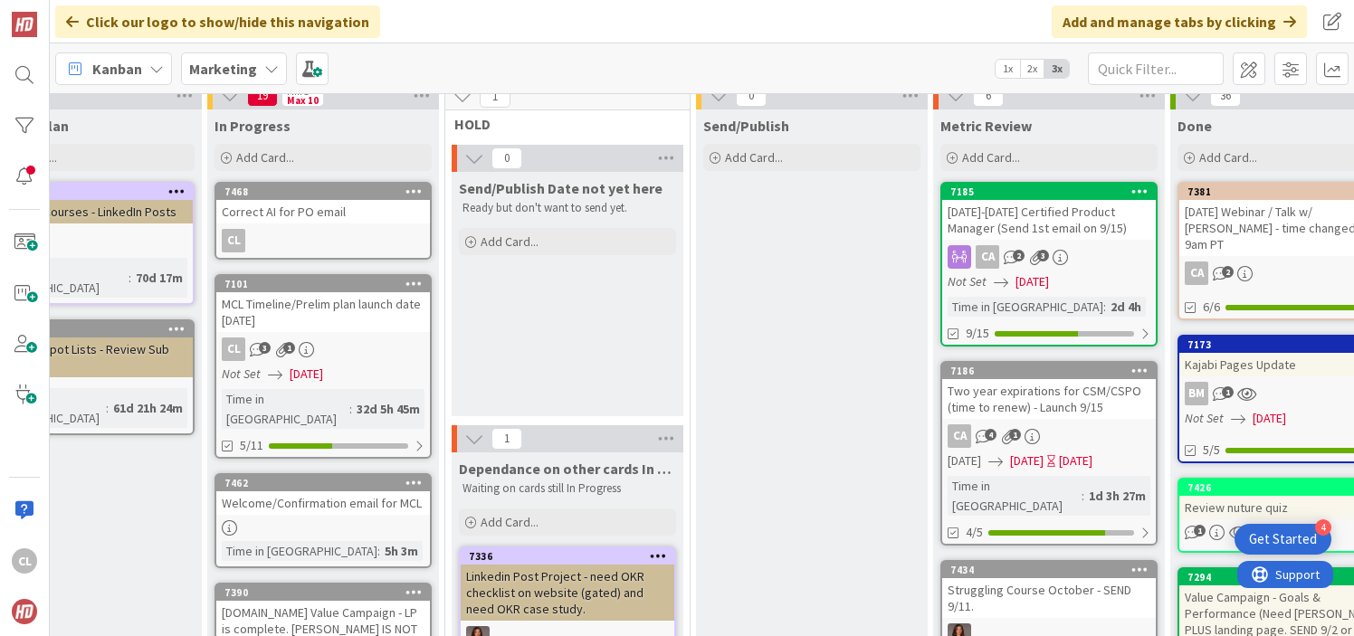
scroll to position [75, 582]
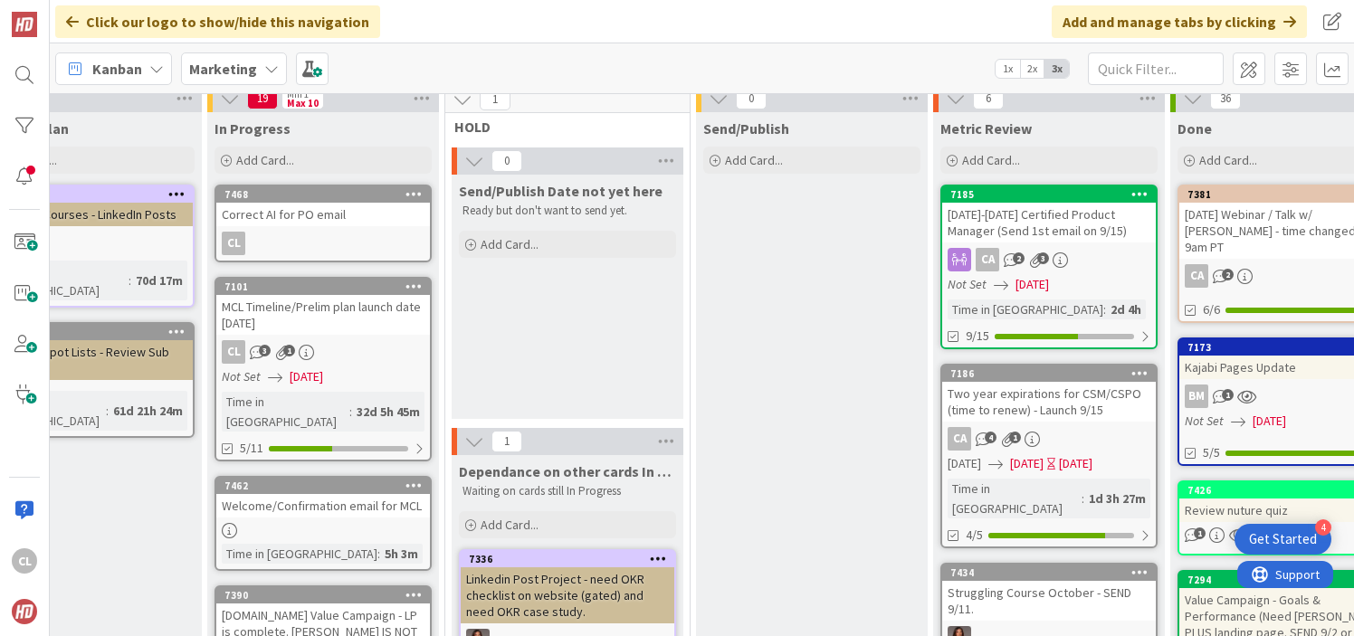
click at [354, 318] on div "MCL Timeline/Prelim plan launch date [DATE]" at bounding box center [323, 315] width 214 height 40
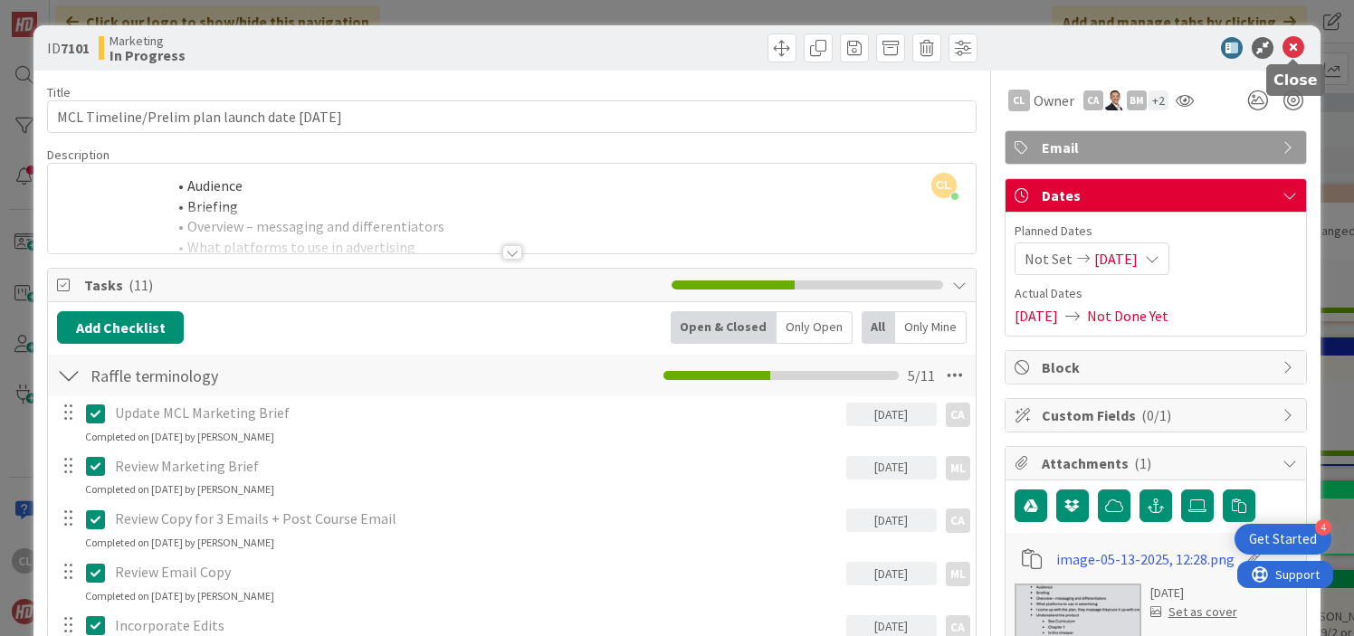
click at [1299, 46] on icon at bounding box center [1294, 48] width 22 height 22
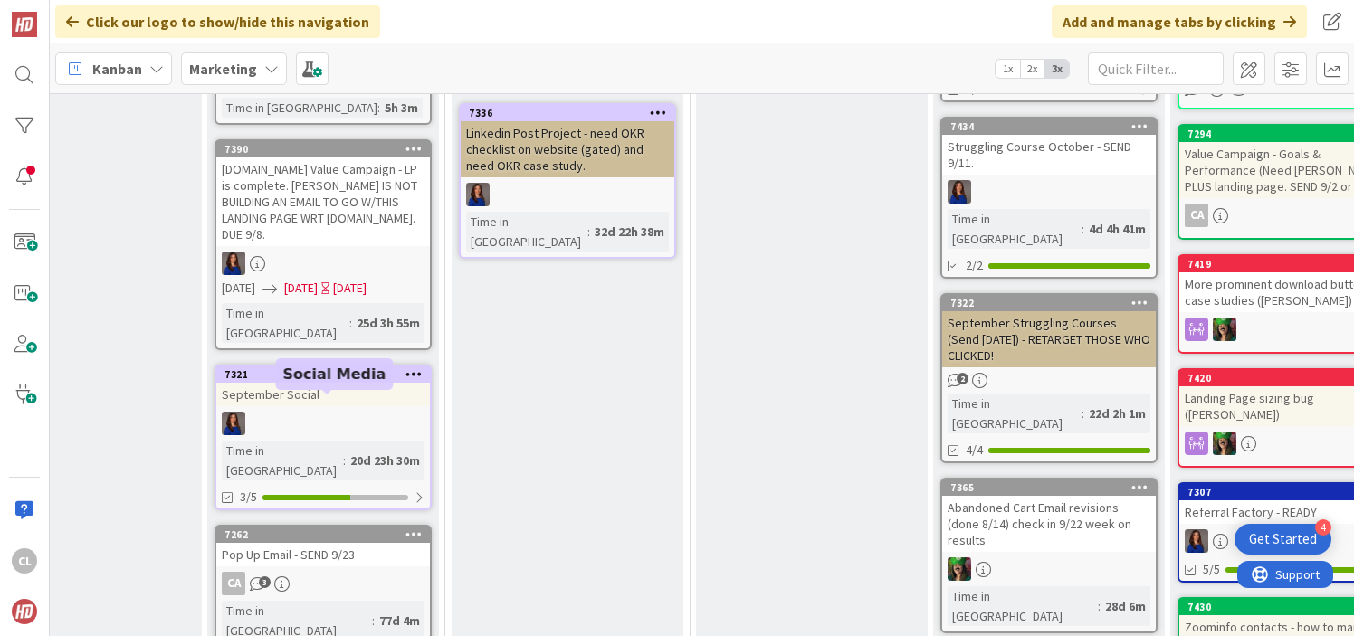
scroll to position [525, 582]
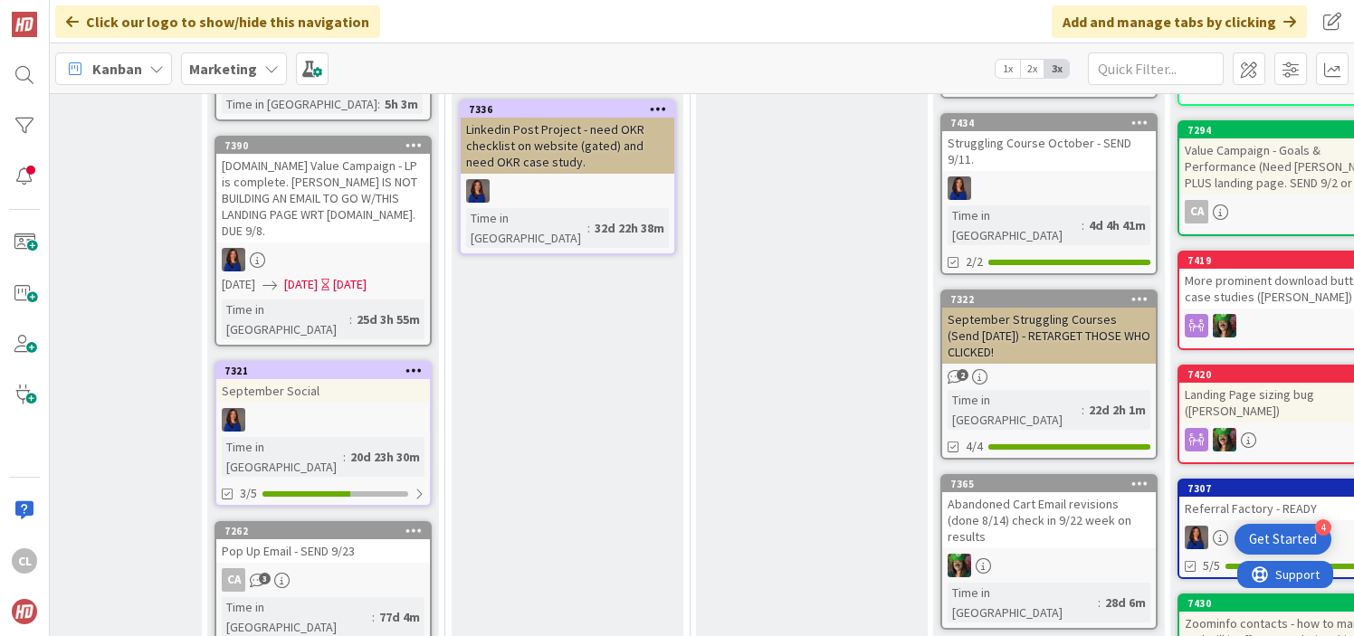
click at [348, 361] on link "7321 September Social Time in [GEOGRAPHIC_DATA] : 20d 23h 30m 3/5" at bounding box center [323, 434] width 217 height 146
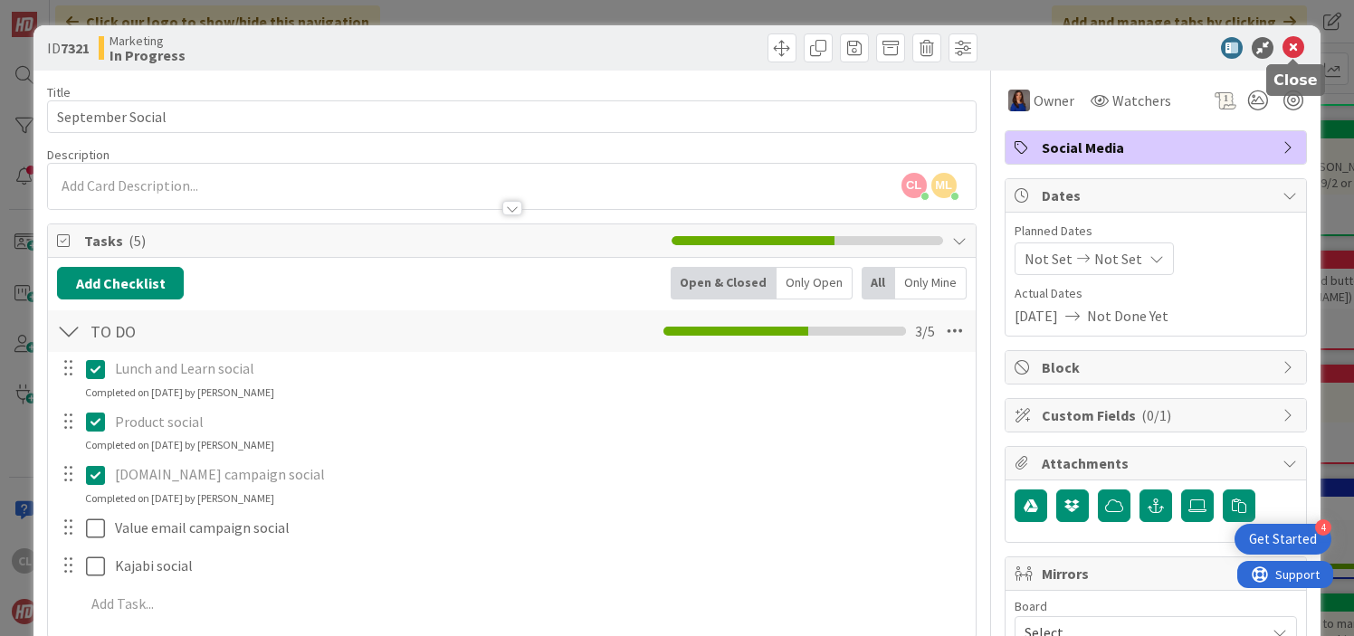
click at [1297, 51] on icon at bounding box center [1294, 48] width 22 height 22
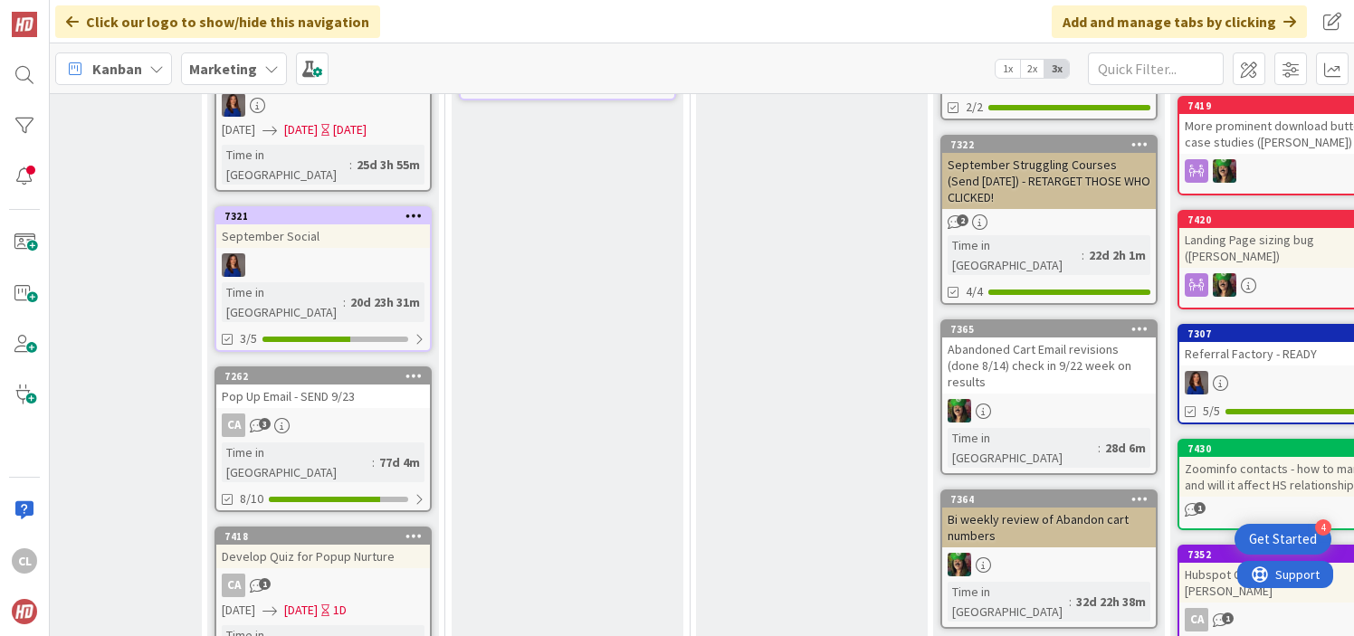
scroll to position [680, 581]
click at [333, 367] on link "7262 Pop Up Email - SEND 9/23 CA 3 Time in [GEOGRAPHIC_DATA] : 77d 4m 8/10" at bounding box center [323, 440] width 217 height 146
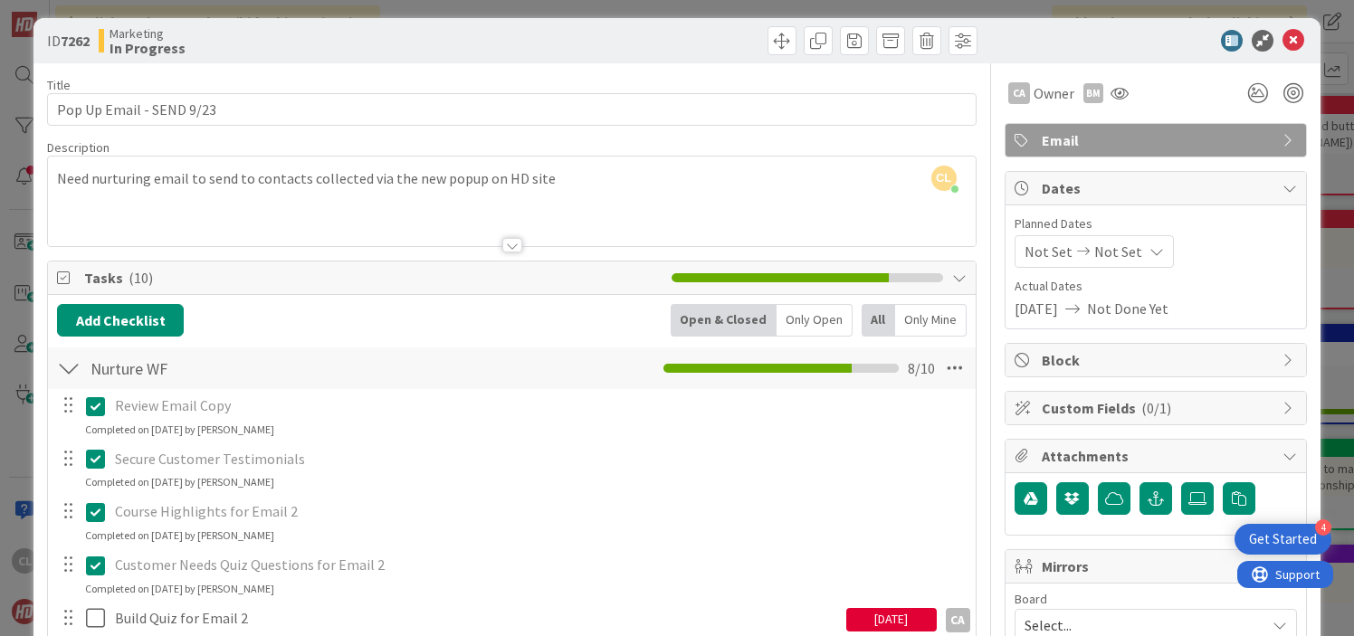
scroll to position [5, 0]
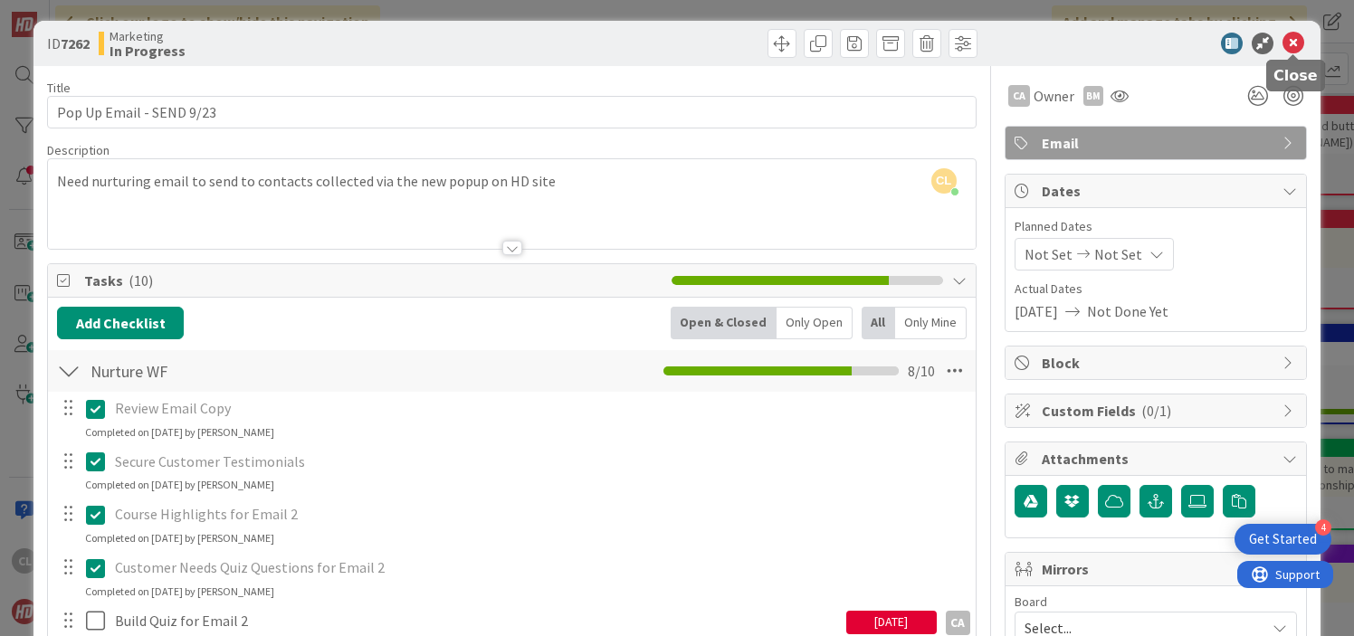
click at [1286, 44] on icon at bounding box center [1294, 44] width 22 height 22
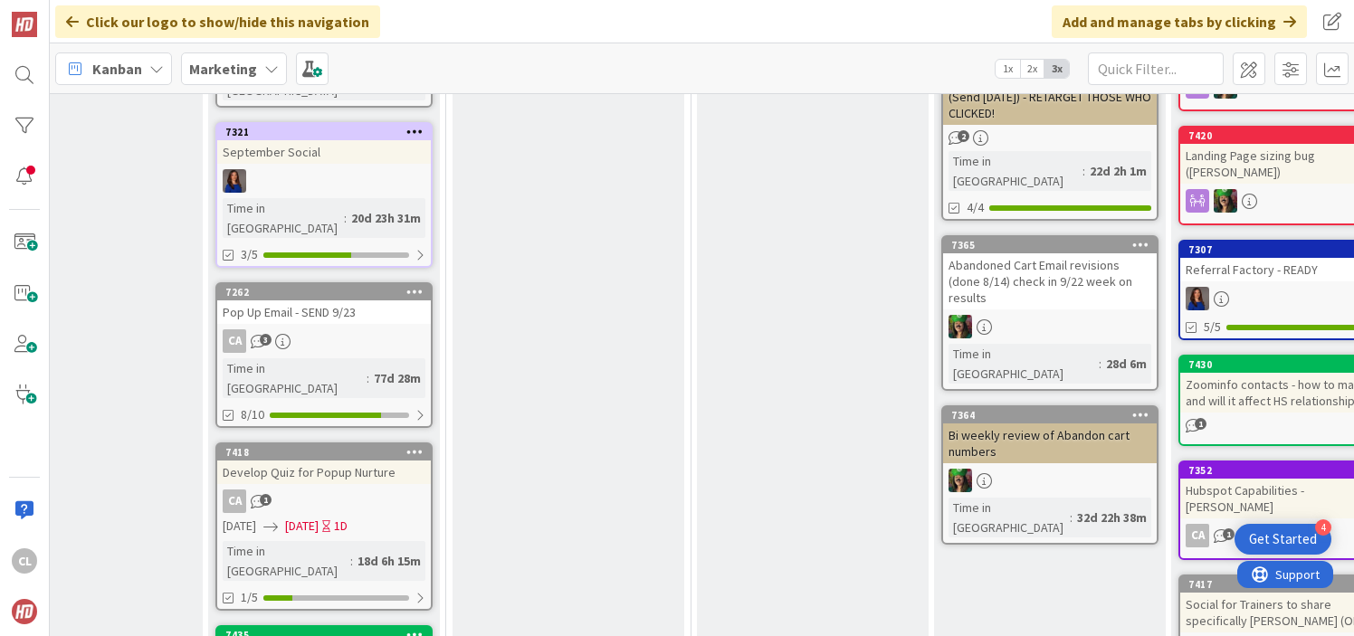
scroll to position [765, 579]
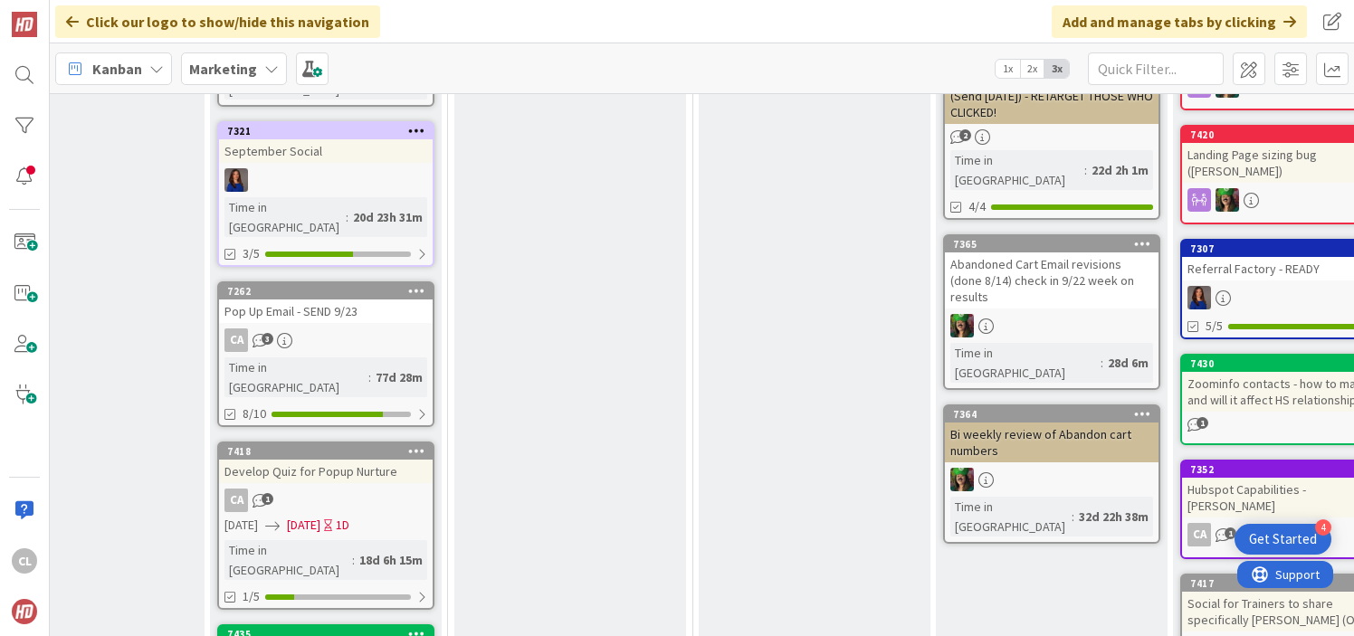
click at [303, 442] on link "7418 Develop Quiz for Popup Nurture CA 1 [DATE] [DATE] 1D Time in [GEOGRAPHIC_D…" at bounding box center [325, 526] width 217 height 168
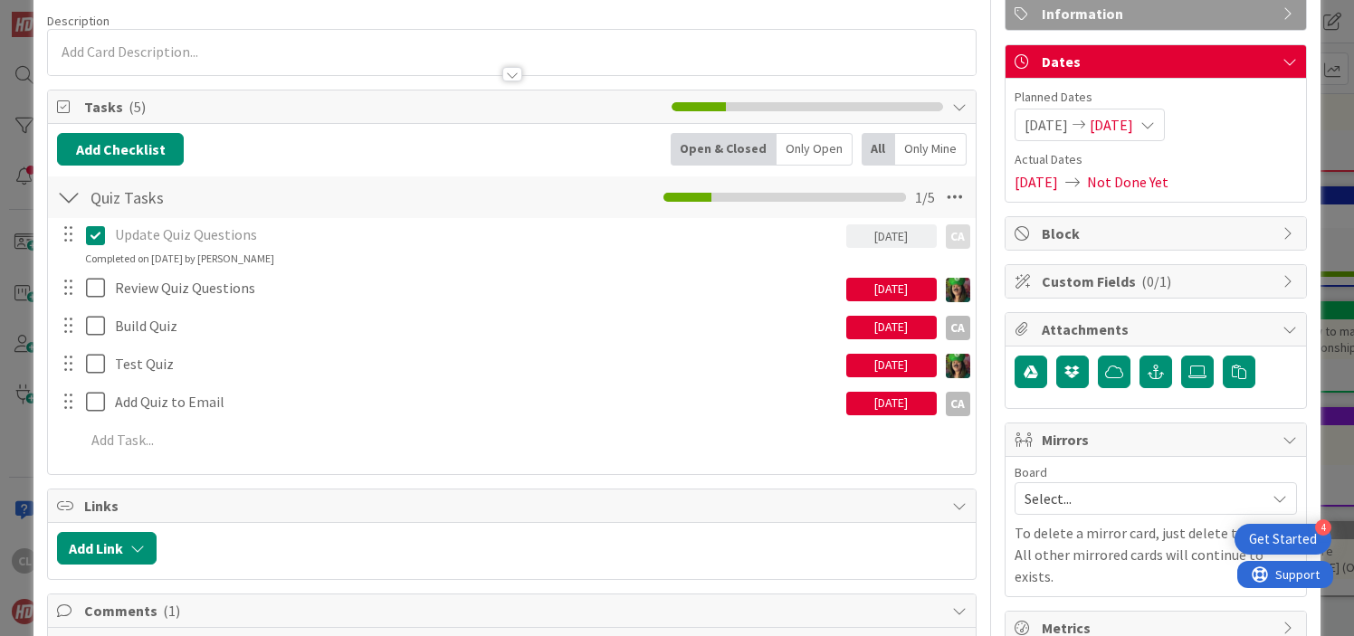
scroll to position [137, 0]
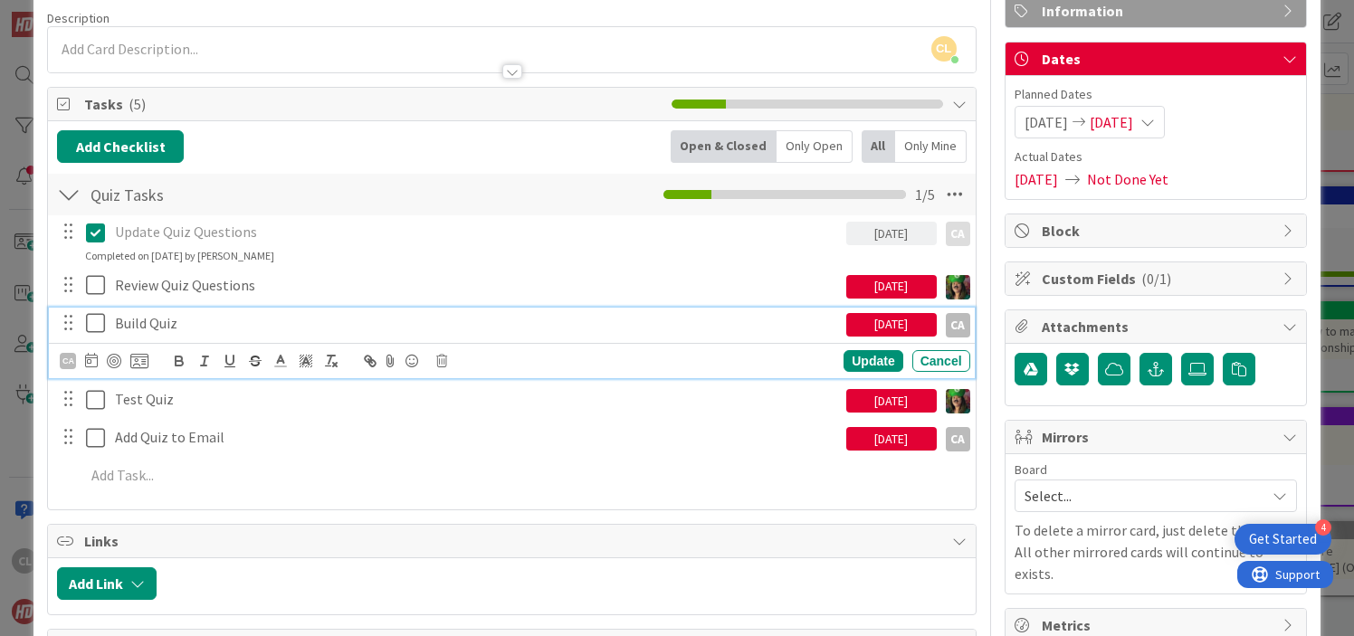
click at [97, 321] on icon at bounding box center [95, 323] width 19 height 22
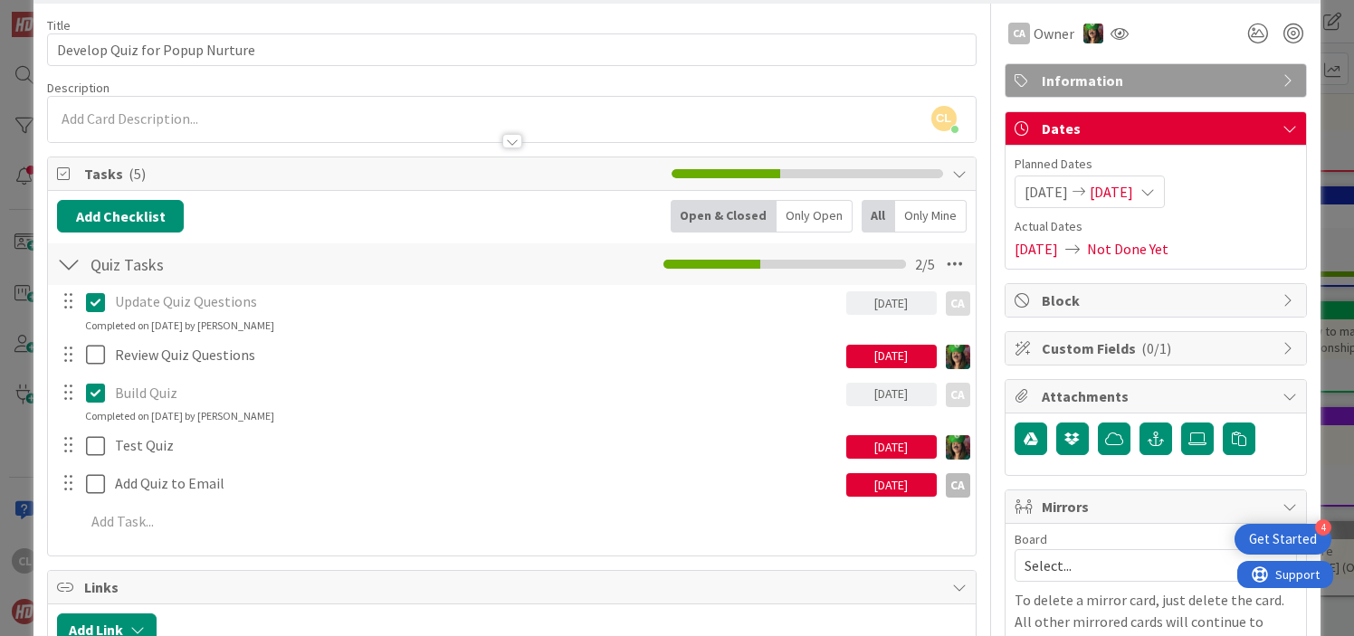
scroll to position [0, 0]
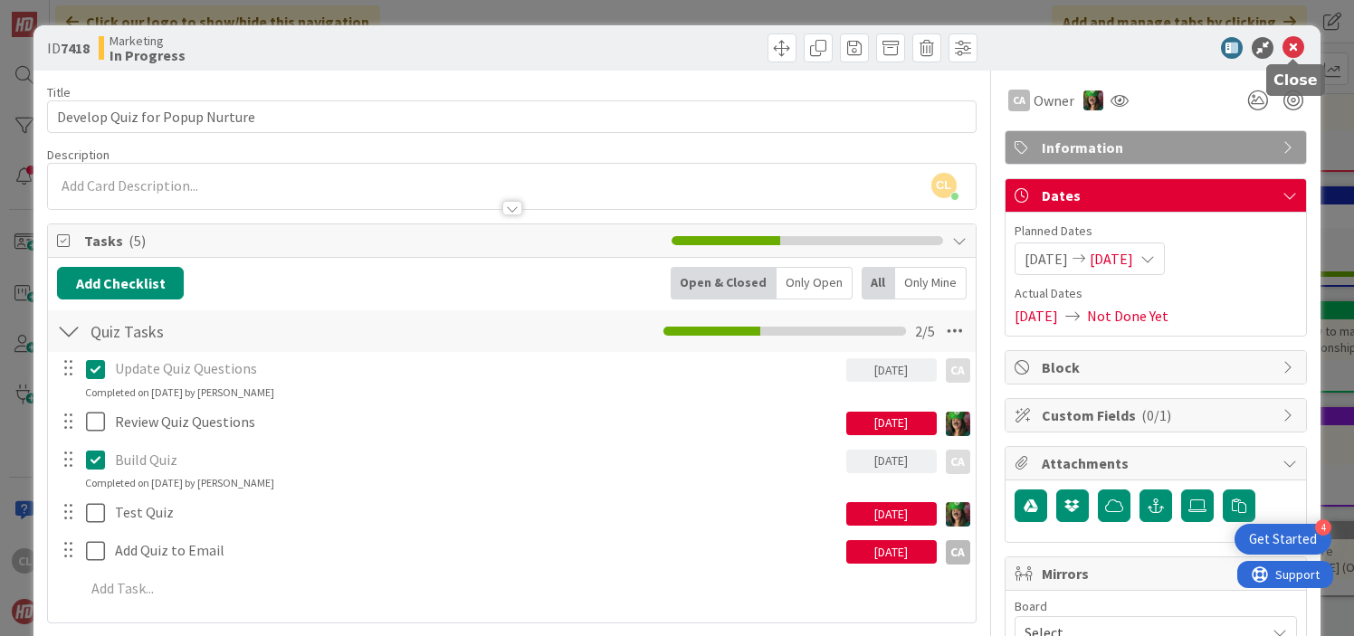
click at [1301, 52] on icon at bounding box center [1294, 48] width 22 height 22
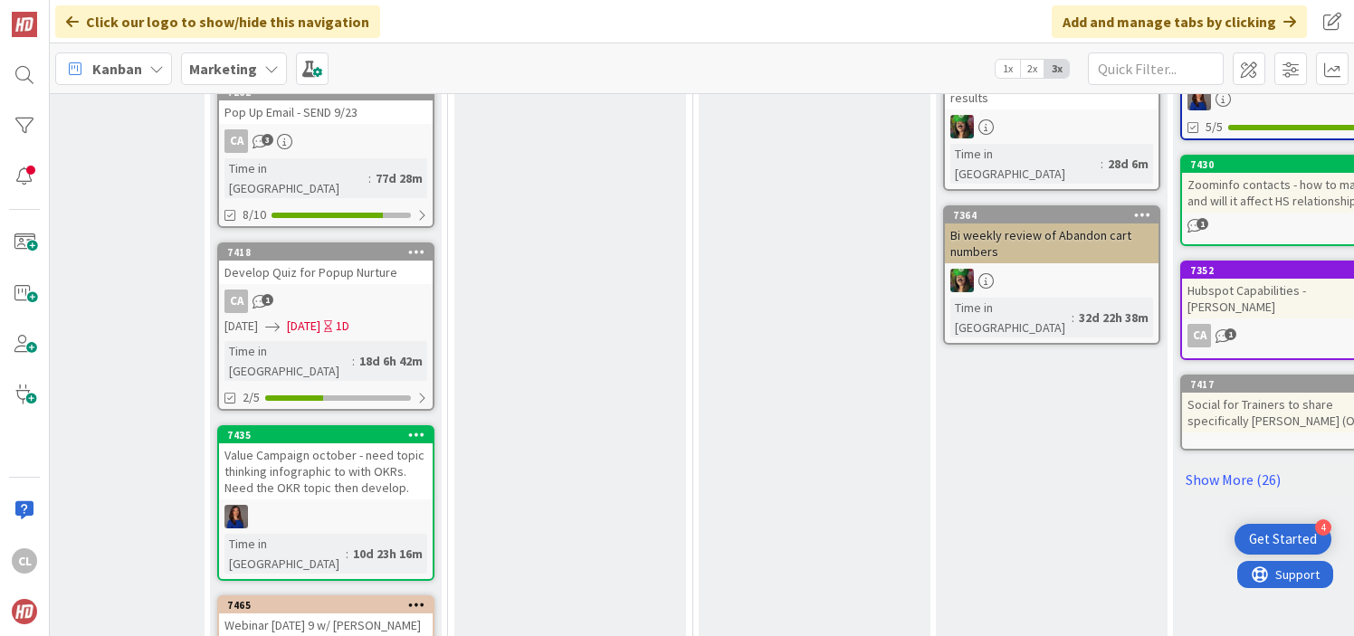
scroll to position [967, 579]
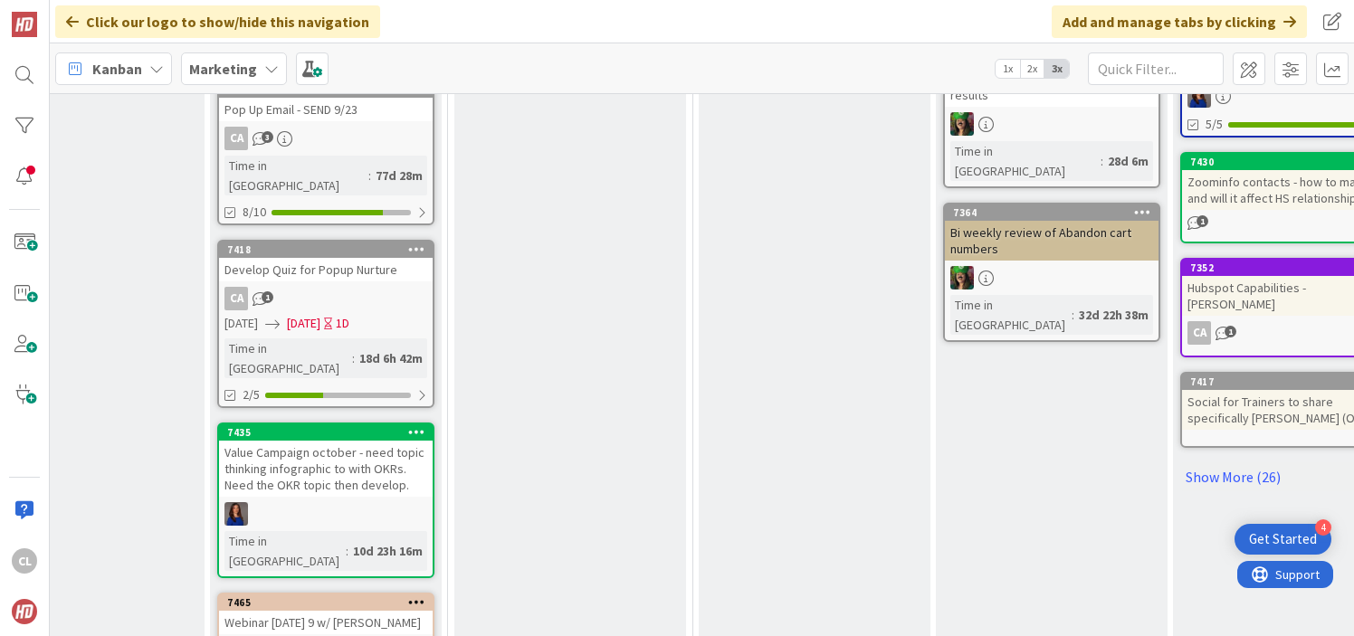
click at [322, 441] on div "Value Campaign october - need topic thinking infographic to with OKRs. Need the…" at bounding box center [326, 469] width 214 height 56
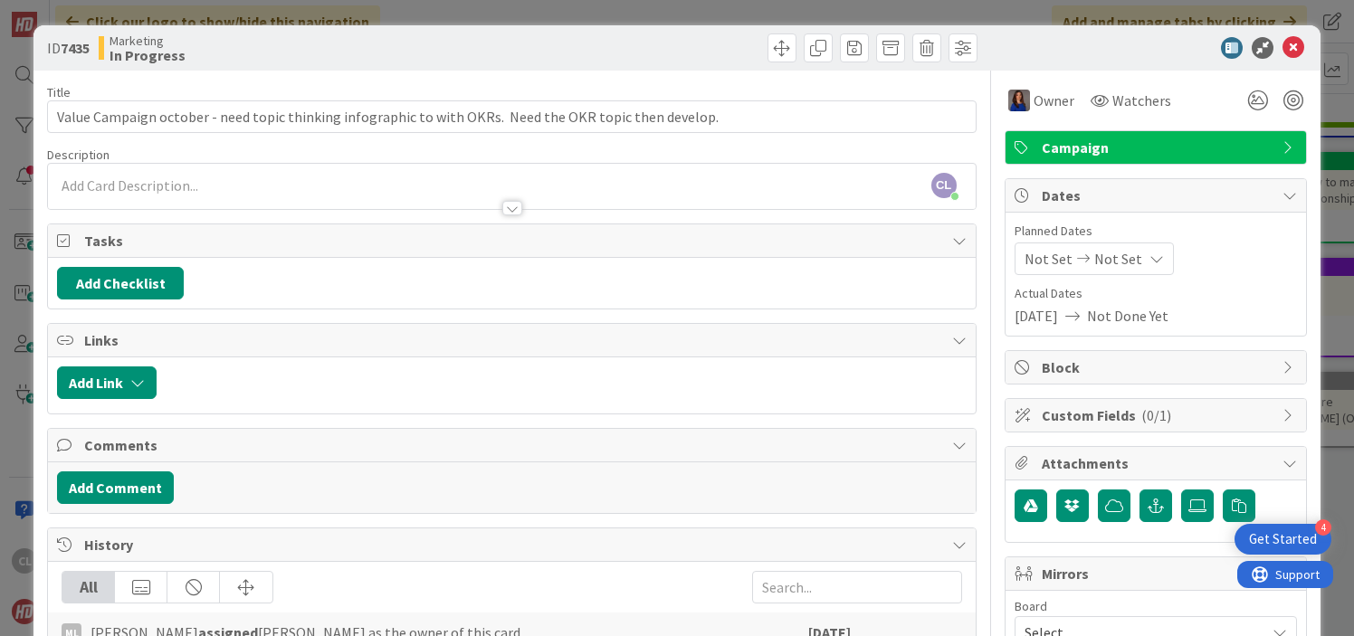
click at [411, 147] on div "Description" at bounding box center [511, 155] width 929 height 16
click at [529, 34] on div at bounding box center [747, 47] width 461 height 29
click at [1297, 47] on icon at bounding box center [1294, 48] width 22 height 22
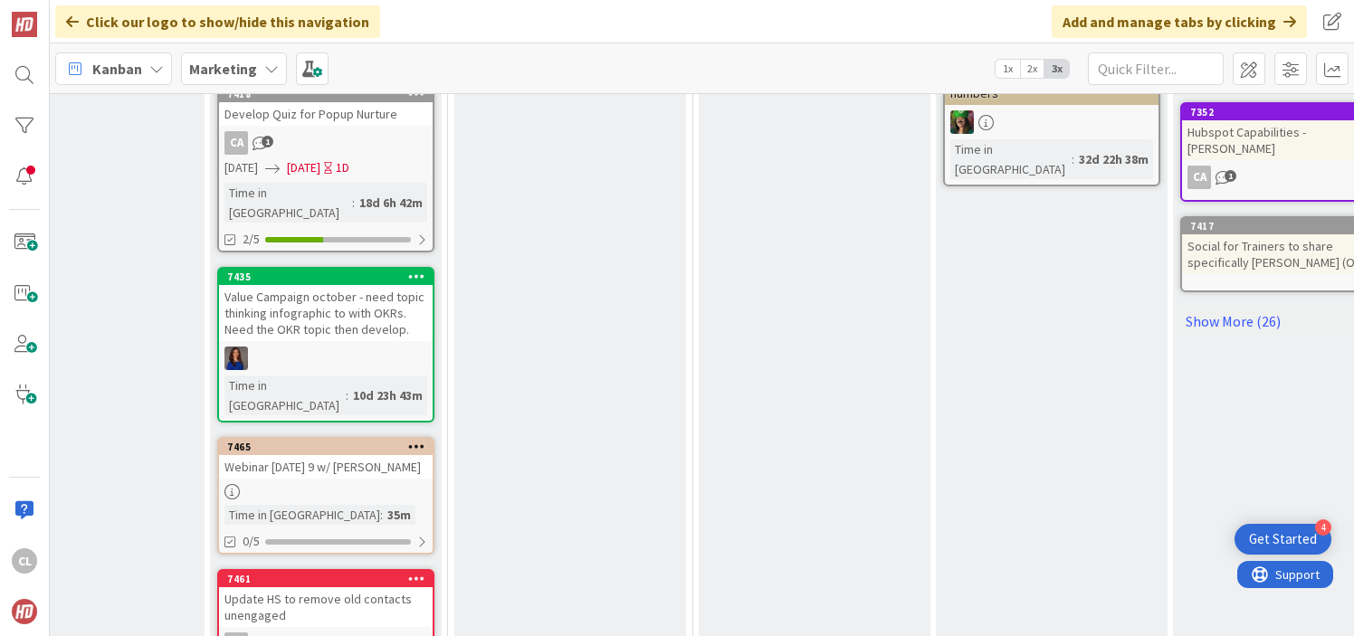
scroll to position [1123, 579]
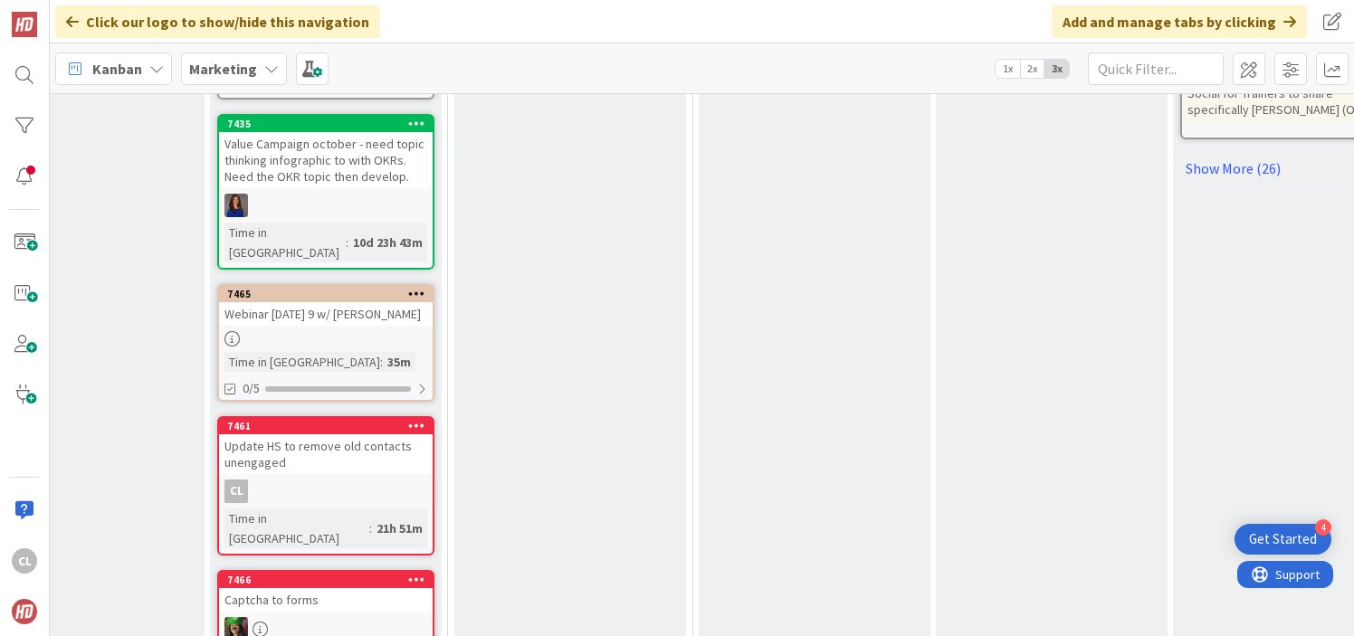
scroll to position [1274, 579]
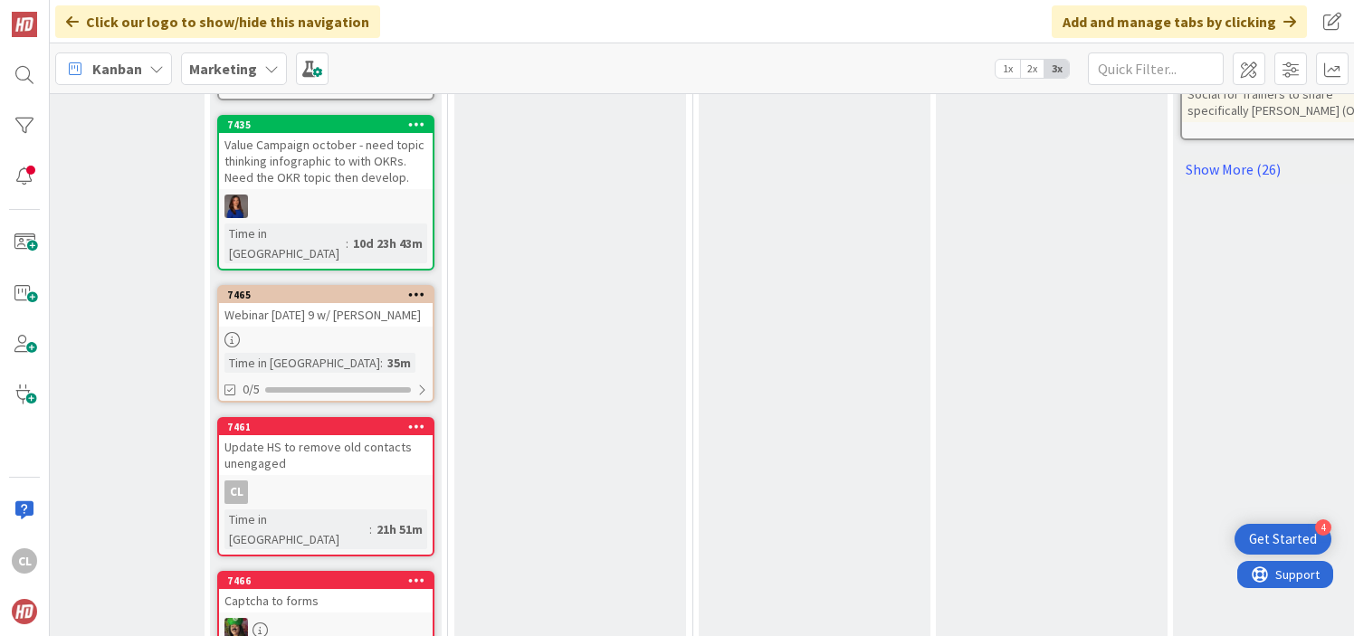
click at [343, 303] on div "Webinar [DATE] 9 w/ [PERSON_NAME]" at bounding box center [326, 315] width 214 height 24
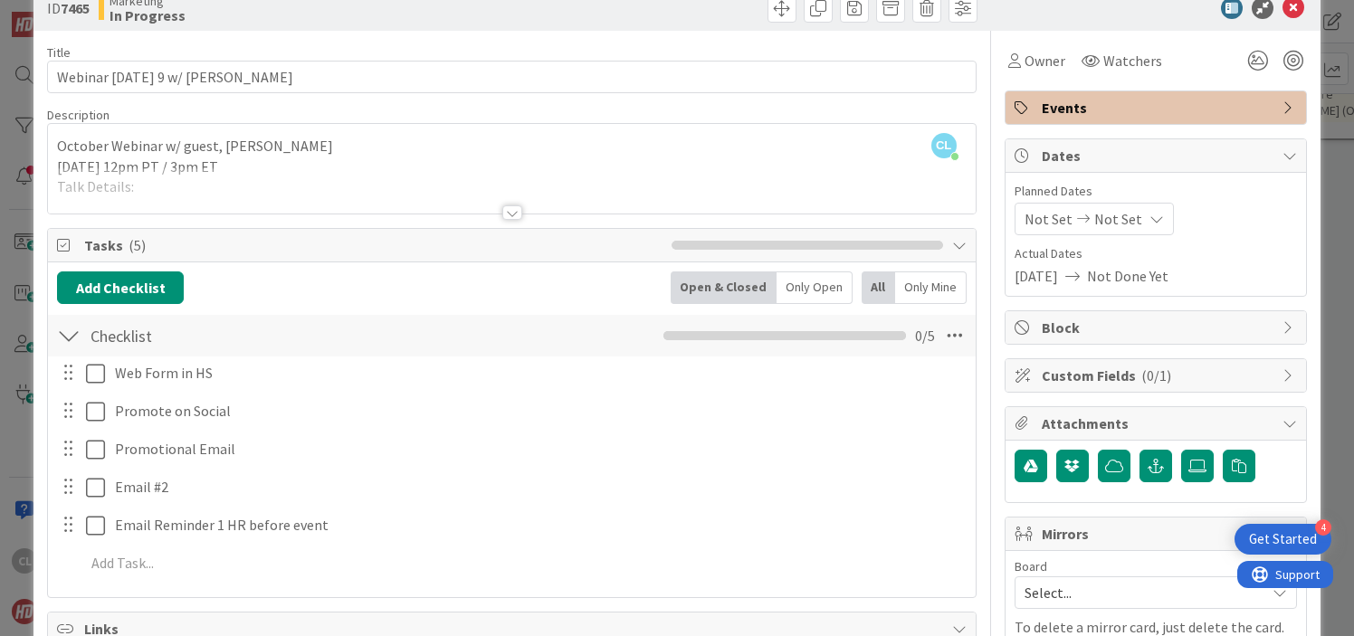
scroll to position [35, 0]
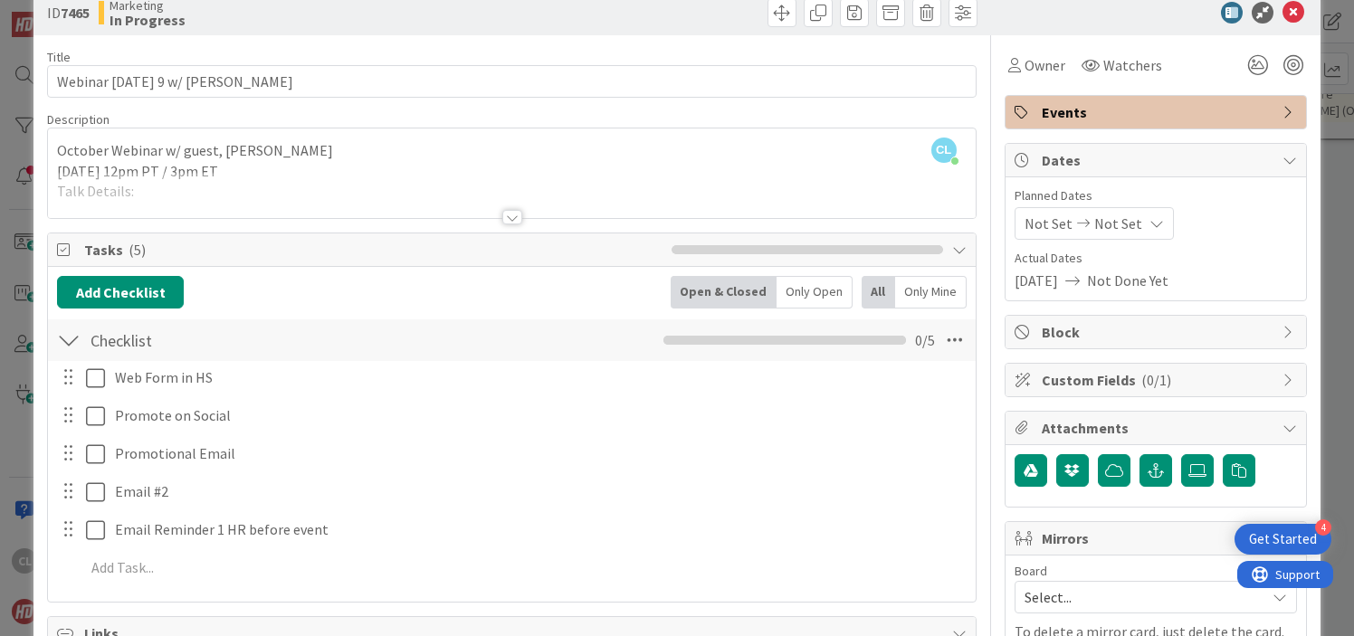
click at [352, 186] on div at bounding box center [511, 195] width 927 height 46
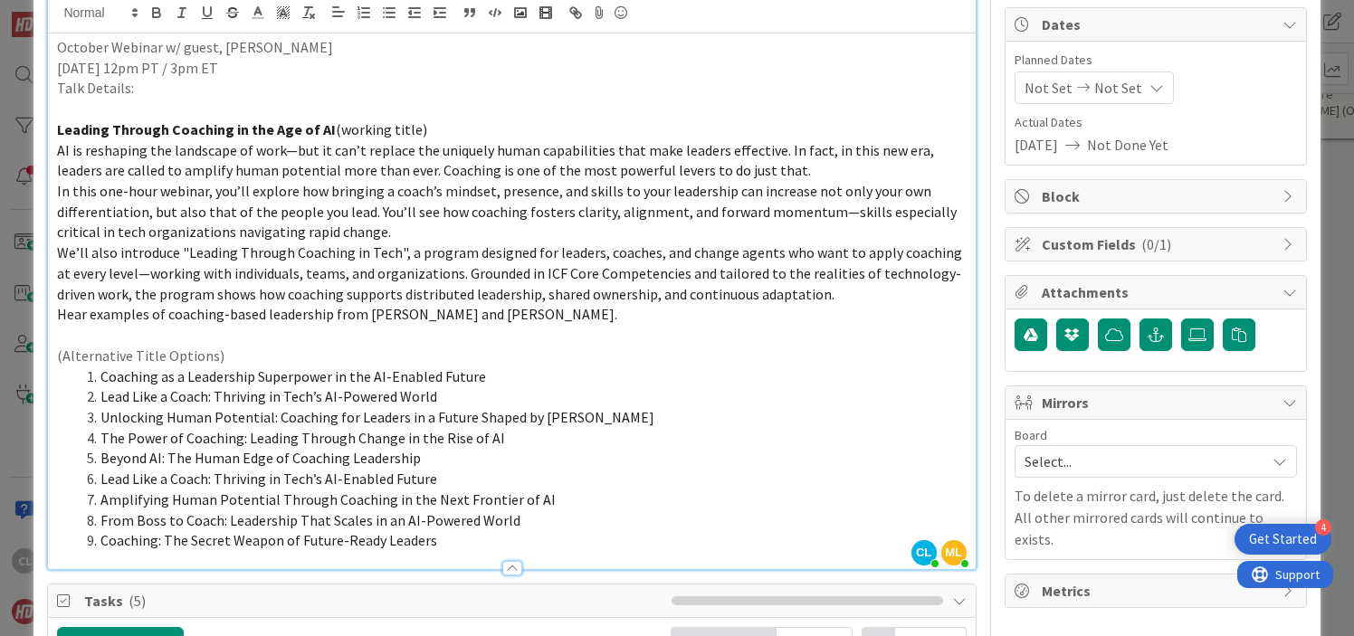
scroll to position [190, 0]
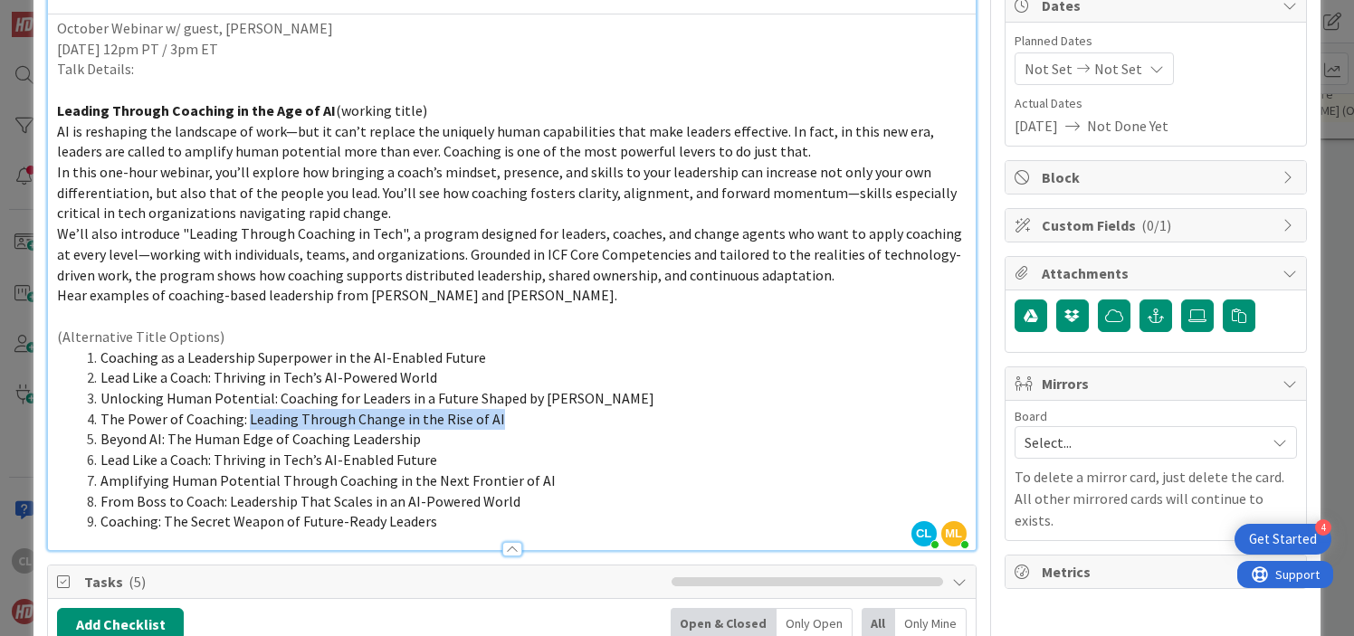
drag, startPoint x: 511, startPoint y: 425, endPoint x: 247, endPoint y: 424, distance: 264.3
click at [247, 425] on li "The Power of Coaching: Leading Through Change in the Rise of AI" at bounding box center [522, 419] width 887 height 21
click at [275, 457] on span "Lead Like a Coach: Thriving in Tech’s AI-Enabled Future" at bounding box center [268, 460] width 337 height 18
click at [427, 463] on span "Lead Like a Coach: Thriving in Tech’s AI-Enabled Future" at bounding box center [268, 460] width 337 height 18
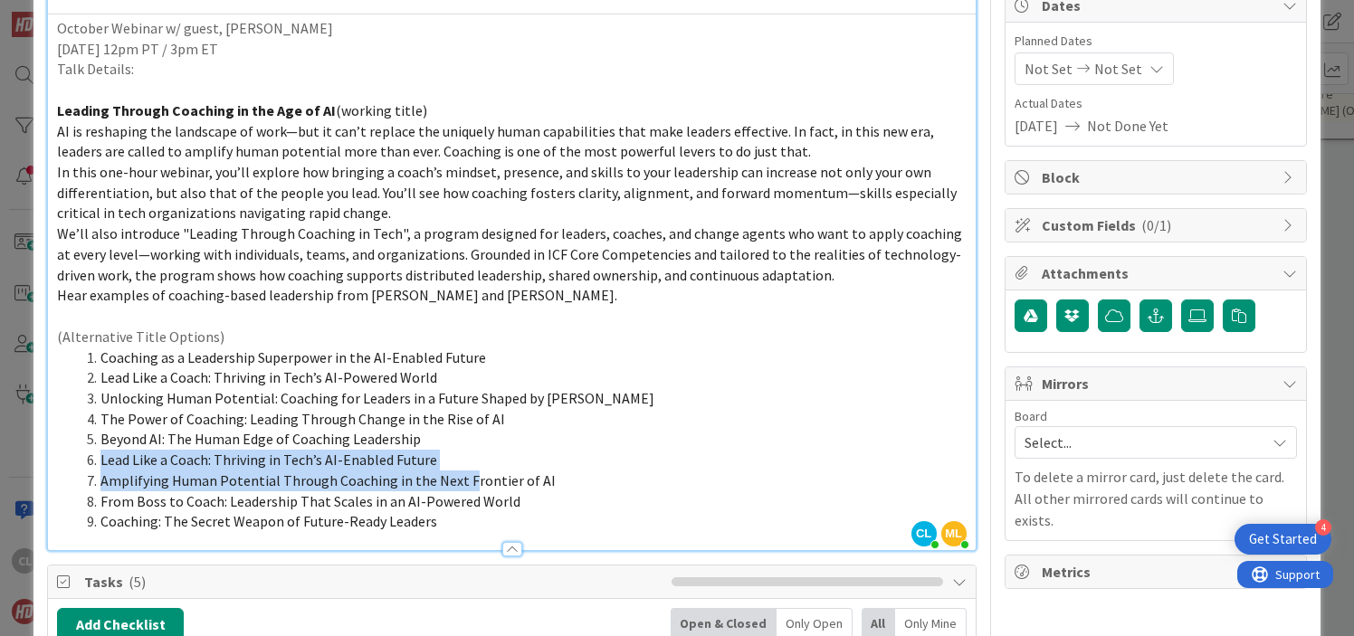
drag, startPoint x: 463, startPoint y: 473, endPoint x: 96, endPoint y: 463, distance: 367.6
click at [96, 462] on ol "Coaching as a Leadership Superpower in the AI-Enabled Future Lead Like a Coach:…" at bounding box center [511, 440] width 909 height 185
click at [186, 465] on span "Lead Like a Coach: Thriving in Tech’s AI-Enabled Future" at bounding box center [268, 460] width 337 height 18
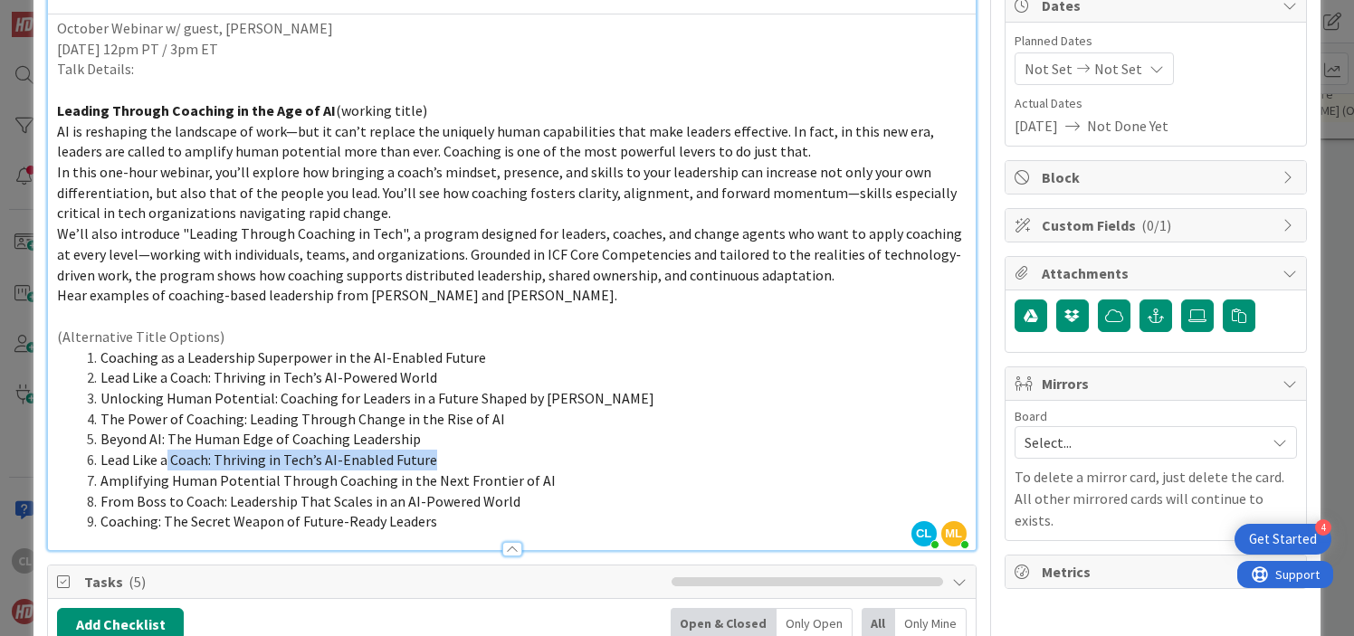
drag, startPoint x: 438, startPoint y: 464, endPoint x: 167, endPoint y: 453, distance: 271.7
click at [167, 453] on li "Lead Like a Coach: Thriving in Tech’s AI-Enabled Future" at bounding box center [522, 460] width 887 height 21
click at [290, 410] on span "The Power of Coaching: Leading Through Change in the Rise of AI" at bounding box center [302, 419] width 405 height 18
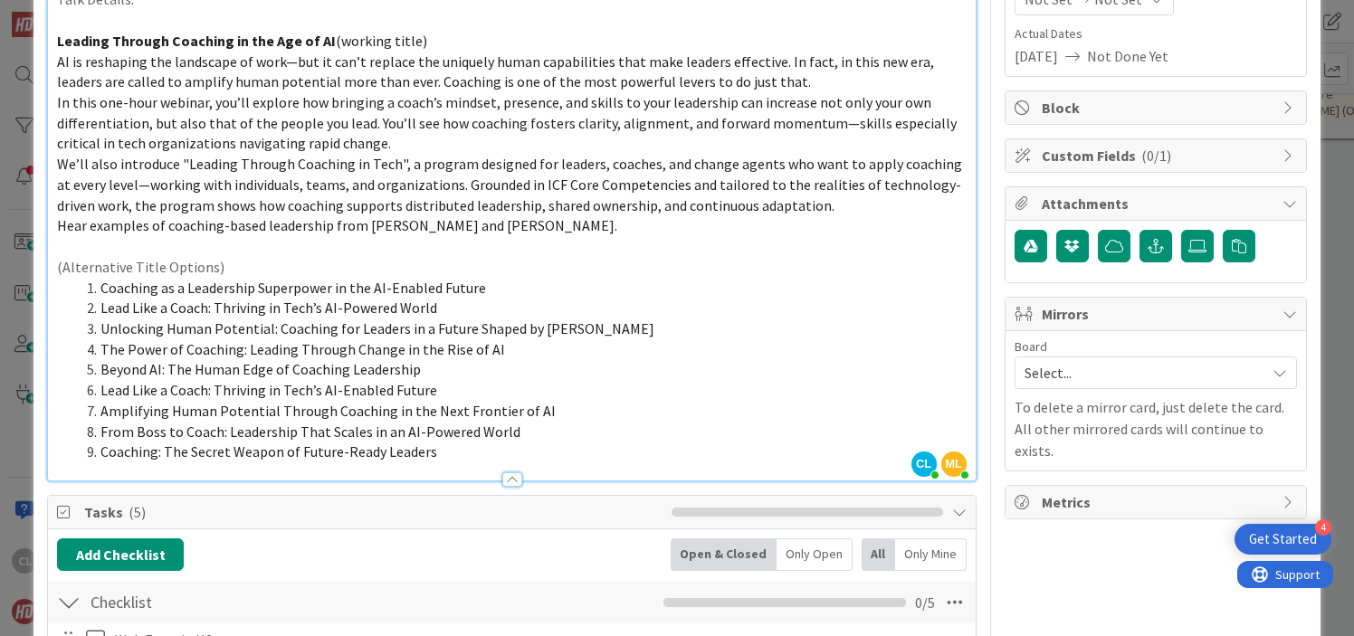
scroll to position [0, 0]
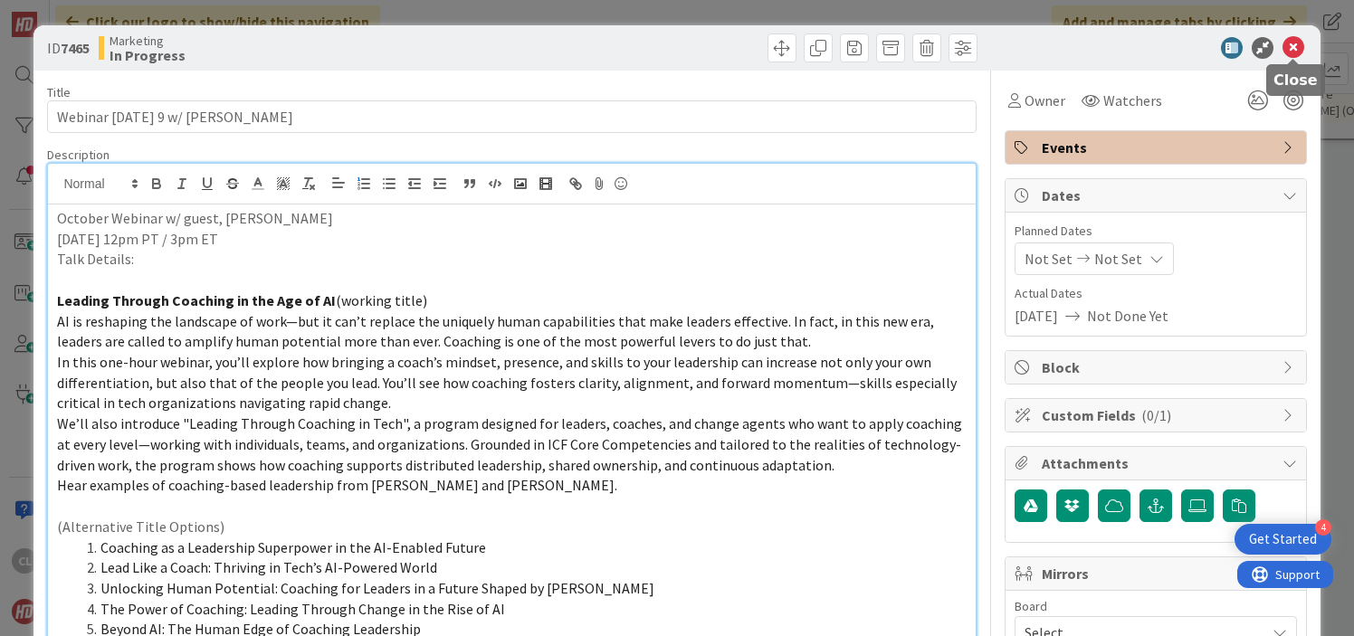
click at [1295, 46] on icon at bounding box center [1294, 48] width 22 height 22
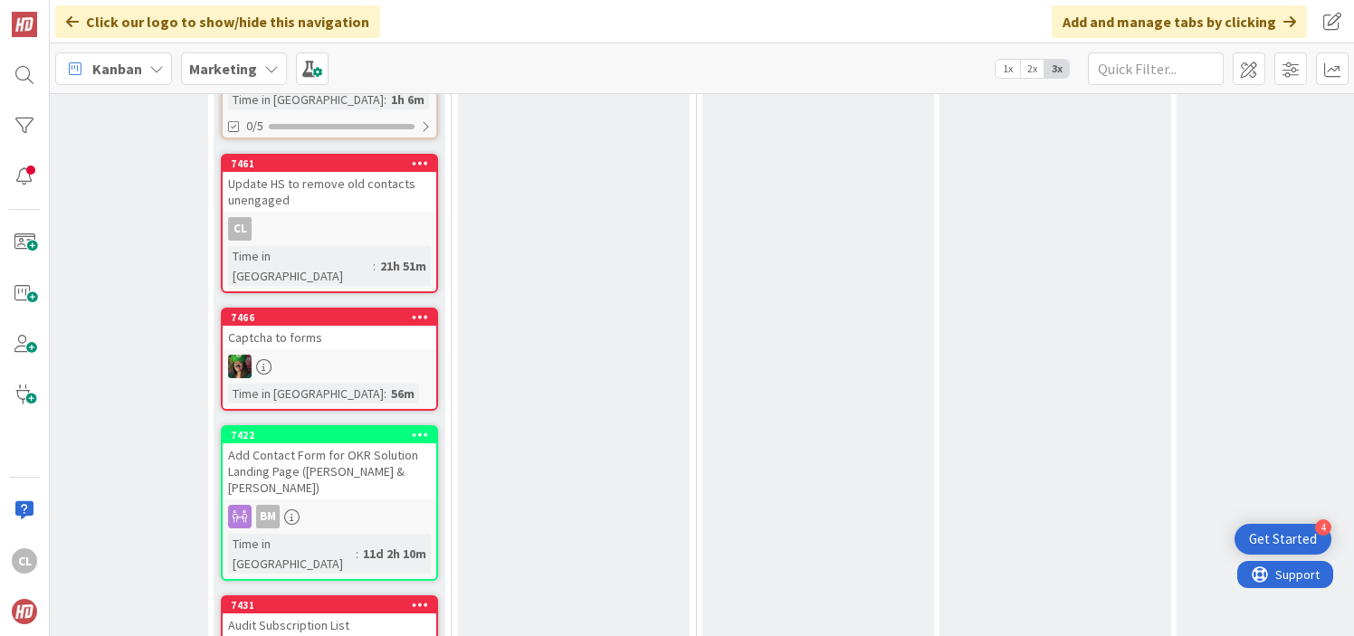
scroll to position [1543, 576]
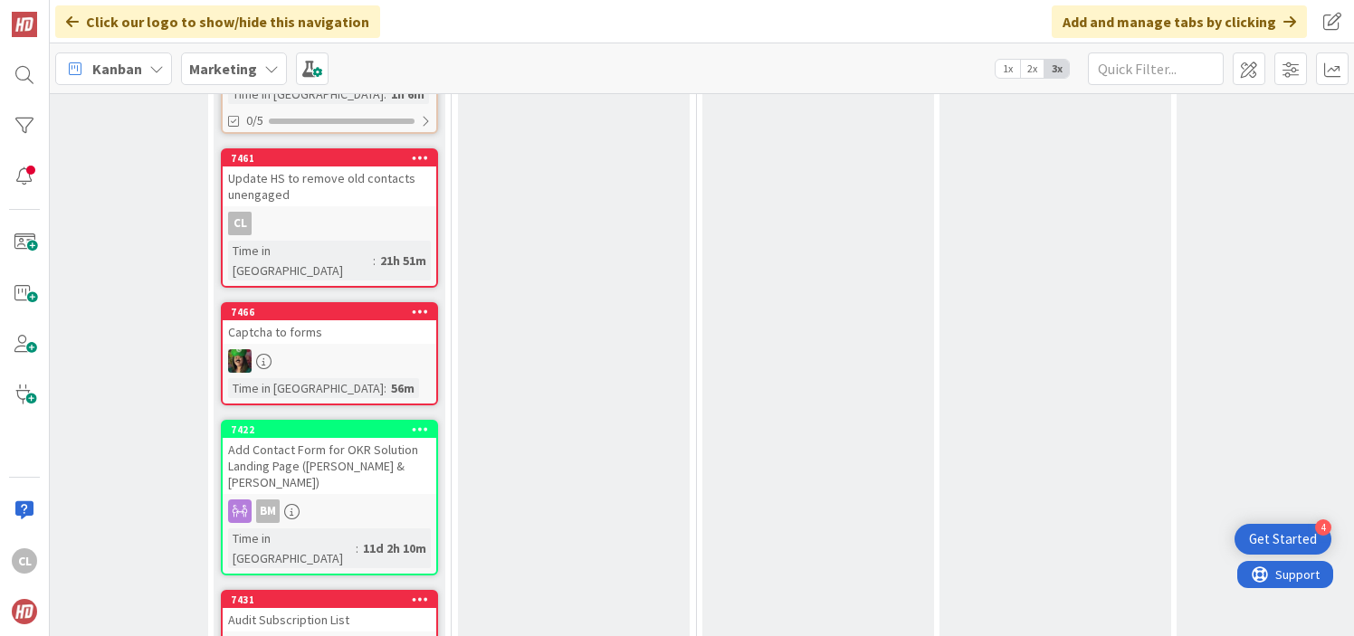
click at [341, 420] on link "7422 Add Contact Form for OKR Solution Landing Page ([PERSON_NAME] & [PERSON_NA…" at bounding box center [329, 498] width 217 height 156
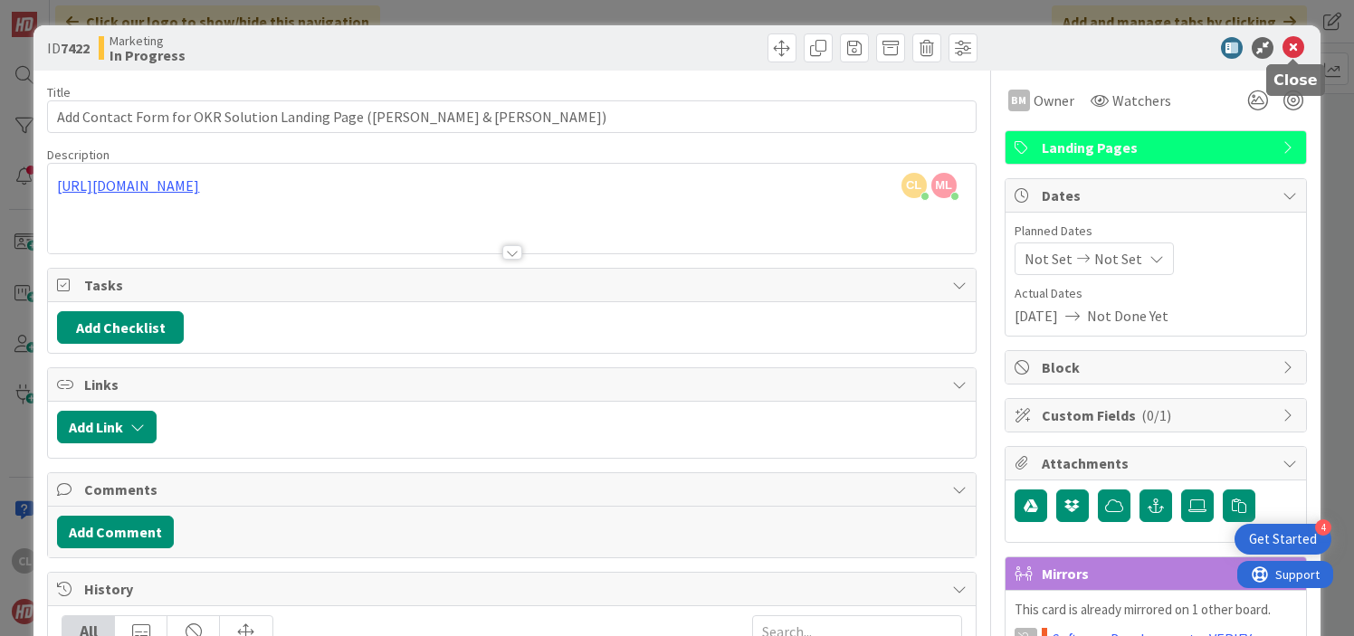
click at [1296, 52] on icon at bounding box center [1294, 48] width 22 height 22
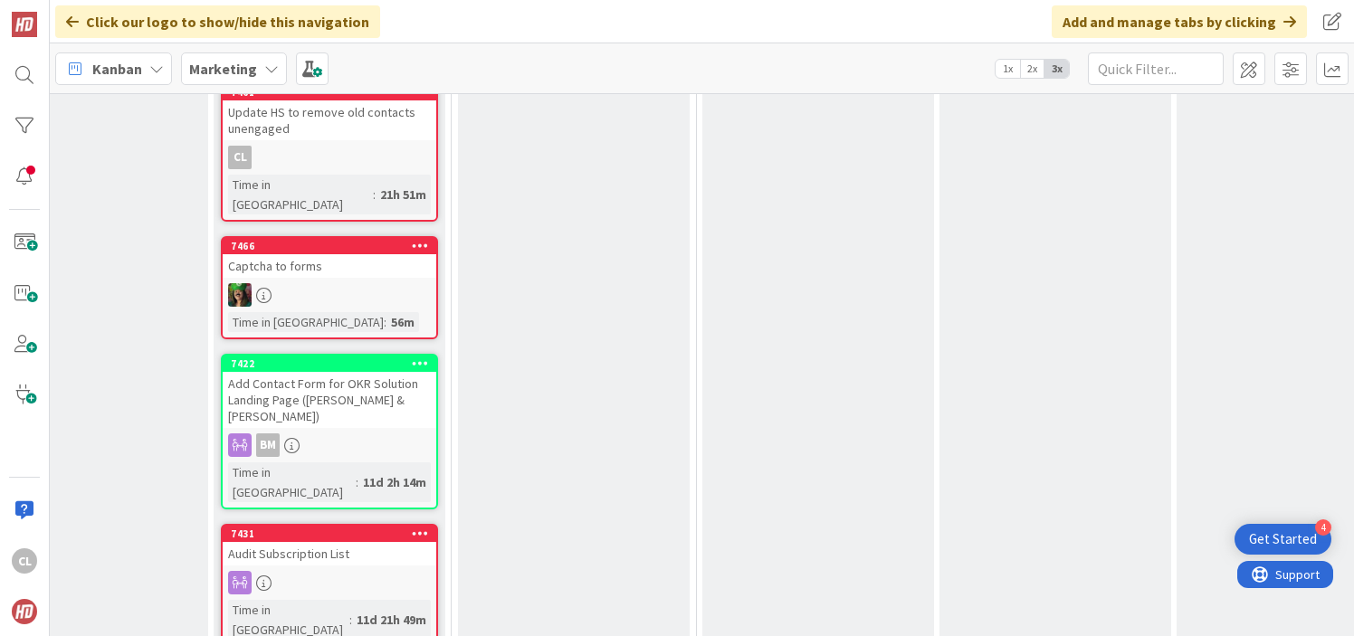
scroll to position [1610, 576]
click at [348, 541] on div "Audit Subscription List" at bounding box center [330, 553] width 214 height 24
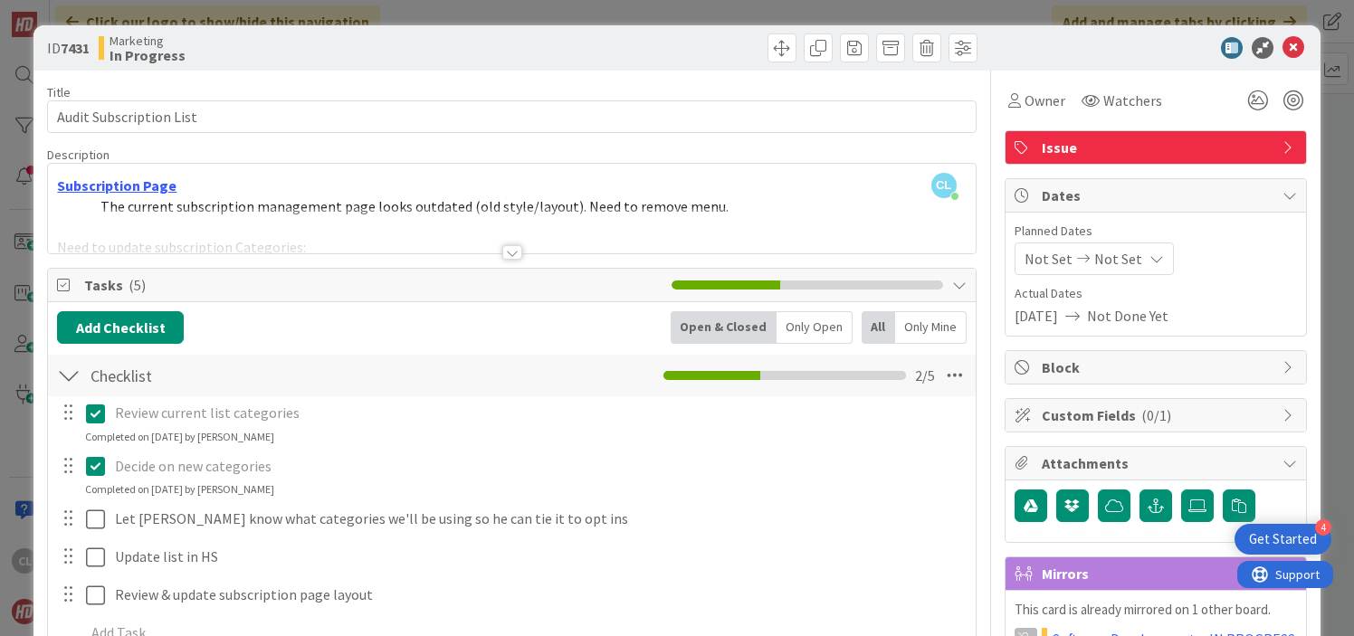
click at [461, 230] on div at bounding box center [511, 230] width 927 height 46
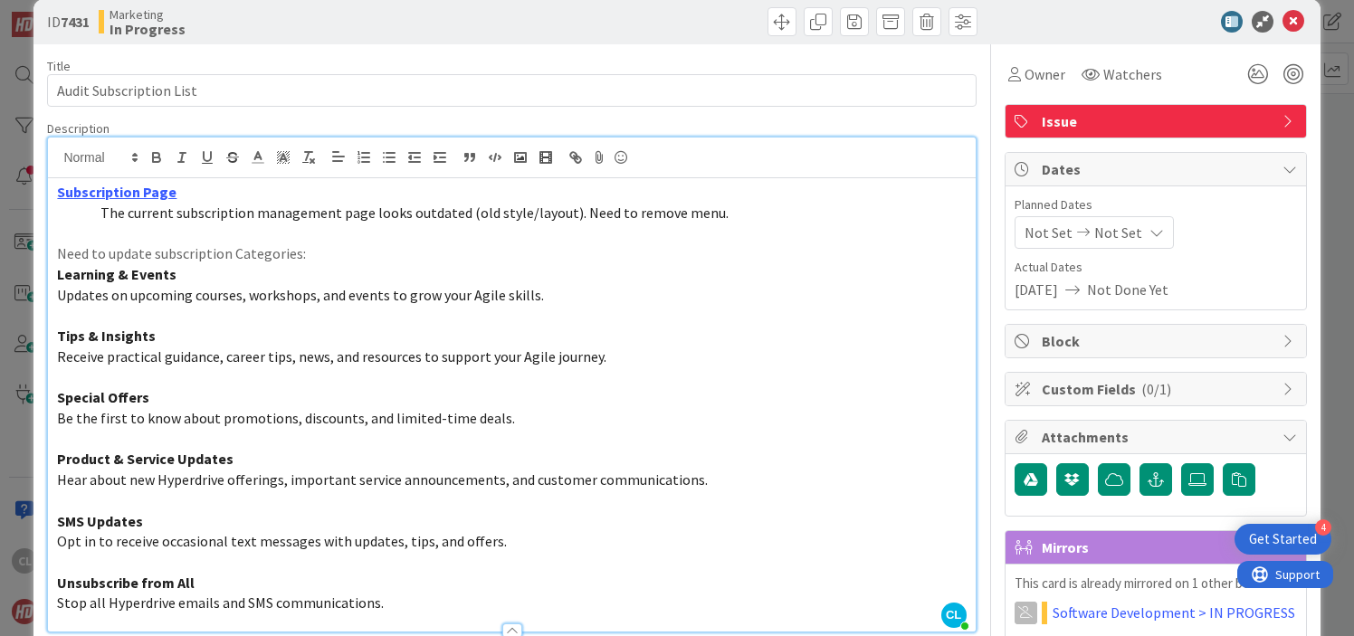
scroll to position [21, 0]
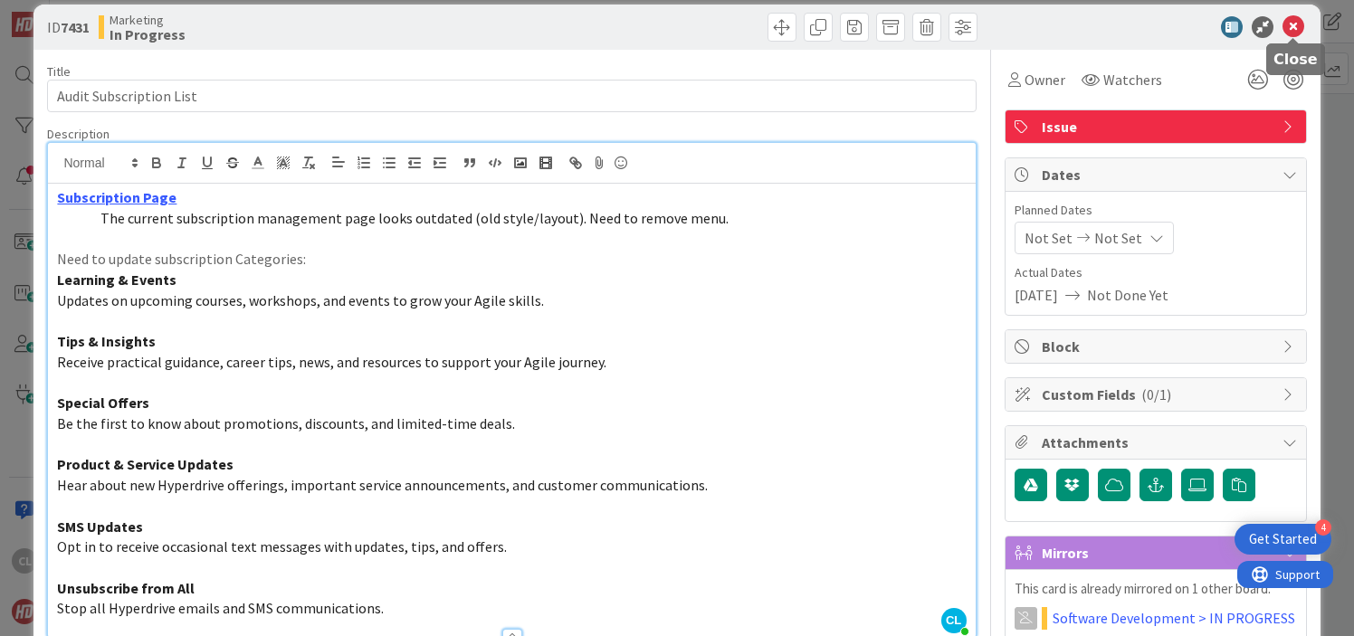
click at [1290, 21] on icon at bounding box center [1294, 27] width 22 height 22
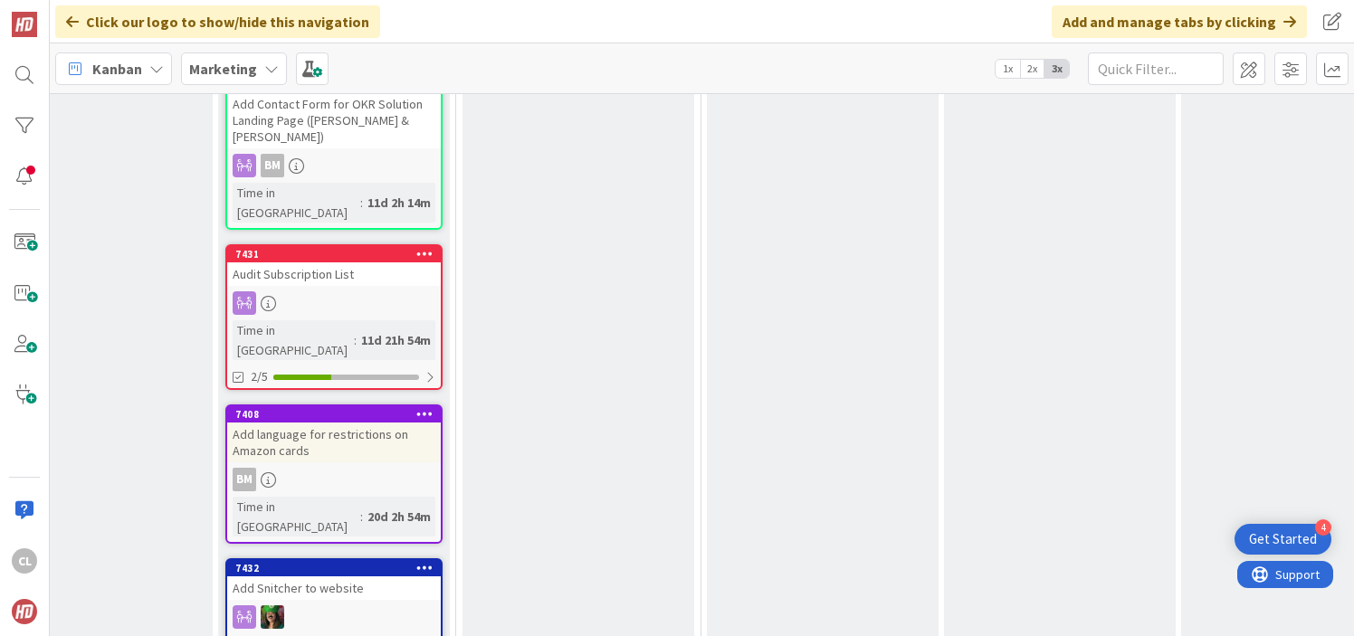
scroll to position [1892, 571]
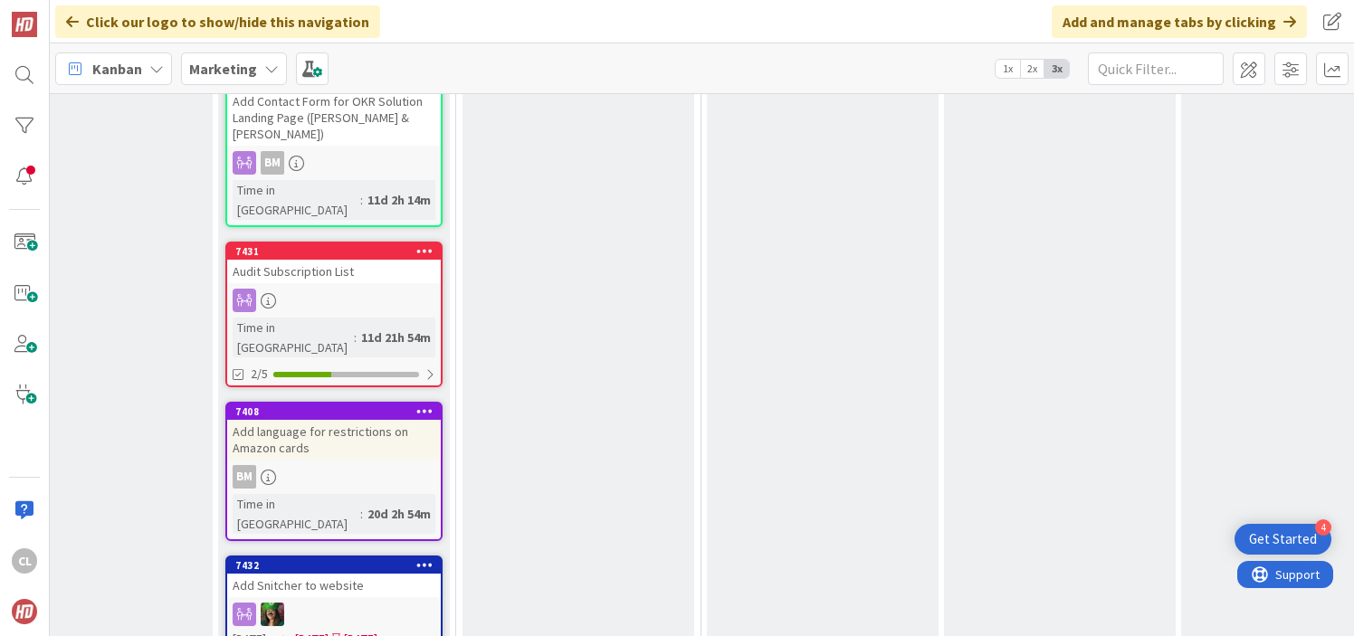
click at [395, 465] on div "BM" at bounding box center [334, 477] width 214 height 24
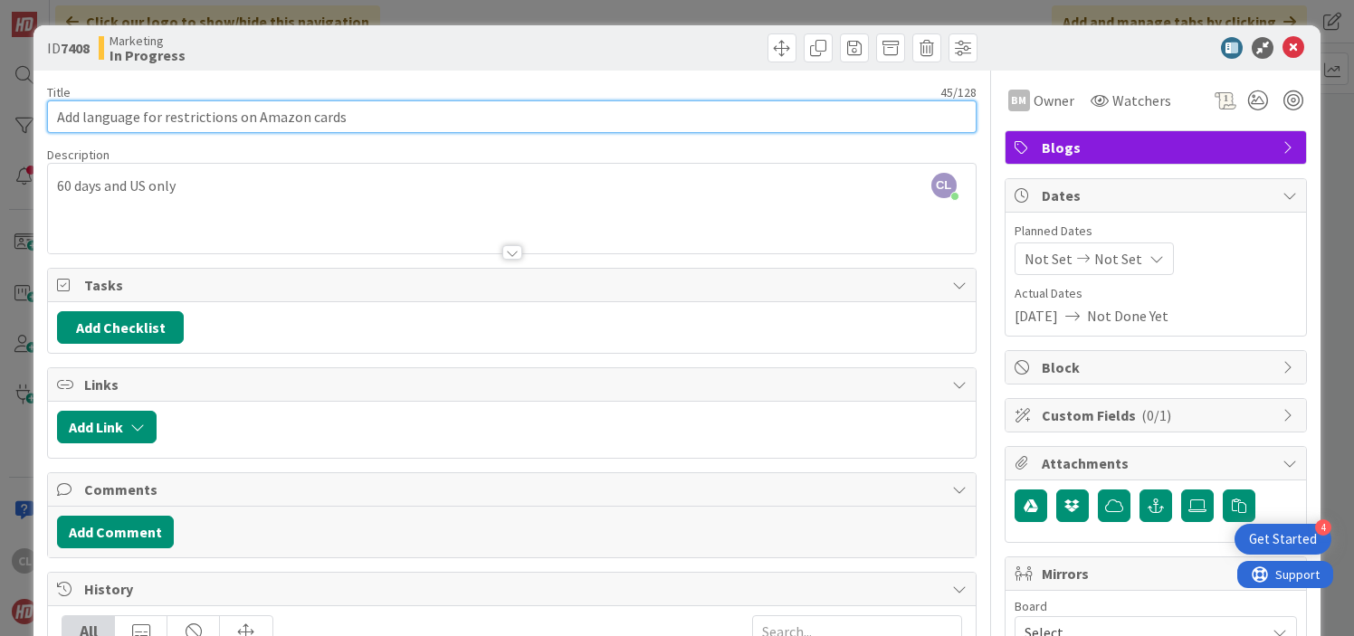
click at [393, 118] on input "Add language for restrictions on Amazon cards" at bounding box center [511, 116] width 929 height 33
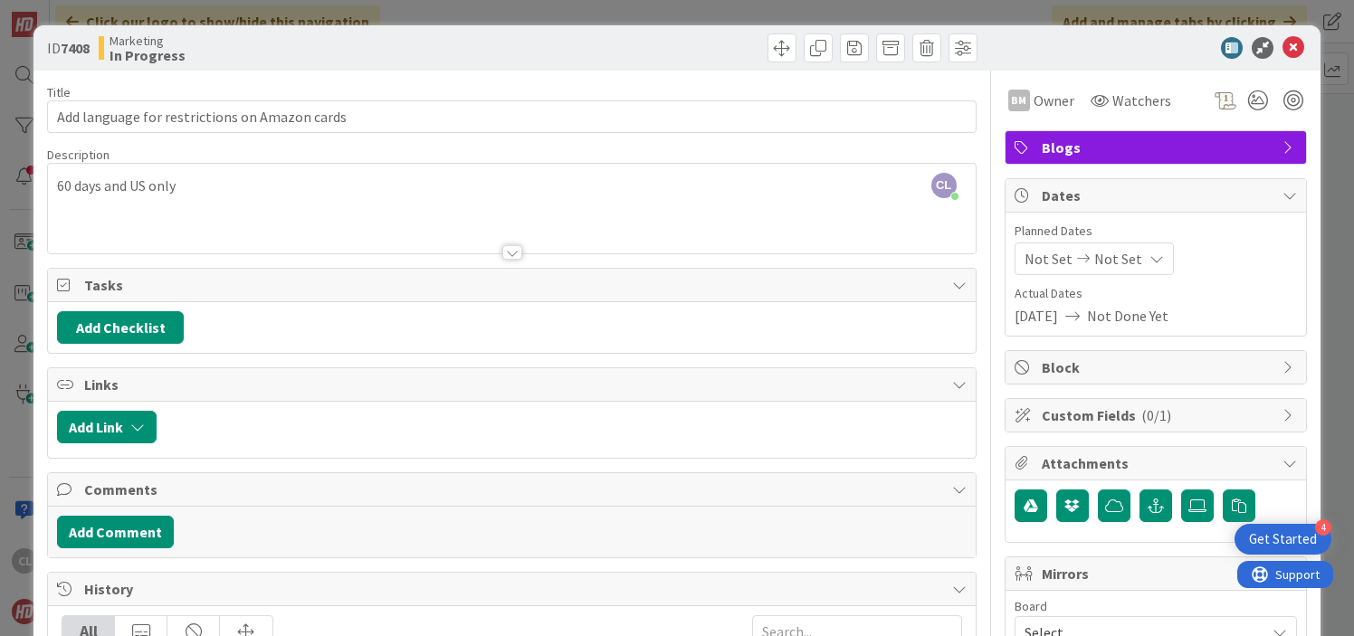
click at [460, 199] on div "[PERSON_NAME] [PERSON_NAME] just joined 60 days and US only" at bounding box center [511, 209] width 927 height 90
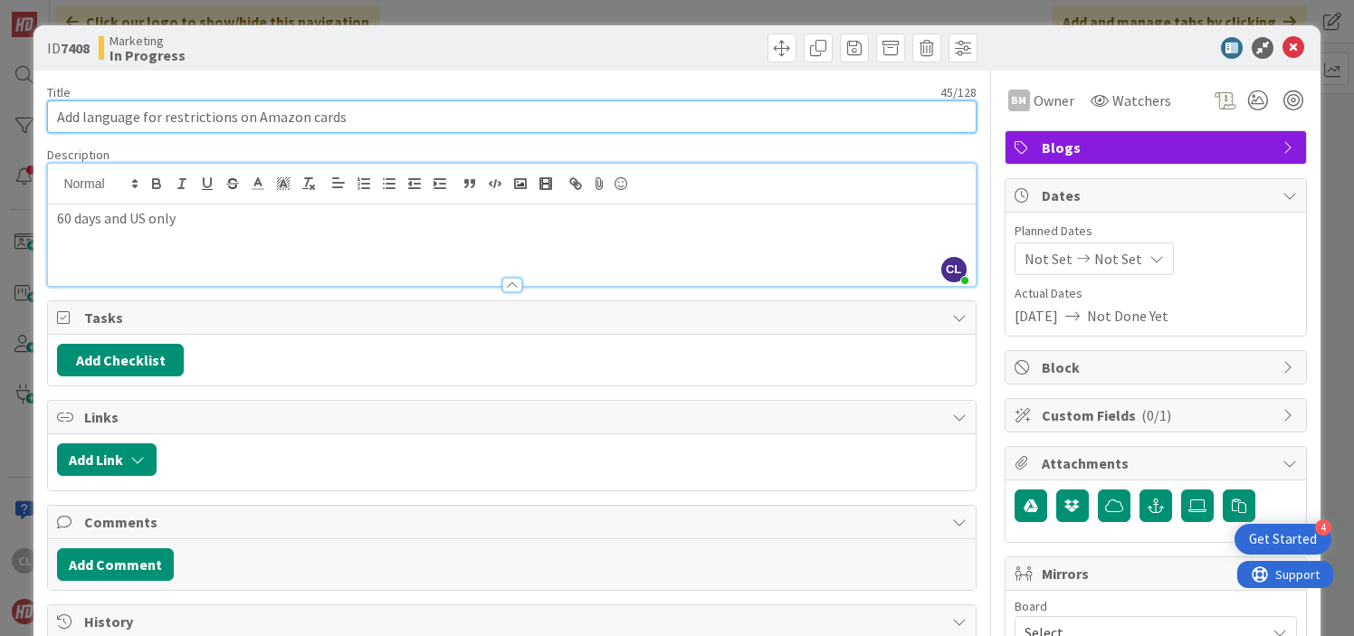
click at [378, 121] on input "Add language for restrictions on Amazon cards" at bounding box center [511, 116] width 929 height 33
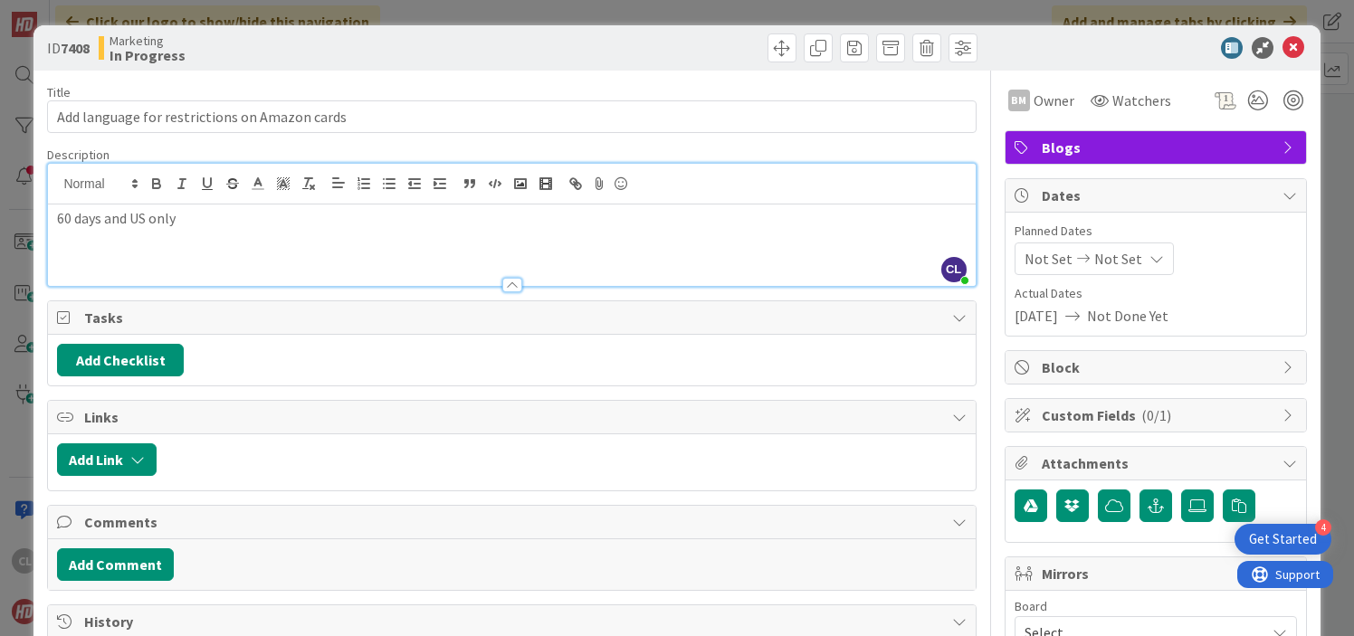
click at [388, 91] on div "Title 45 / 128" at bounding box center [511, 92] width 929 height 16
drag, startPoint x: 248, startPoint y: 224, endPoint x: 55, endPoint y: 217, distance: 192.9
click at [55, 217] on div "60 days and US only" at bounding box center [511, 245] width 927 height 81
click at [233, 220] on p "60 days and US only" at bounding box center [511, 218] width 909 height 21
drag, startPoint x: 233, startPoint y: 221, endPoint x: 134, endPoint y: 221, distance: 98.7
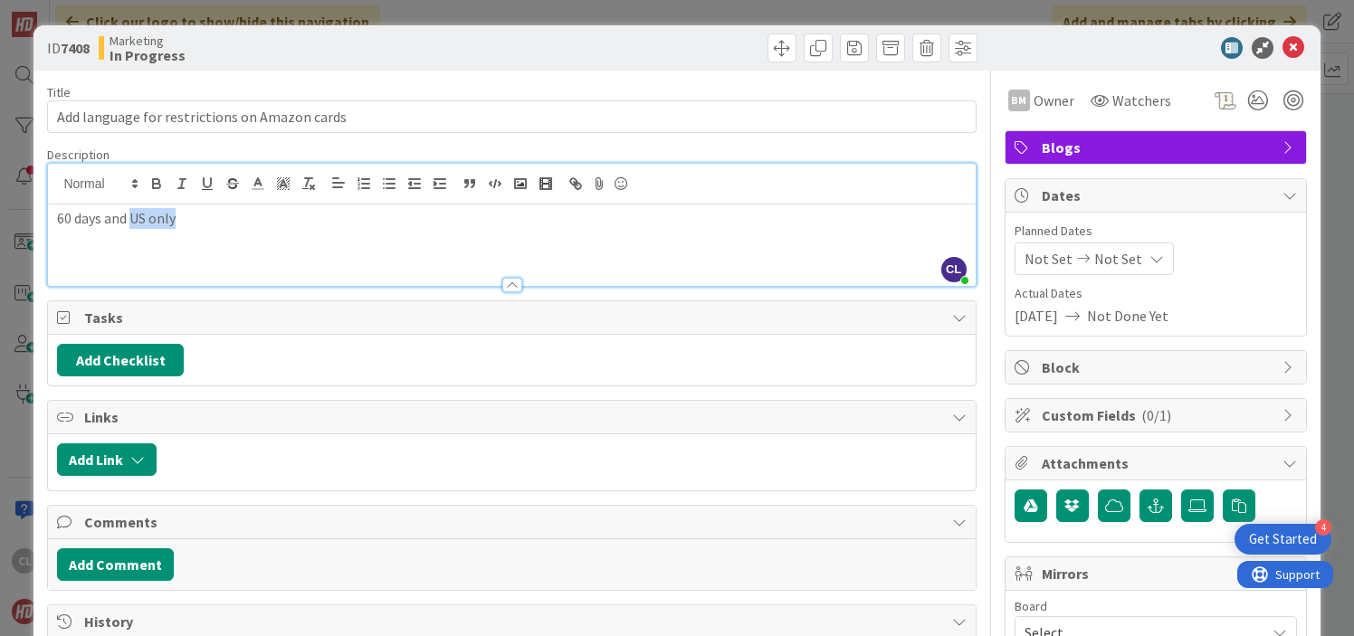
click at [134, 221] on p "60 days and US only" at bounding box center [511, 218] width 909 height 21
click at [221, 222] on p "60 days and US only" at bounding box center [511, 218] width 909 height 21
drag, startPoint x: 289, startPoint y: 223, endPoint x: 34, endPoint y: 223, distance: 254.3
click at [34, 223] on div "ID 7408 Marketing In Progress Title 45 / 128 Add language for restrictions on A…" at bounding box center [676, 466] width 1286 height 883
click at [104, 223] on p "60 days and US only" at bounding box center [511, 218] width 909 height 21
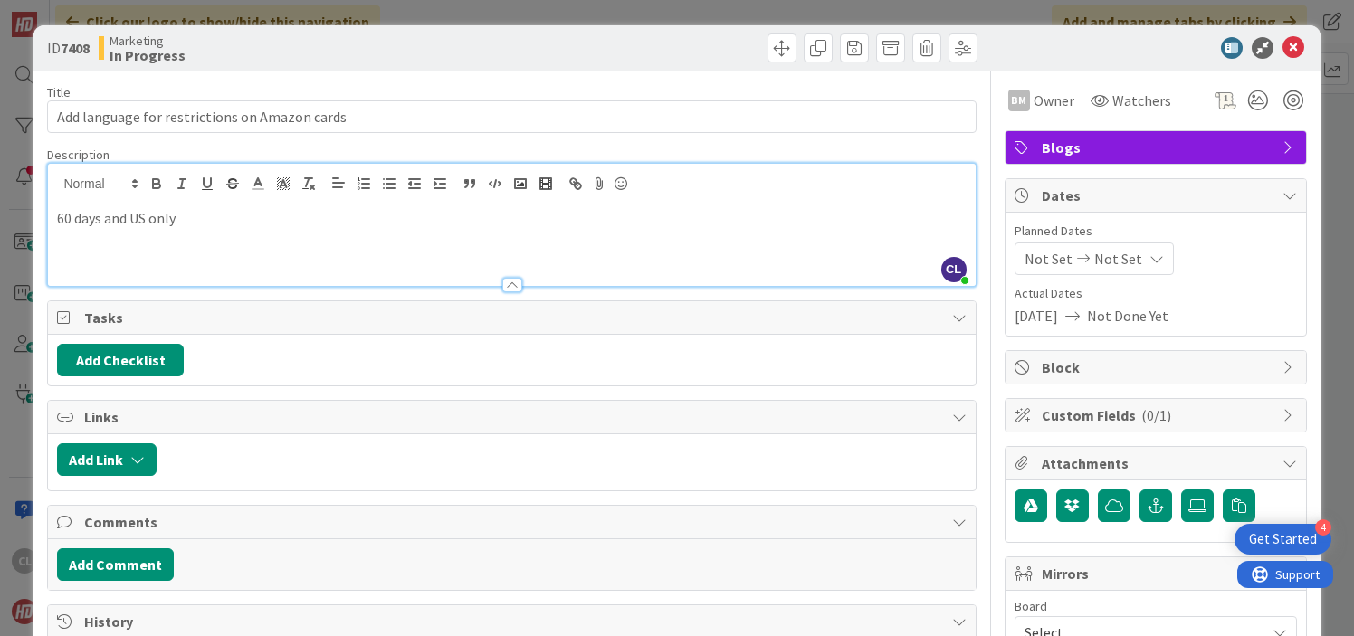
click at [60, 217] on p "60 days and US only" at bounding box center [511, 218] width 909 height 21
click at [1294, 54] on icon at bounding box center [1294, 48] width 22 height 22
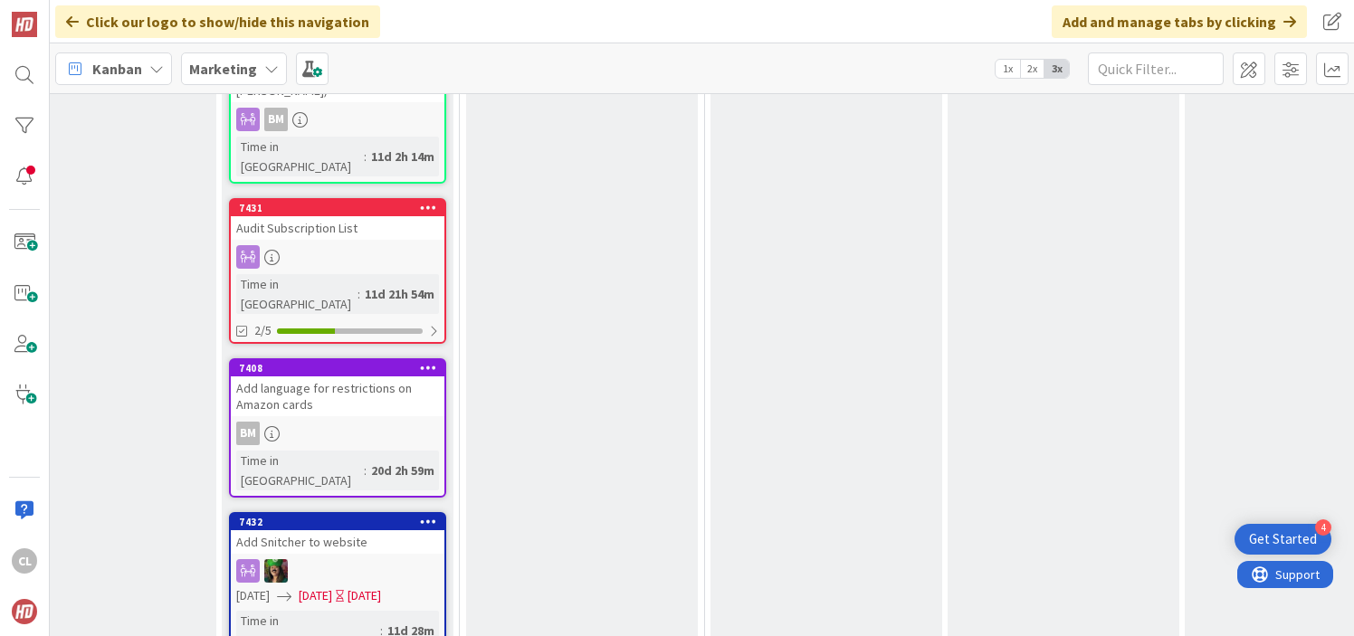
scroll to position [1933, 567]
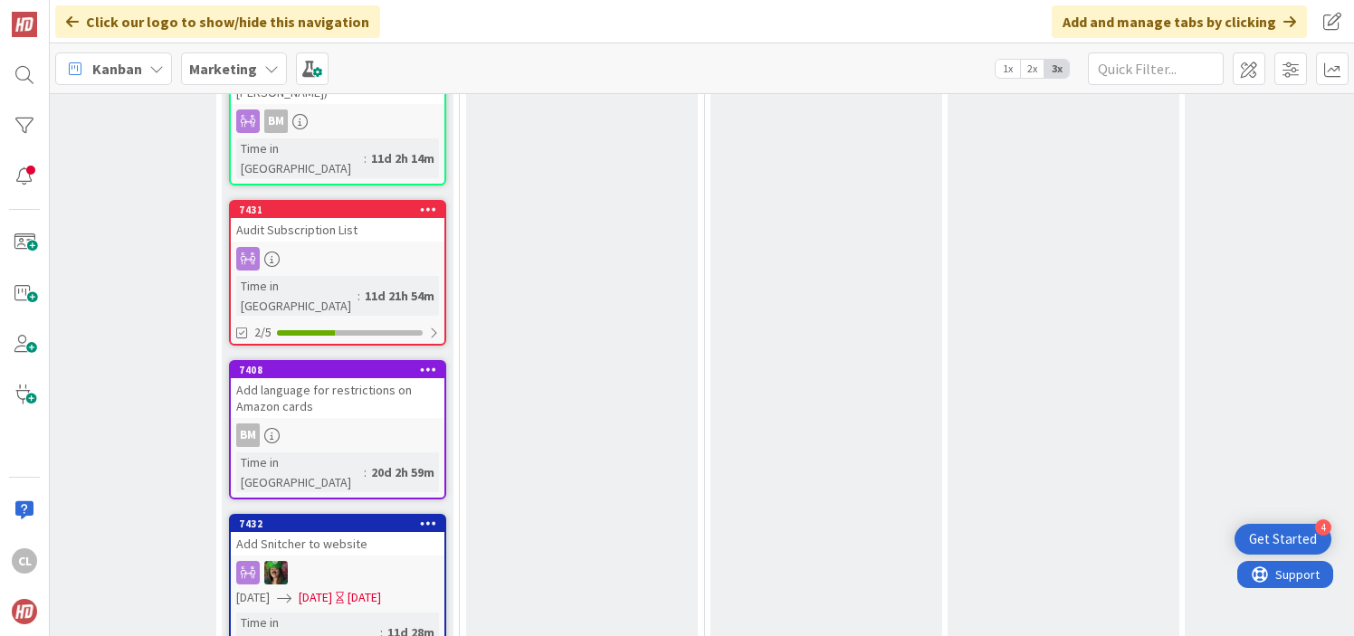
click at [342, 514] on link "7432 Add Snitcher to website [DATE] [DATE] [DATE] Time in [GEOGRAPHIC_DATA] : 1…" at bounding box center [337, 598] width 217 height 168
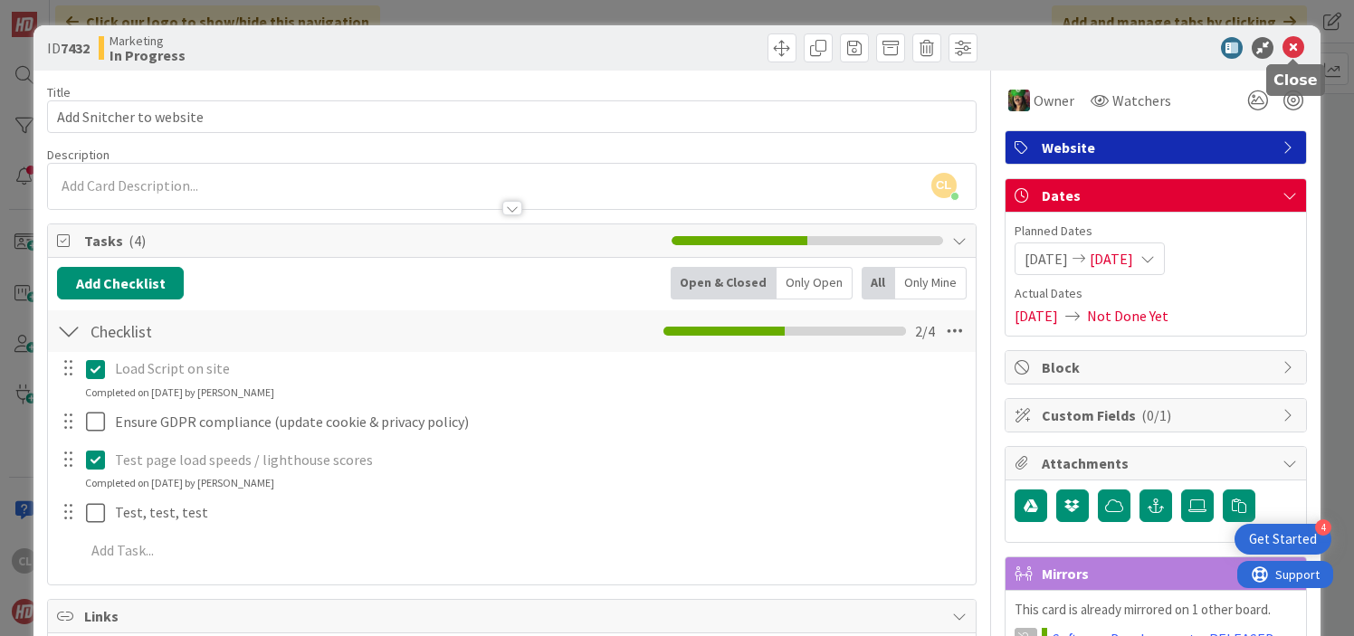
click at [1289, 42] on icon at bounding box center [1294, 48] width 22 height 22
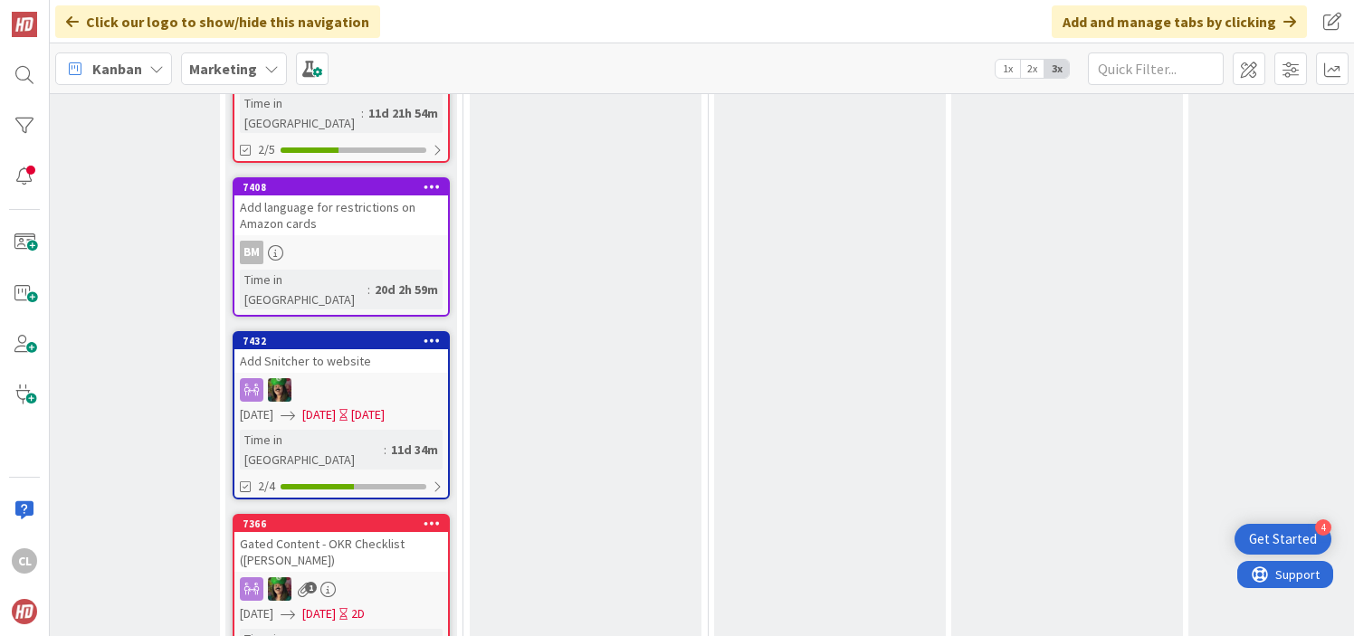
scroll to position [2119, 564]
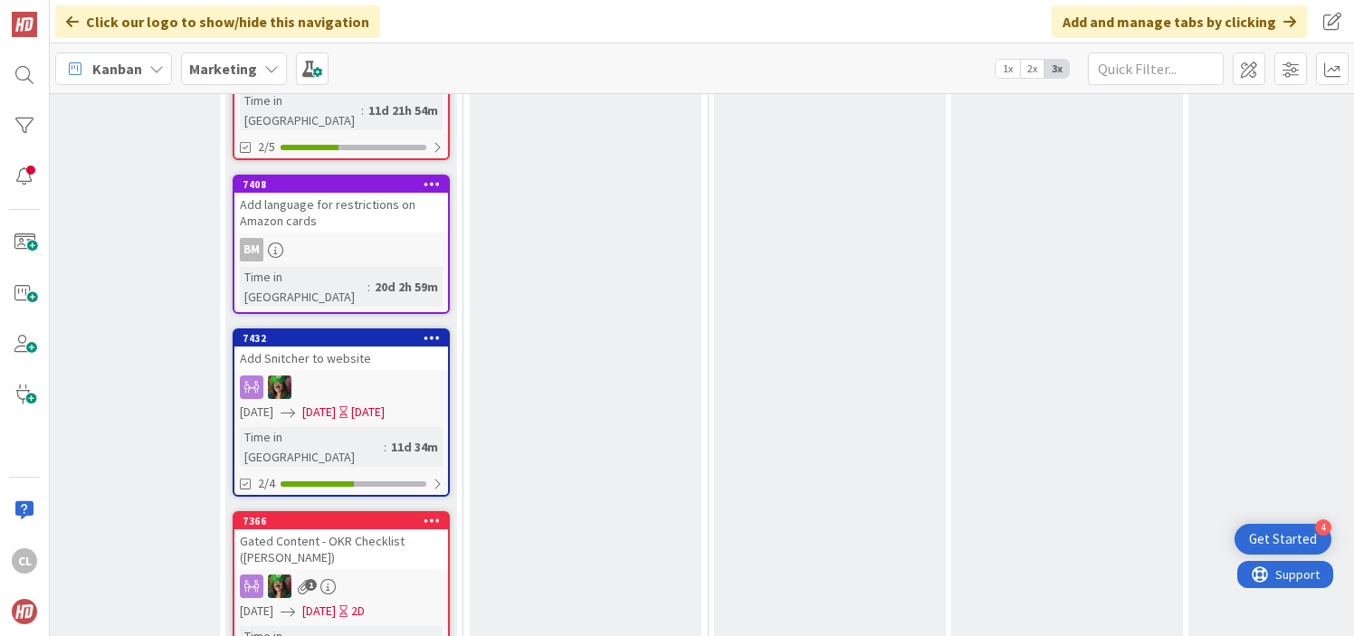
click at [363, 575] on div "1" at bounding box center [341, 587] width 214 height 24
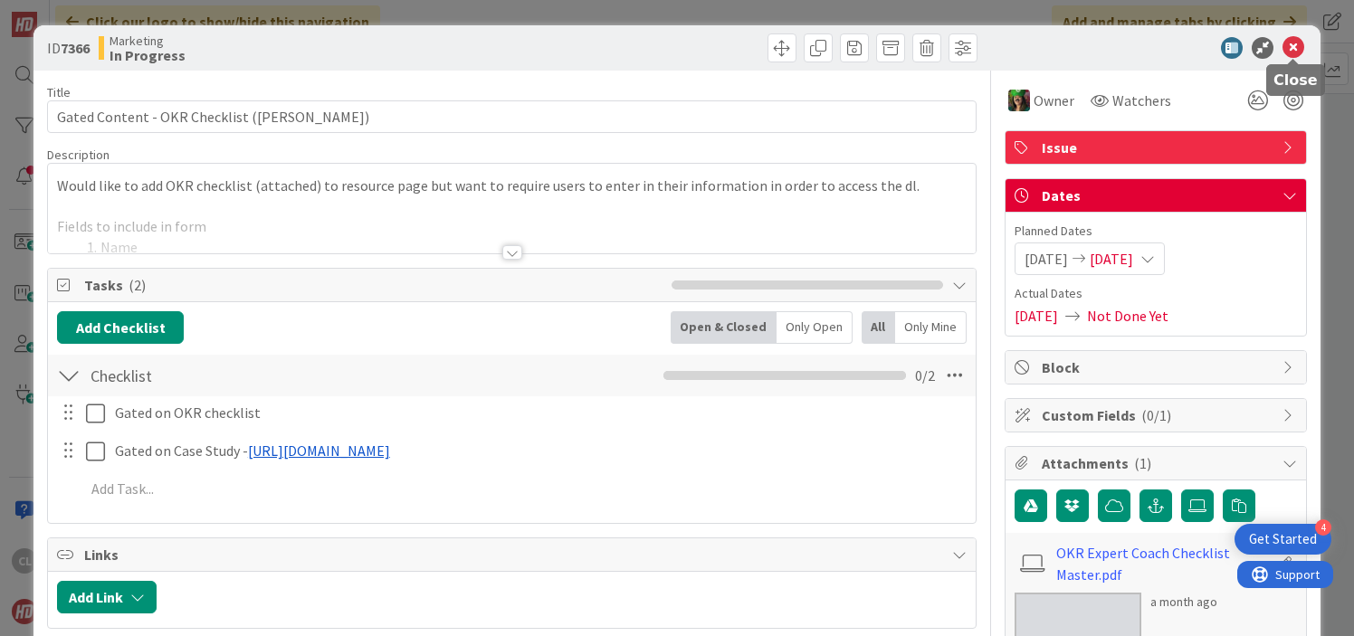
click at [1289, 50] on icon at bounding box center [1294, 48] width 22 height 22
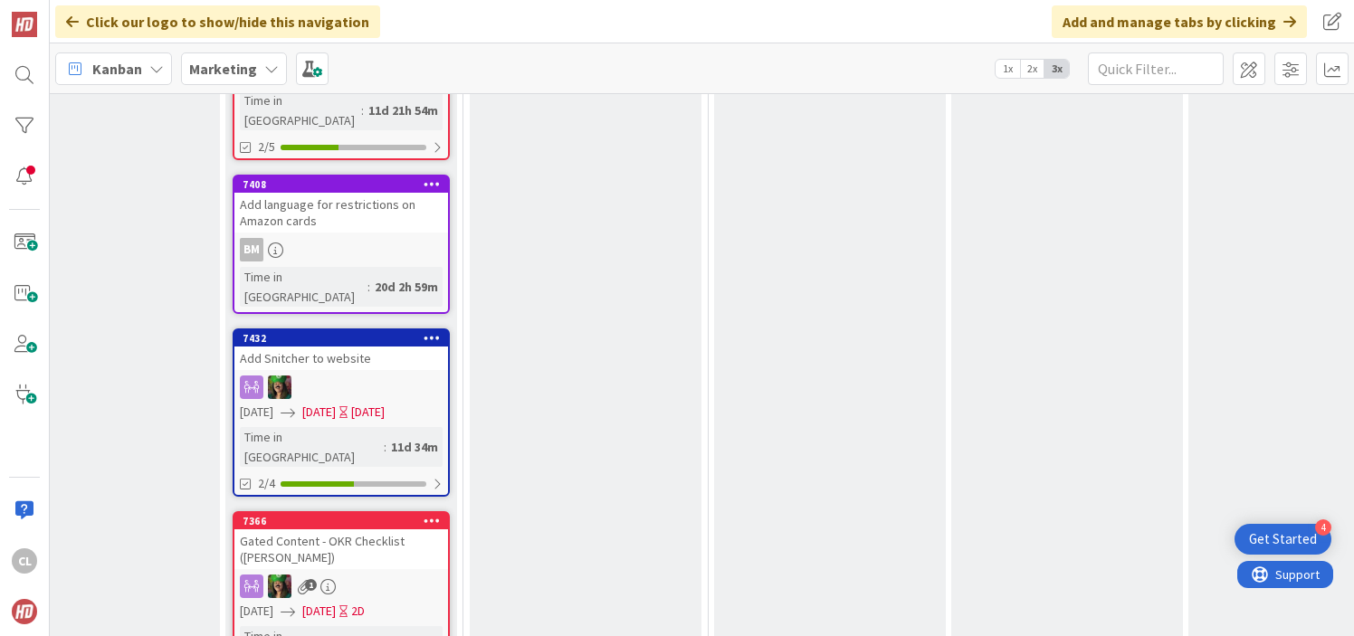
click at [434, 514] on icon at bounding box center [432, 520] width 17 height 13
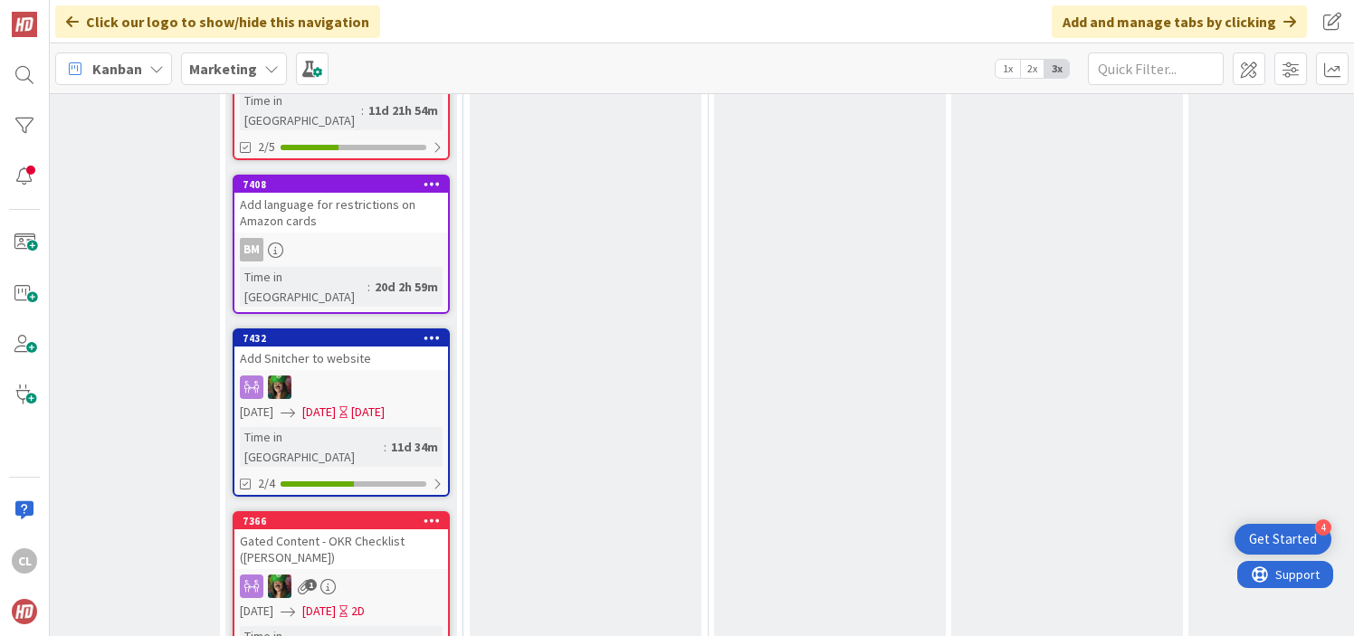
click at [361, 575] on div "1" at bounding box center [341, 587] width 214 height 24
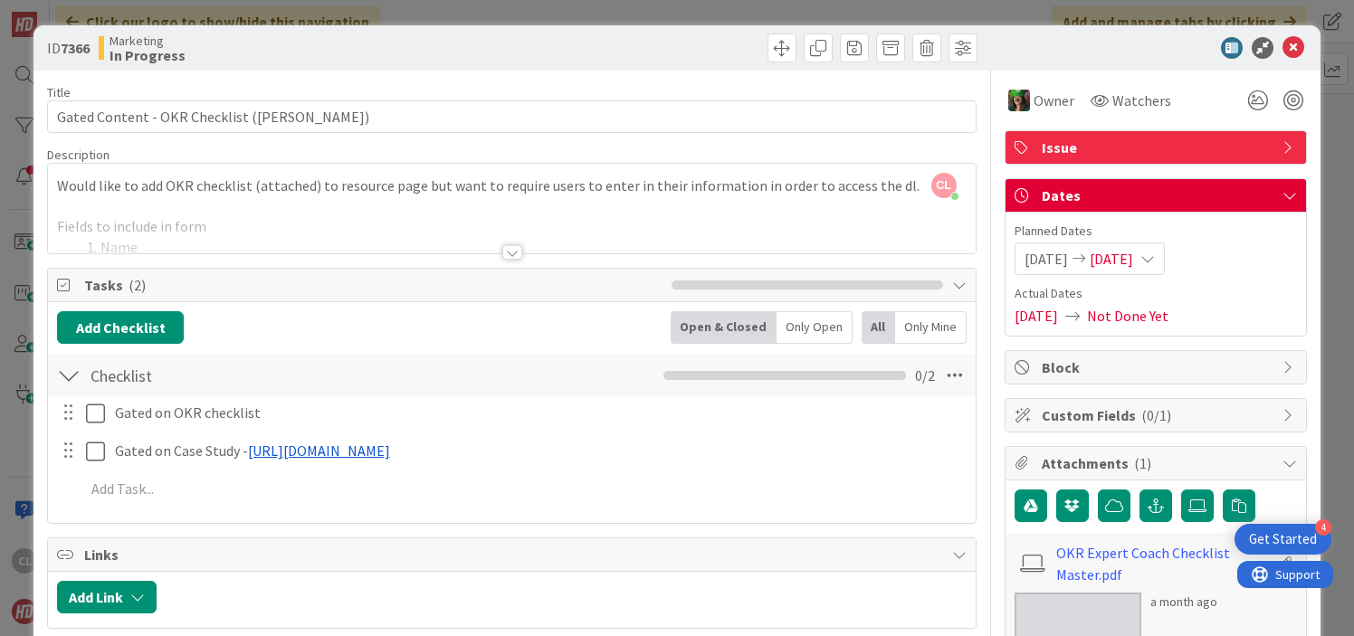
click at [1297, 43] on icon at bounding box center [1294, 48] width 22 height 22
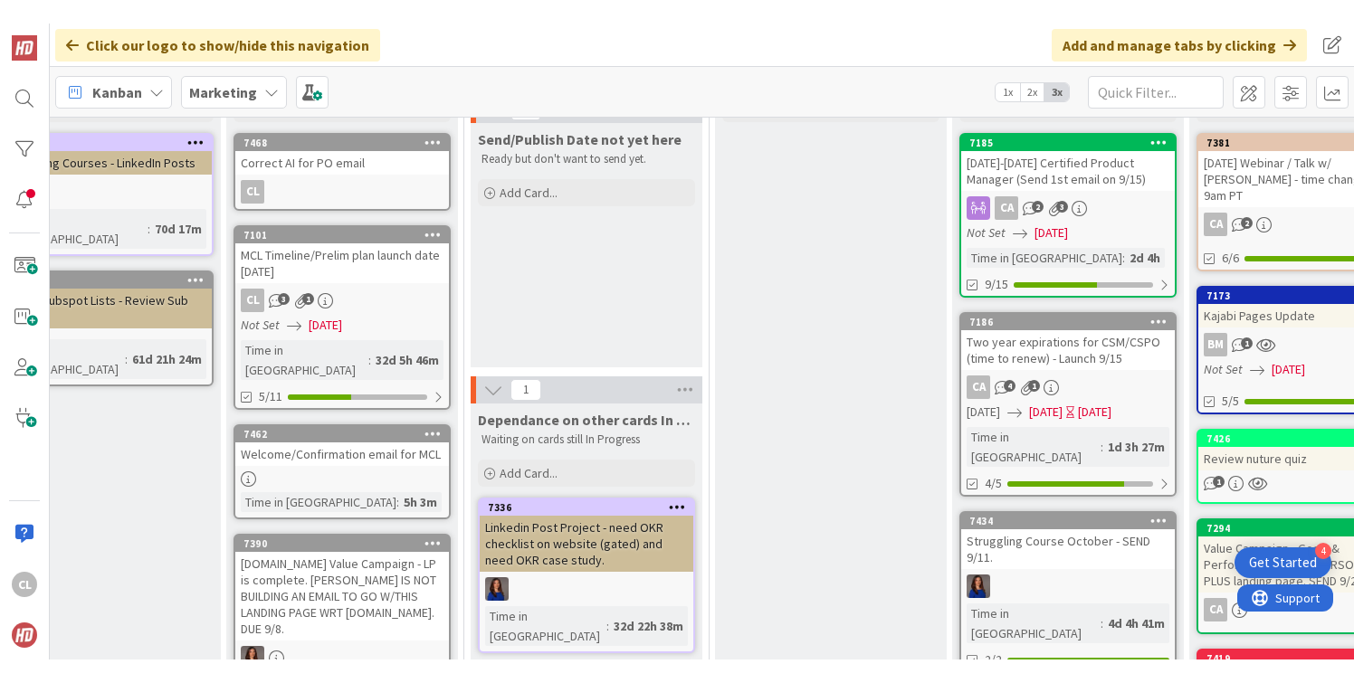
scroll to position [0, 563]
